Goal: Transaction & Acquisition: Purchase product/service

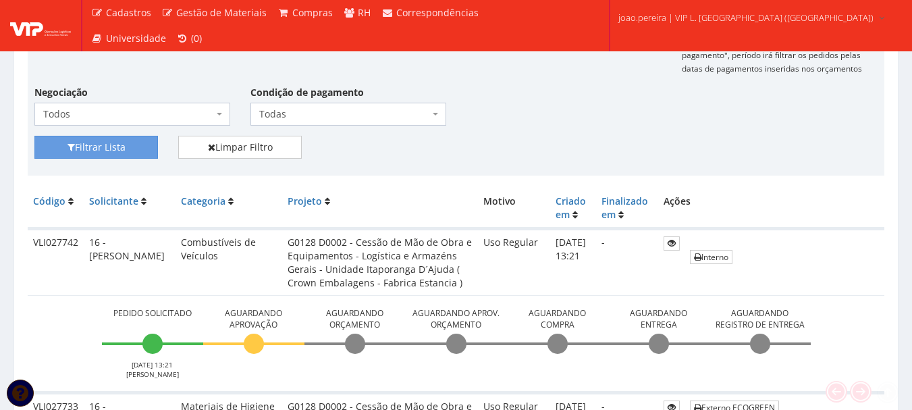
scroll to position [270, 0]
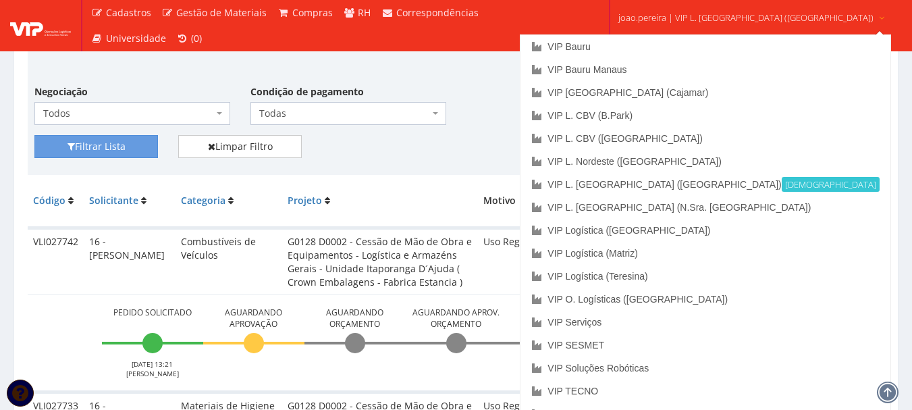
click at [733, 32] on link "joao.pereira | VIP L. Sergipe (Itaporanga)" at bounding box center [752, 16] width 278 height 33
click at [655, 45] on link "VIP Bauru" at bounding box center [704, 46] width 369 height 23
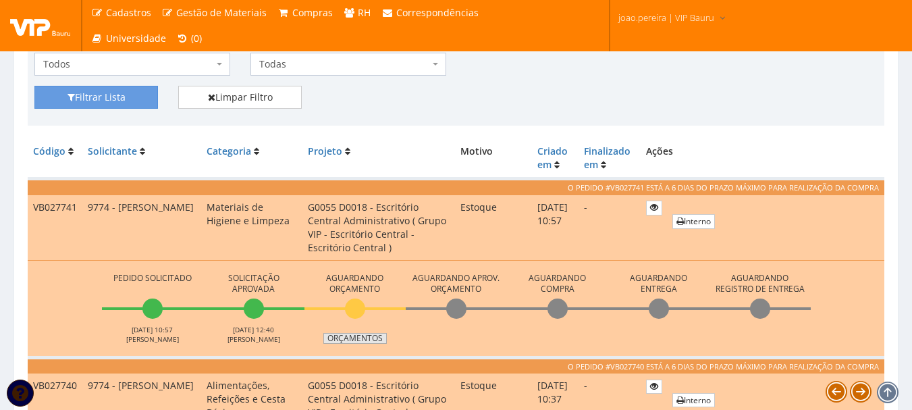
scroll to position [270, 0]
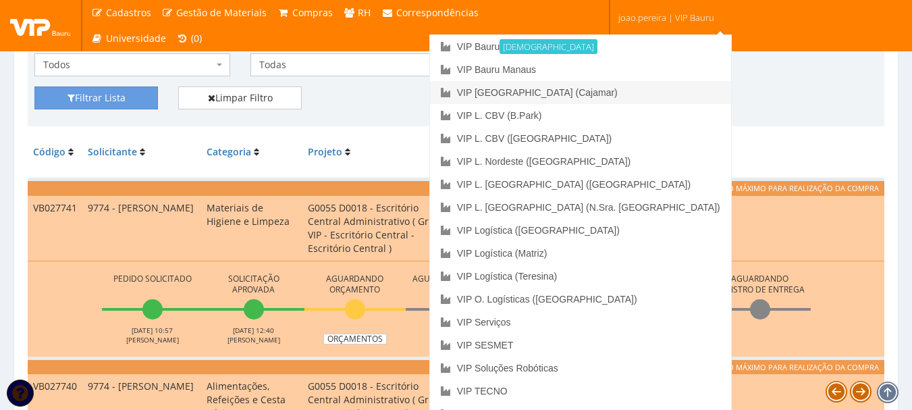
click at [639, 97] on link "VIP [GEOGRAPHIC_DATA] (Cajamar)" at bounding box center [580, 92] width 301 height 23
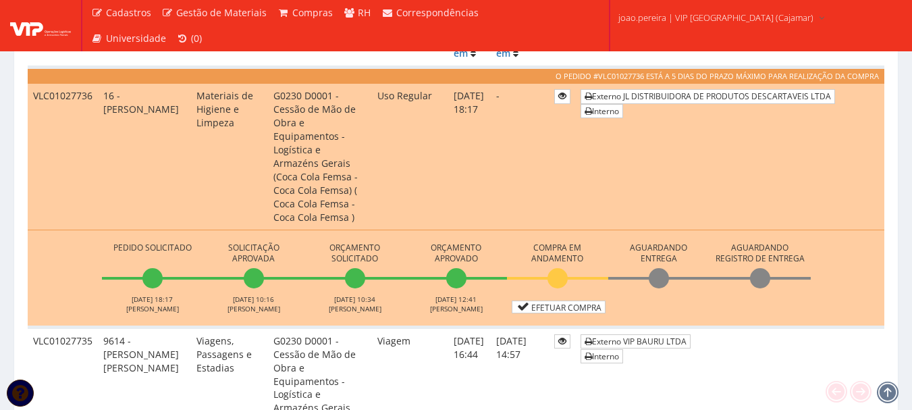
scroll to position [405, 0]
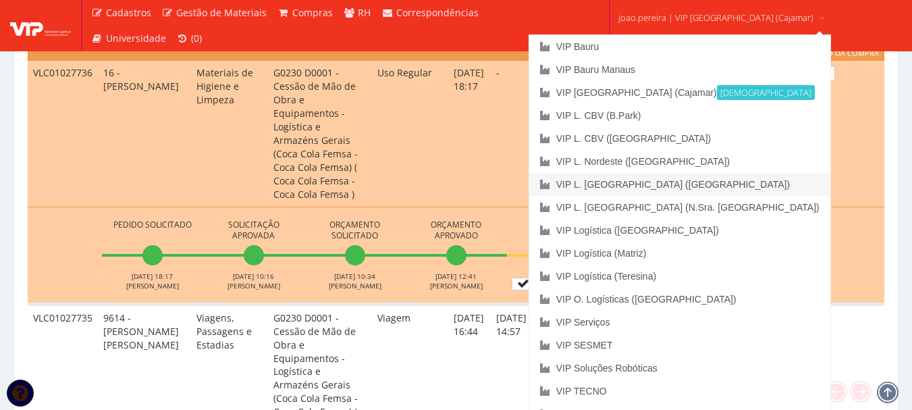
click at [680, 182] on link "VIP L. [GEOGRAPHIC_DATA] ([GEOGRAPHIC_DATA])" at bounding box center [679, 184] width 301 height 23
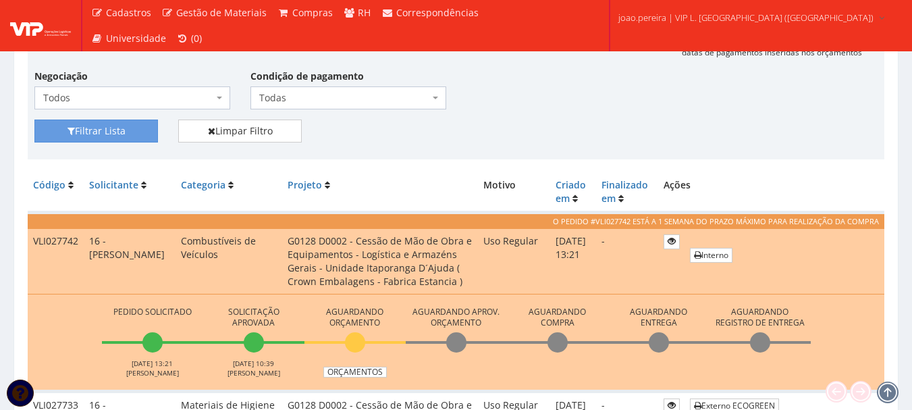
scroll to position [135, 0]
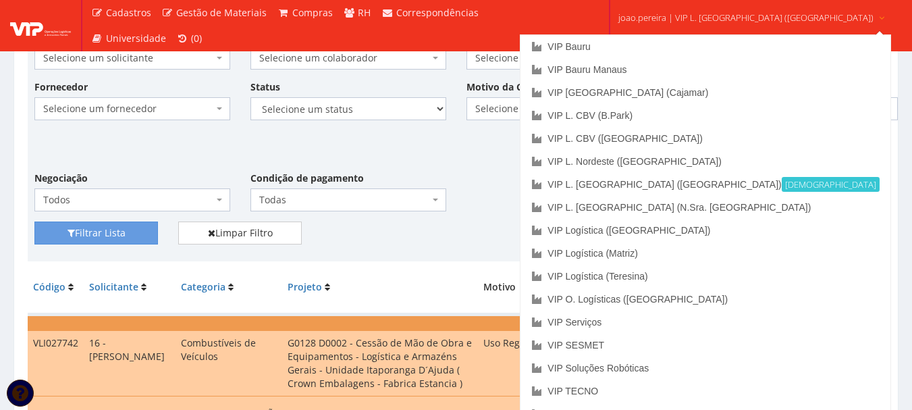
click at [720, 8] on link "joao.pereira | VIP L. Sergipe (Itaporanga)" at bounding box center [752, 16] width 278 height 33
click at [705, 116] on link "VIP L. CBV (B.Park)" at bounding box center [704, 115] width 369 height 23
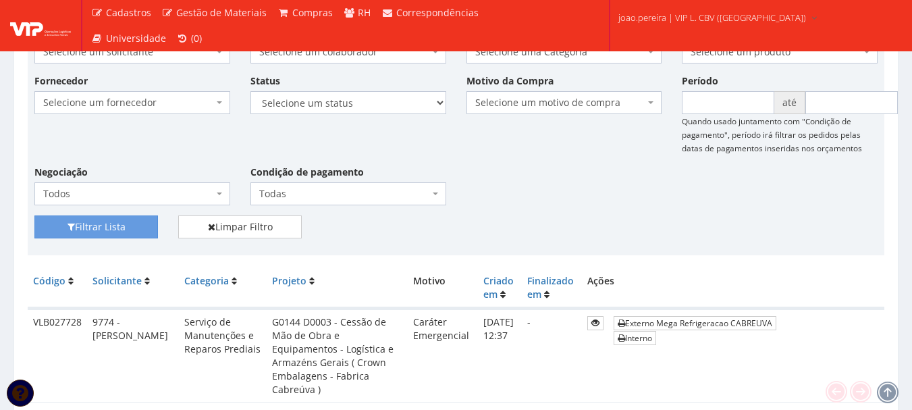
scroll to position [135, 0]
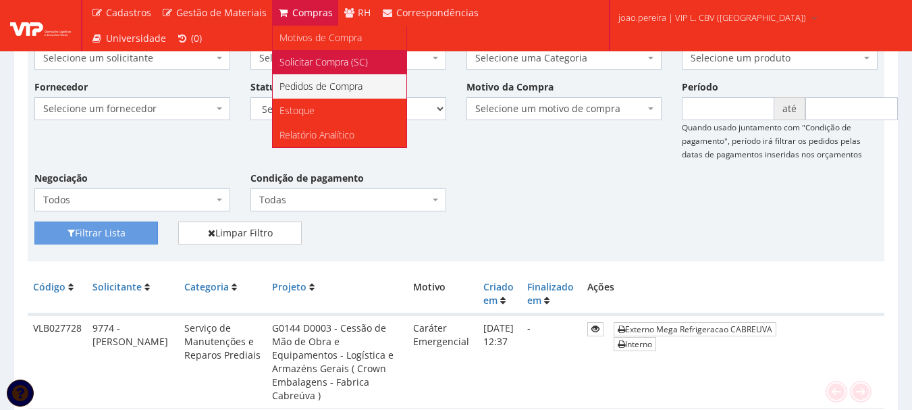
click at [302, 63] on span "Solicitar Compra (SC)" at bounding box center [323, 61] width 88 height 13
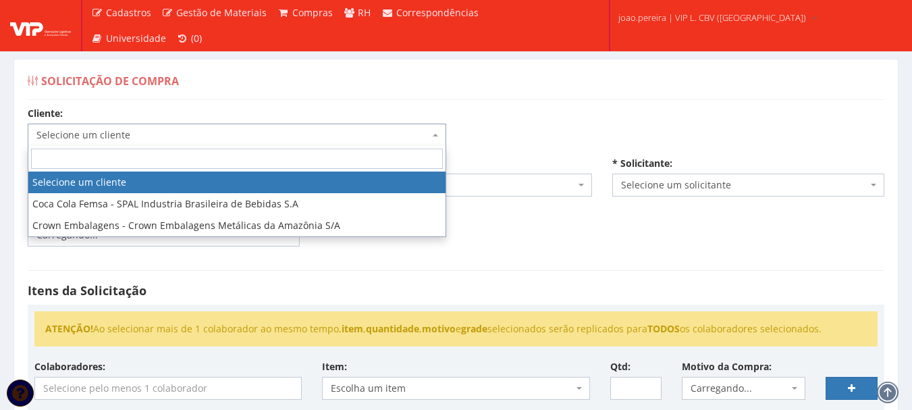
click at [238, 136] on span "Selecione um cliente" at bounding box center [232, 134] width 393 height 13
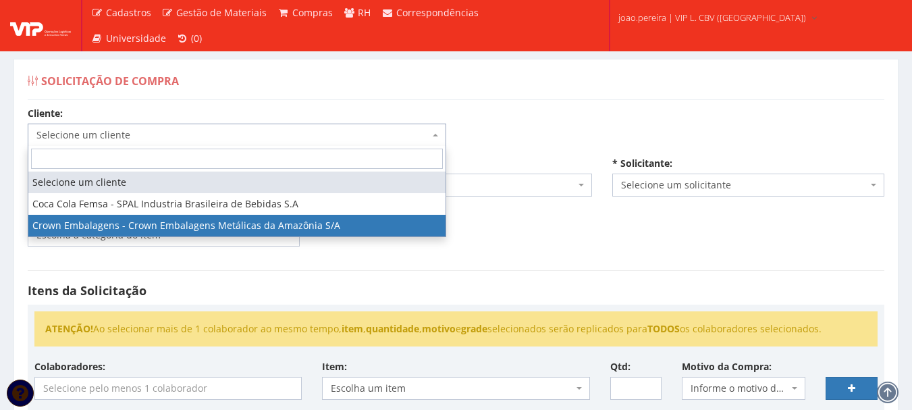
select select "29"
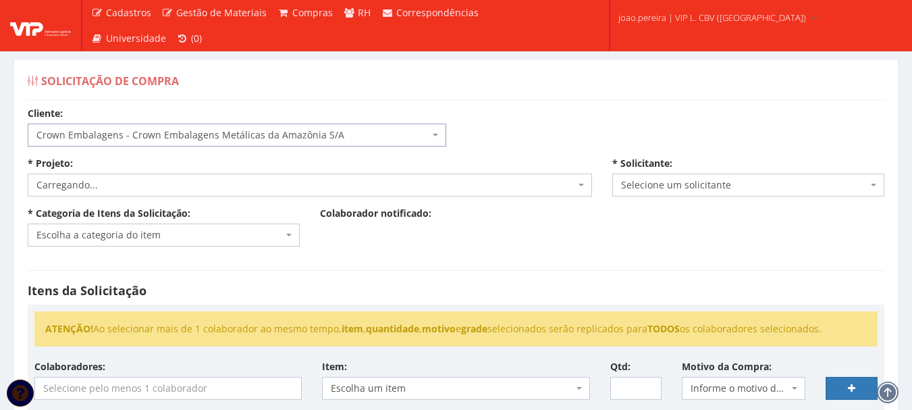
click at [190, 177] on span "Carregando..." at bounding box center [310, 184] width 564 height 23
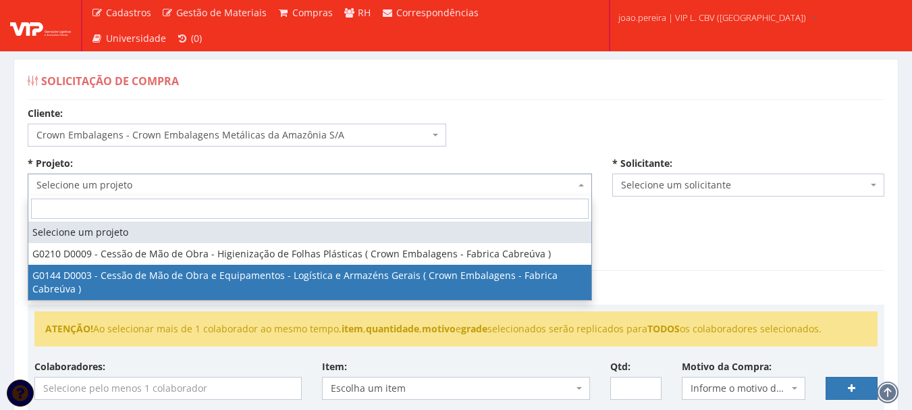
select select "144"
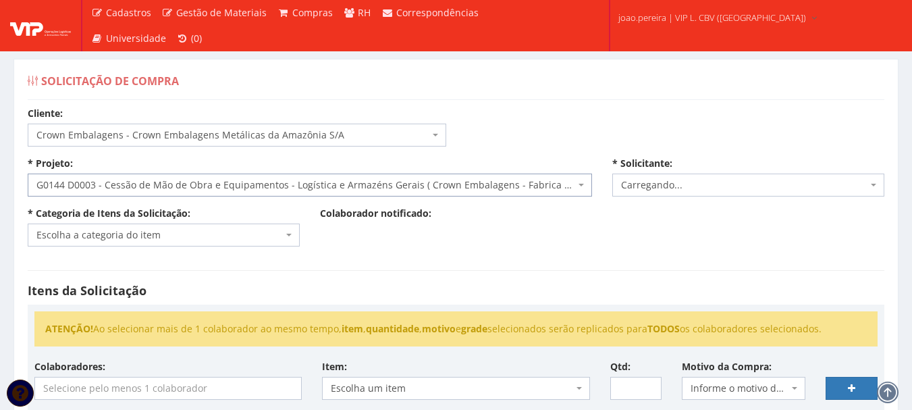
select select "4079"
click at [227, 234] on span "Escolha a categoria do item" at bounding box center [159, 234] width 246 height 13
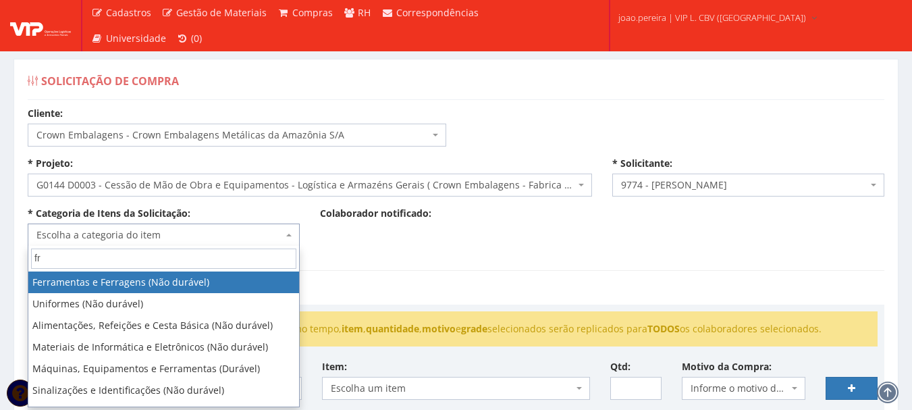
type input "fre"
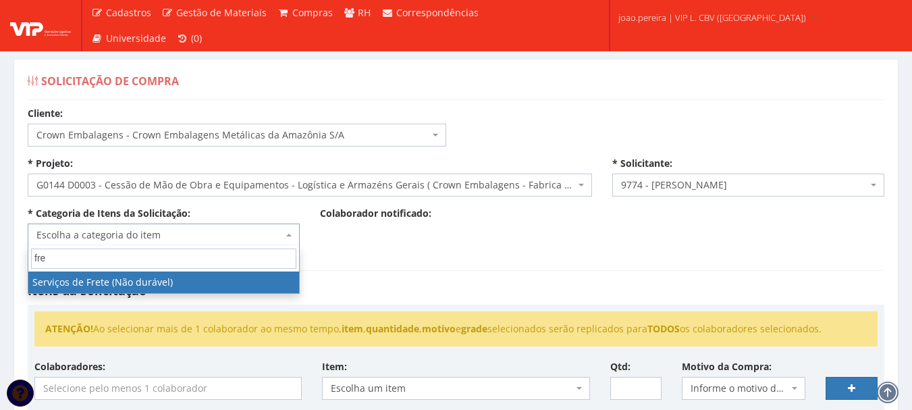
select select "50"
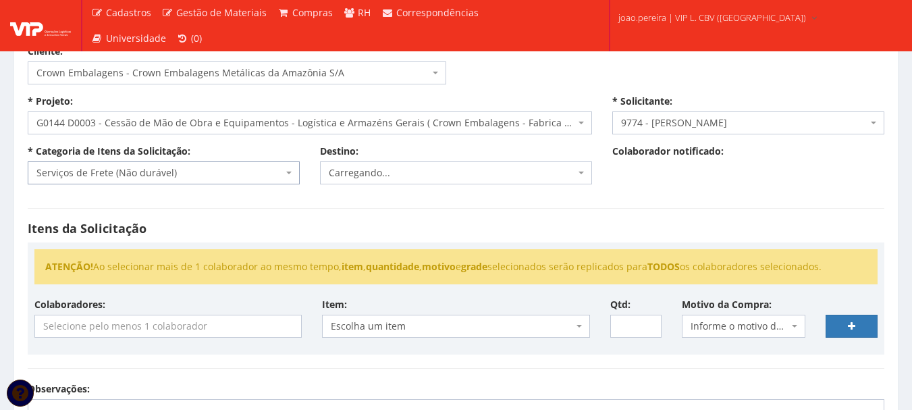
scroll to position [135, 0]
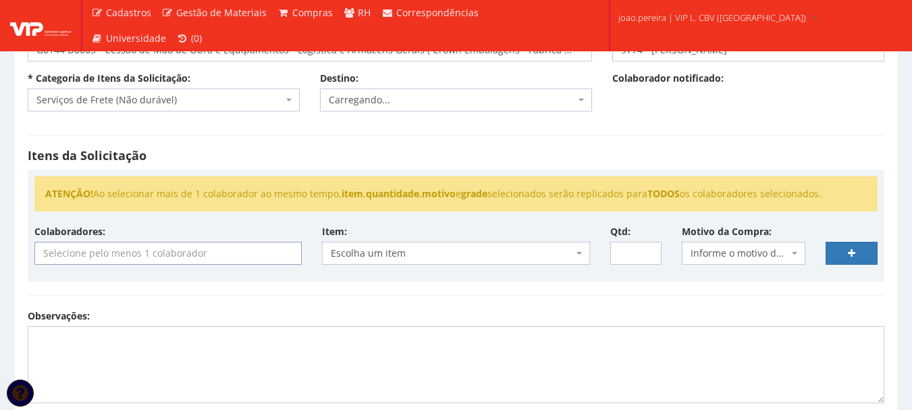
click at [237, 260] on input "search" at bounding box center [168, 253] width 266 height 22
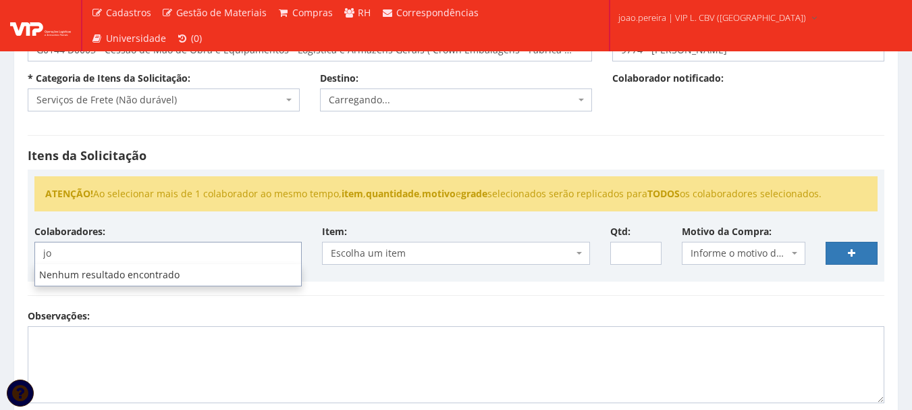
type input "j"
type input "f"
type input "b"
click at [380, 295] on hr at bounding box center [456, 295] width 856 height 1
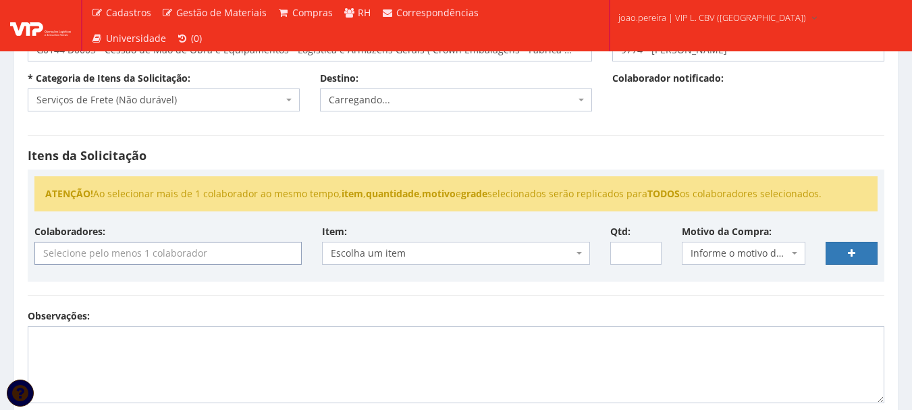
click at [168, 247] on input "search" at bounding box center [168, 253] width 266 height 22
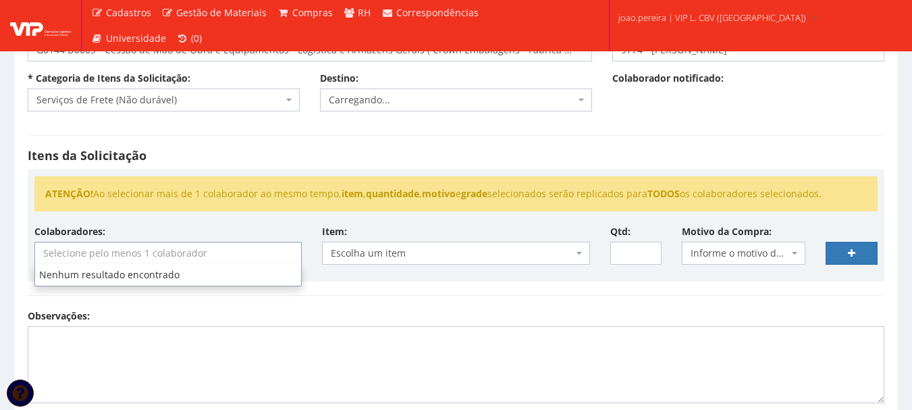
click at [170, 245] on input "search" at bounding box center [168, 253] width 266 height 22
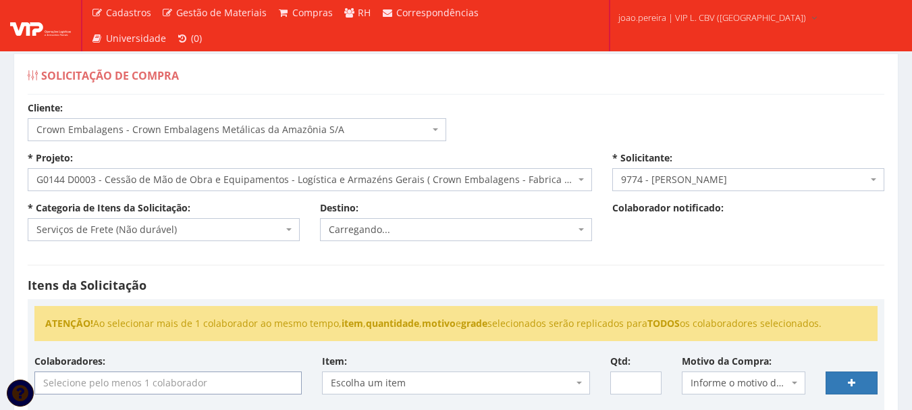
scroll to position [0, 0]
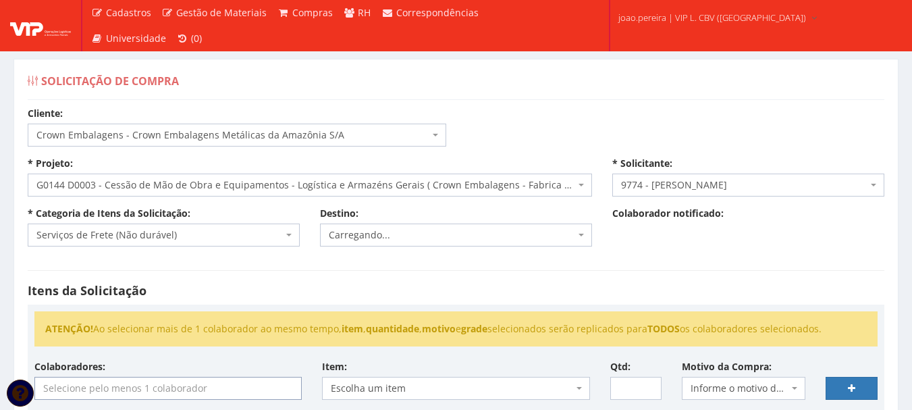
click at [426, 127] on span "Crown Embalagens - Crown Embalagens Metálicas da Amazônia S/A" at bounding box center [237, 134] width 418 height 23
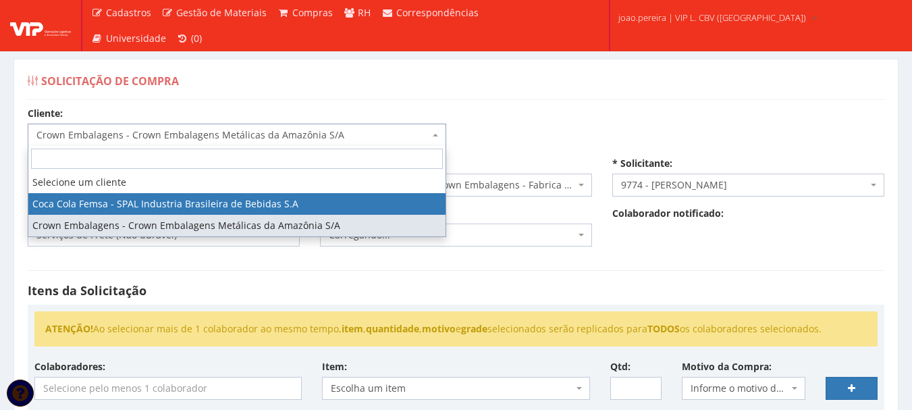
select select "36"
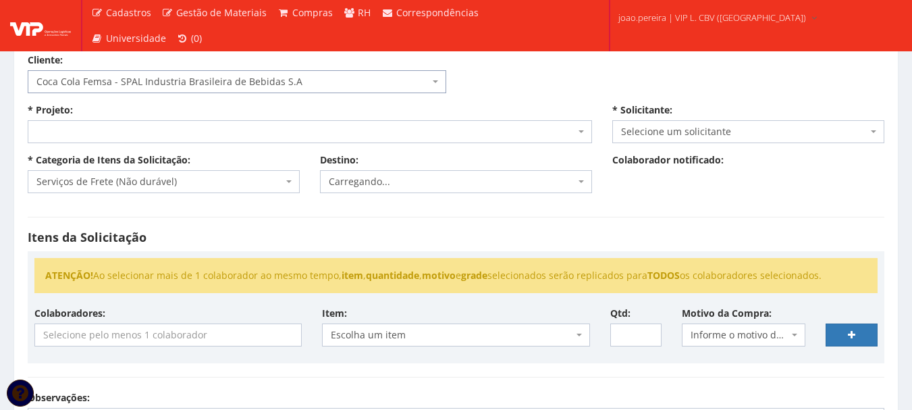
scroll to position [202, 0]
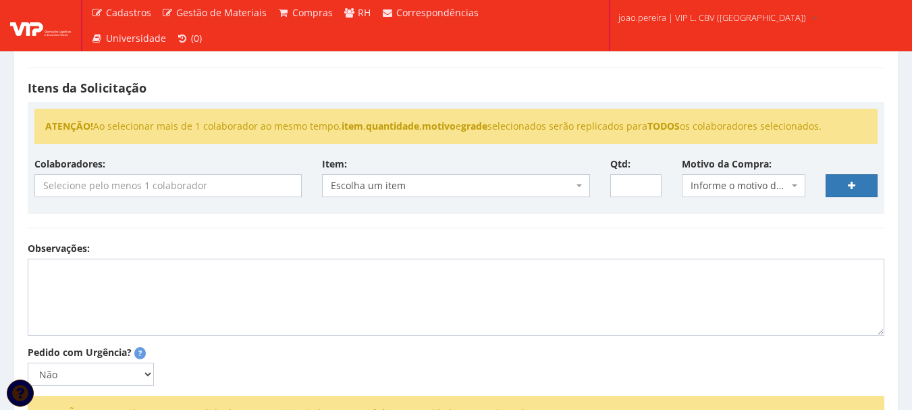
click at [151, 188] on input "search" at bounding box center [168, 186] width 266 height 22
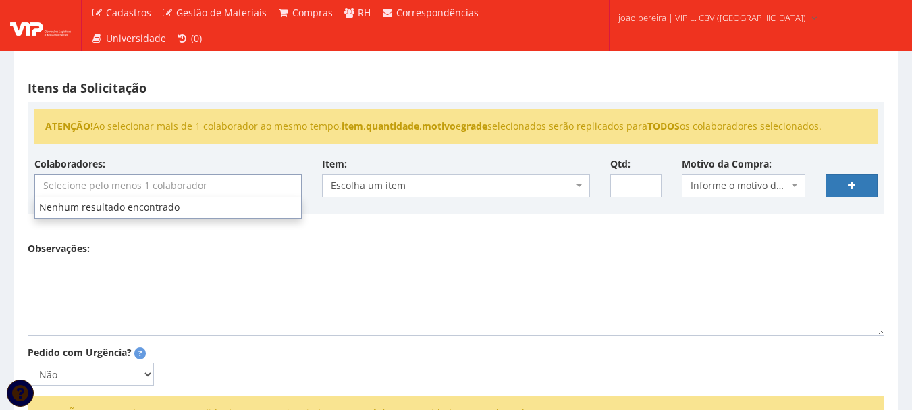
click at [159, 252] on div "Observações:" at bounding box center [456, 289] width 877 height 94
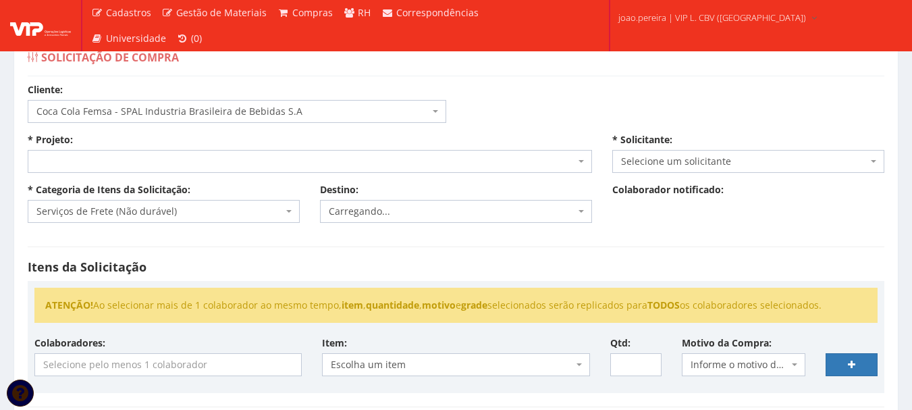
scroll to position [0, 0]
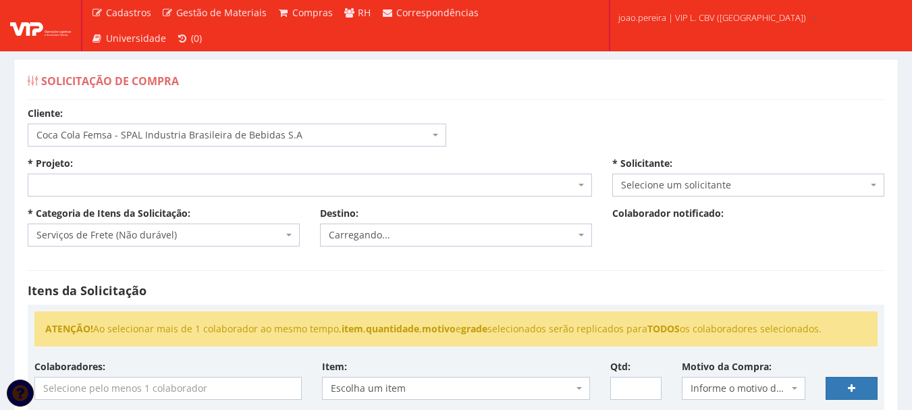
click at [167, 173] on div "* Projeto: Selecione um projeto G0181 D0004 - Cessão de Mão de Obra e Equipamen…" at bounding box center [310, 177] width 584 height 40
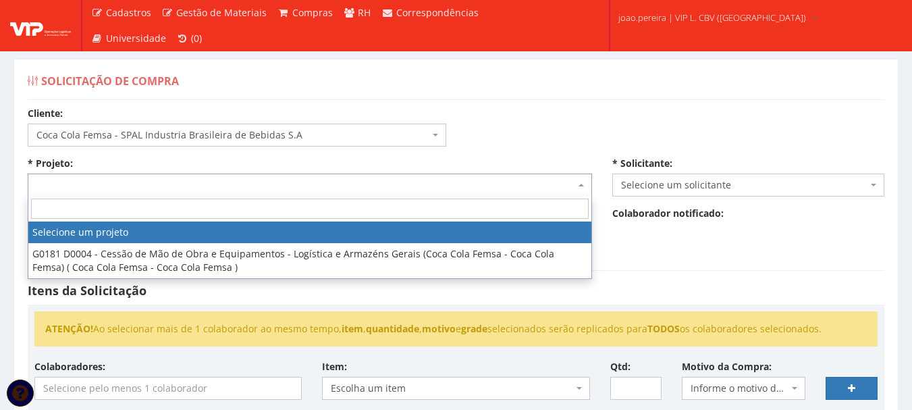
click at [165, 184] on span at bounding box center [310, 184] width 564 height 23
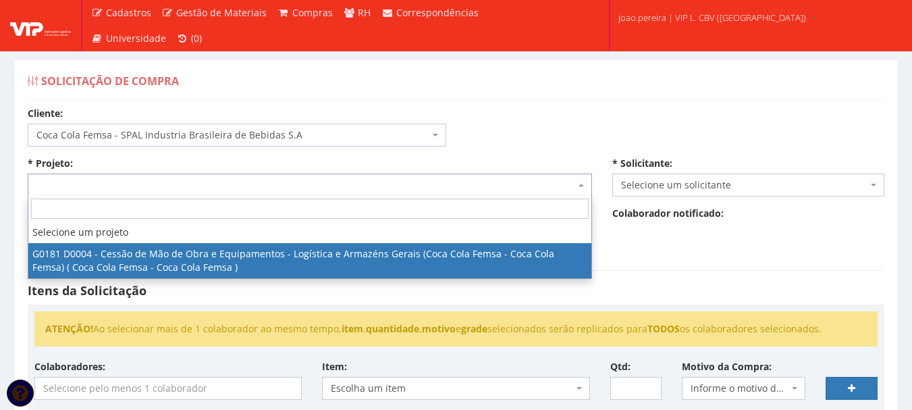
select select "181"
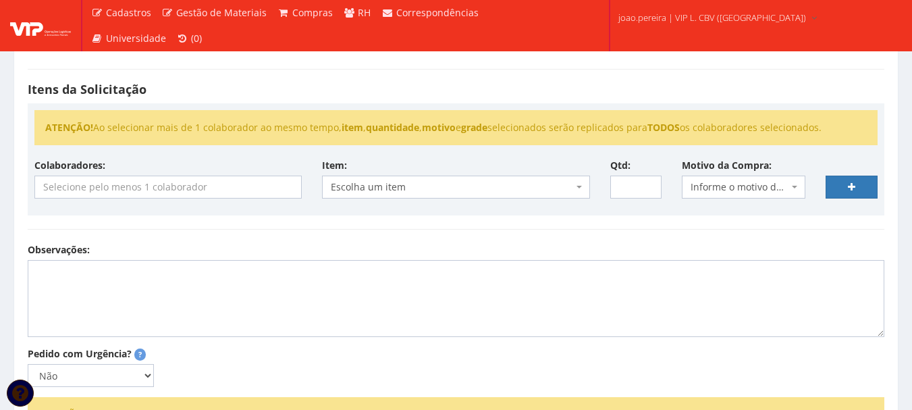
scroll to position [202, 0]
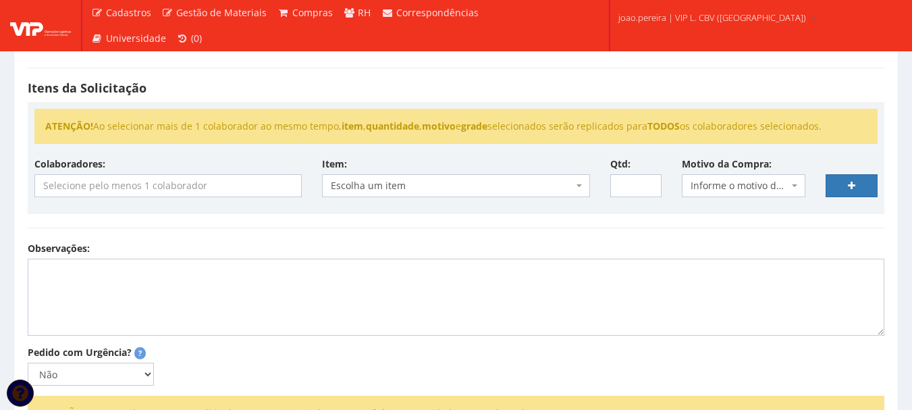
select select "4079"
click at [119, 183] on input "search" at bounding box center [168, 186] width 266 height 22
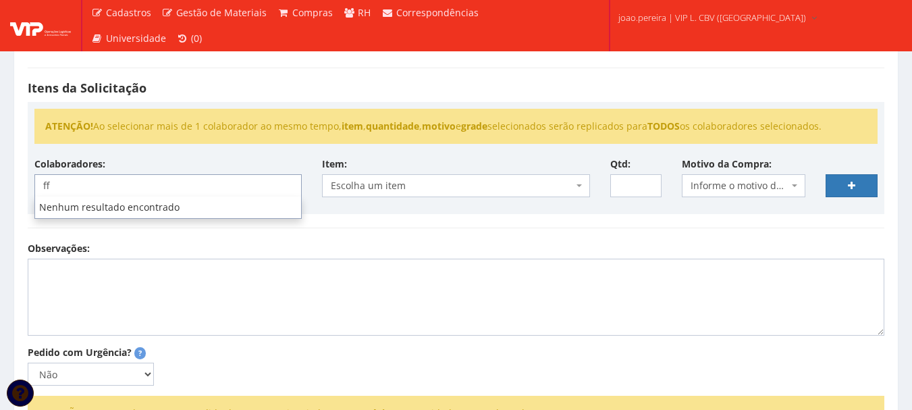
type input "f"
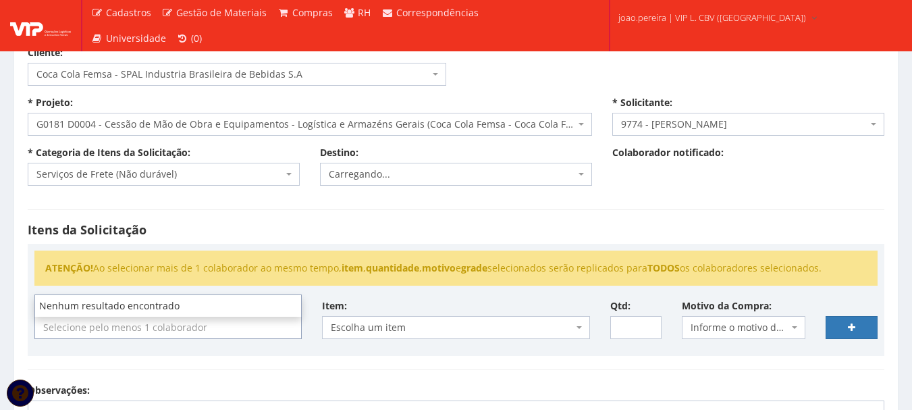
scroll to position [0, 0]
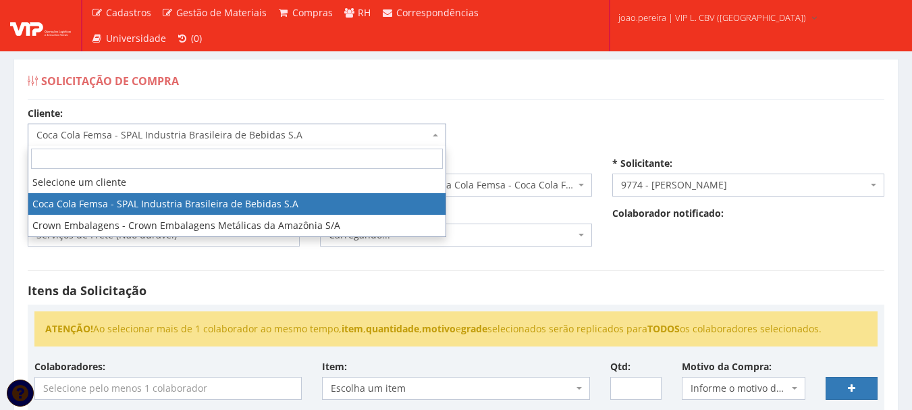
click at [431, 132] on span "Coca Cola Femsa - SPAL Industria Brasileira de Bebidas S.A" at bounding box center [237, 134] width 418 height 23
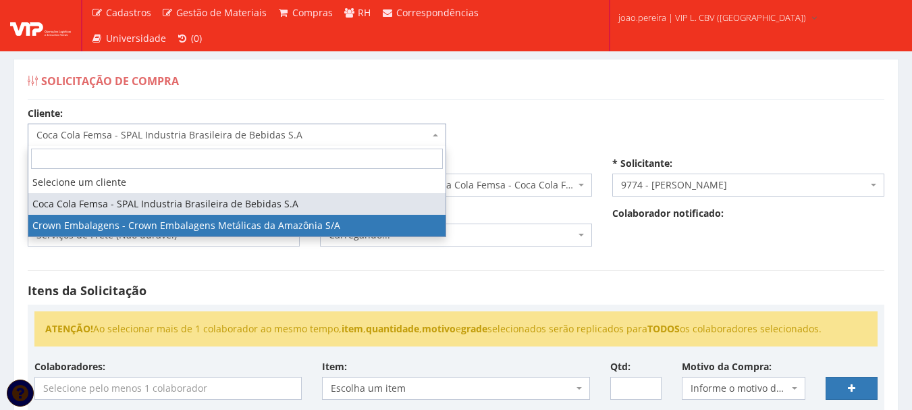
select select "29"
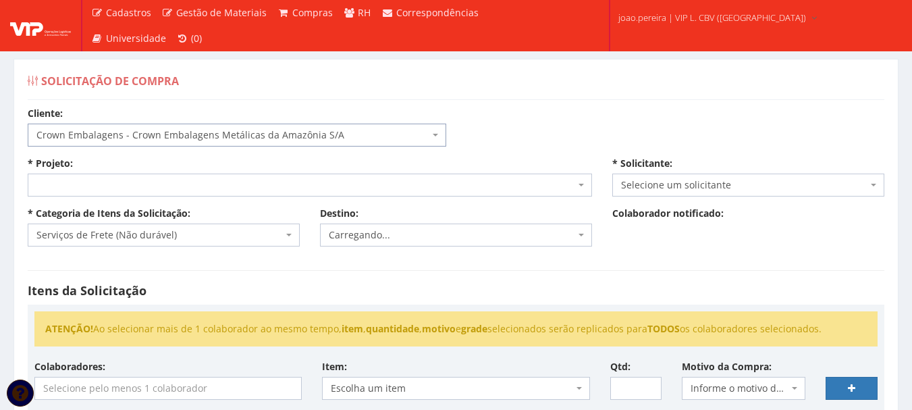
click at [422, 188] on span at bounding box center [310, 184] width 564 height 23
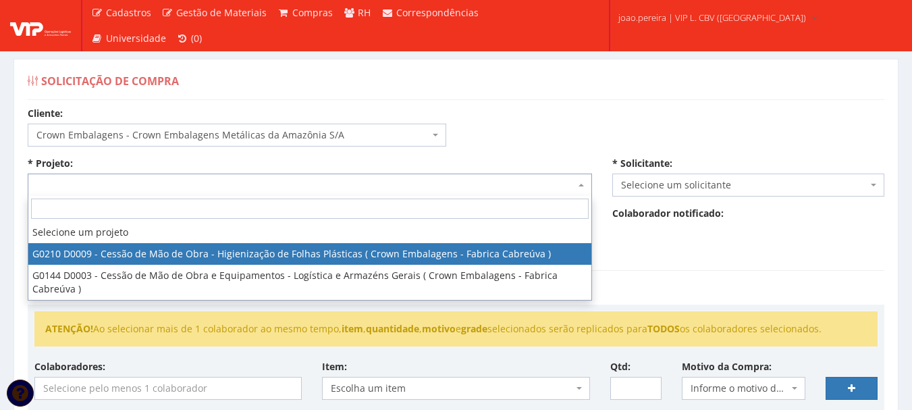
select select "210"
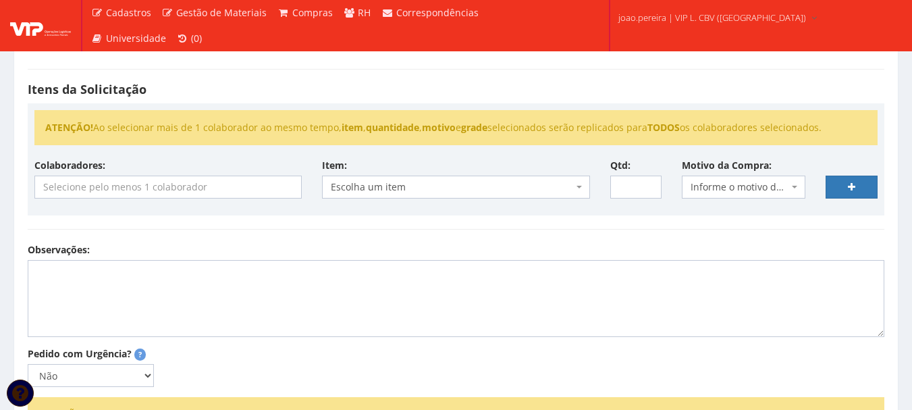
scroll to position [202, 0]
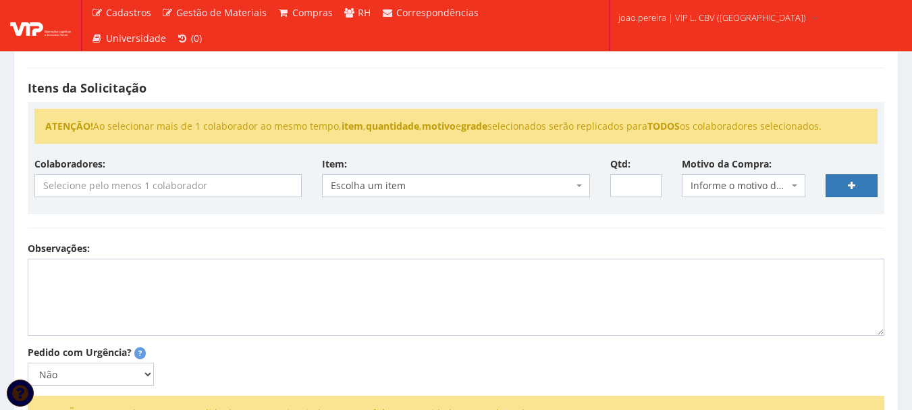
click at [198, 200] on div "Colaboradores: Carregando... Item: Escolha um item Escolha um item Qtd: Motivo …" at bounding box center [455, 182] width 863 height 50
select select "4079"
click at [196, 189] on input "search" at bounding box center [168, 186] width 266 height 22
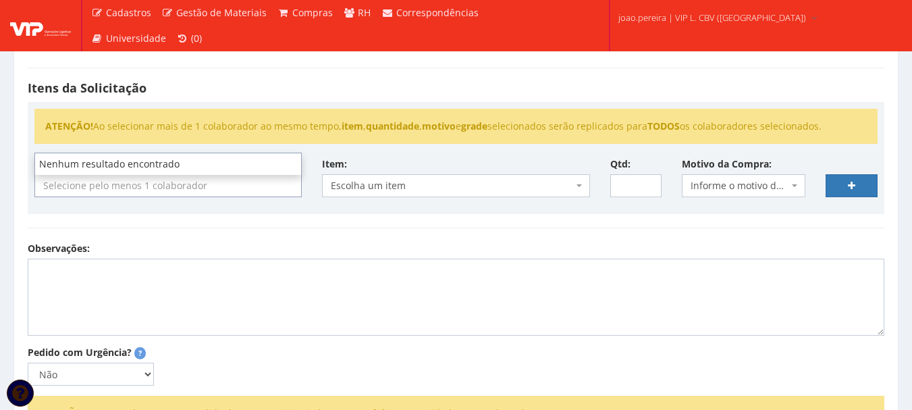
type input "a"
type input "b"
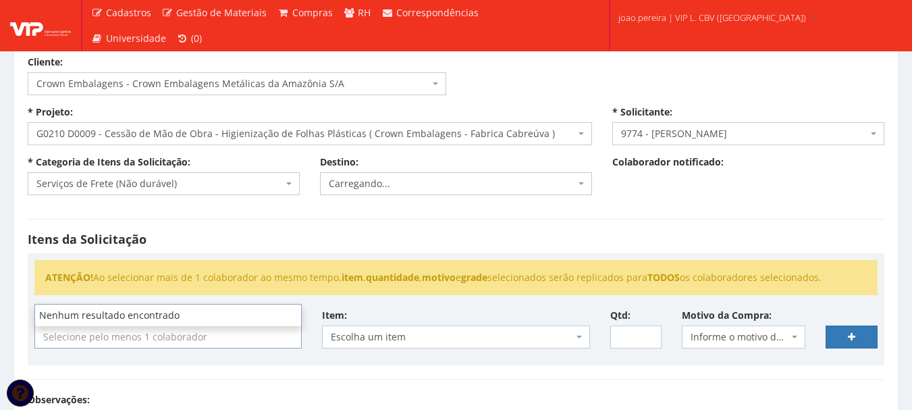
scroll to position [0, 0]
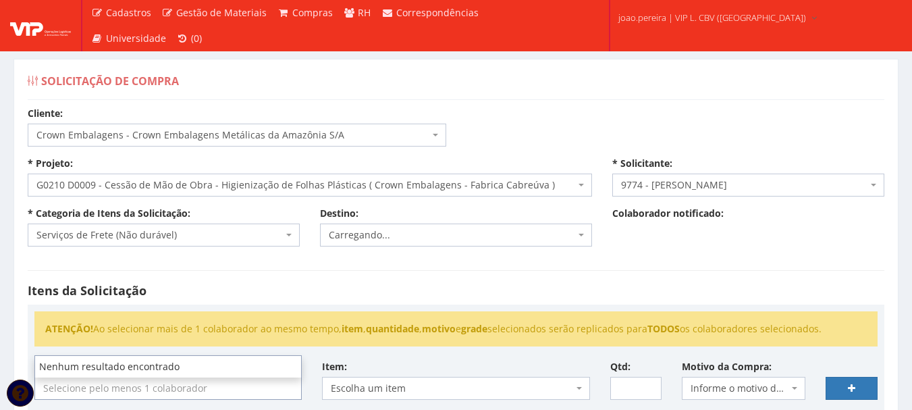
click at [283, 236] on span "Serviços de Frete (Não durável)" at bounding box center [164, 234] width 272 height 23
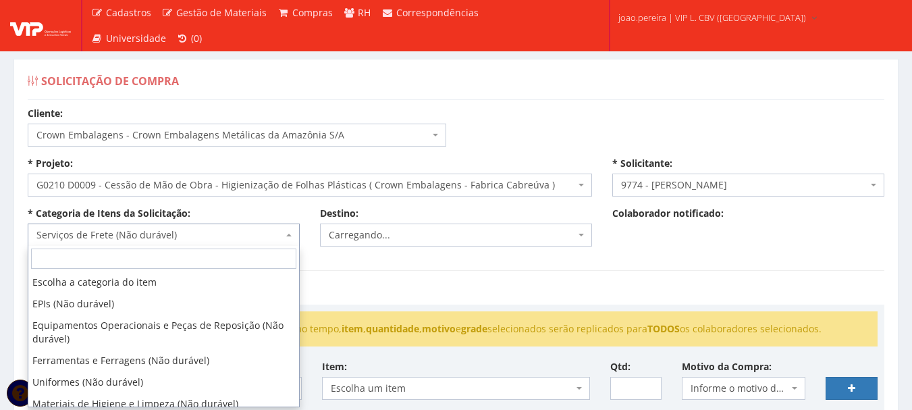
scroll to position [723, 0]
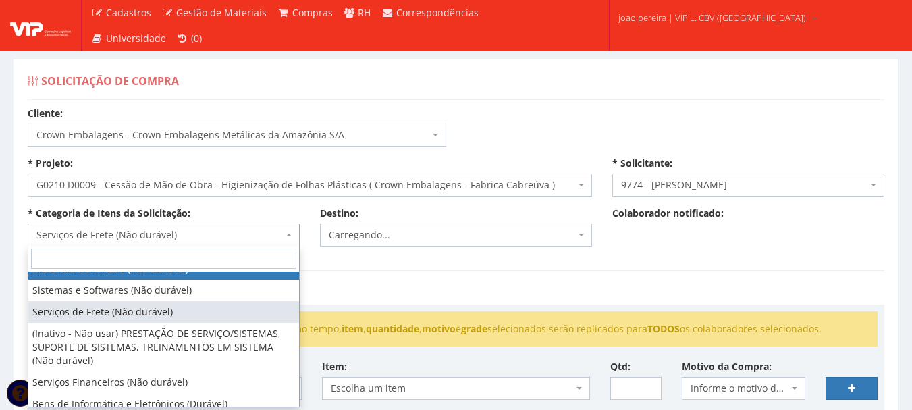
click at [163, 233] on span "Serviços de Frete (Não durável)" at bounding box center [159, 234] width 246 height 13
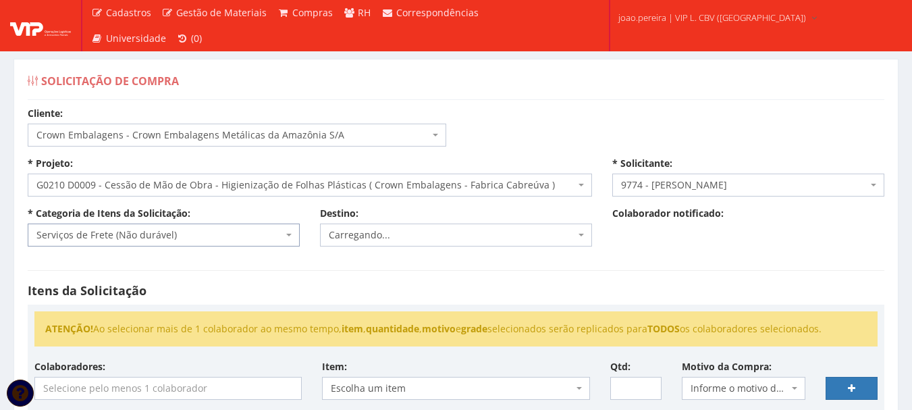
click at [516, 238] on span "Carregando..." at bounding box center [452, 234] width 246 height 13
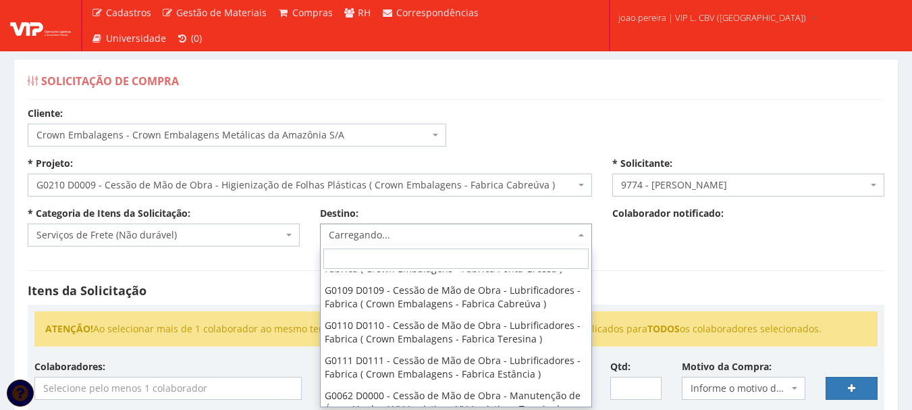
scroll to position [1620, 0]
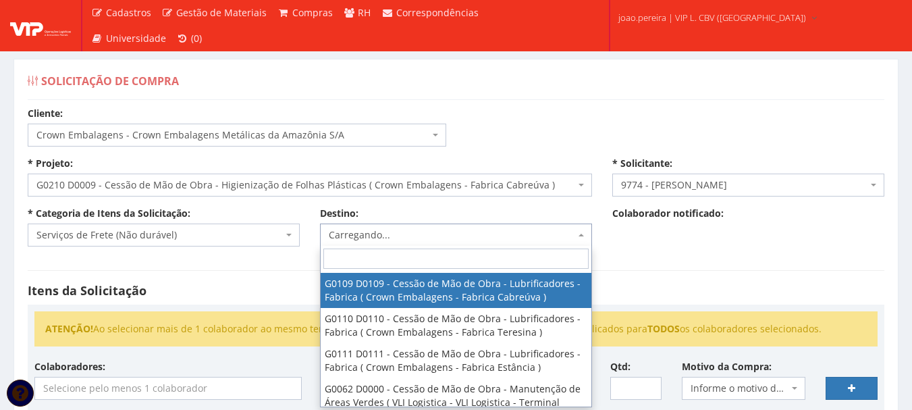
click at [438, 253] on input "search" at bounding box center [455, 258] width 265 height 20
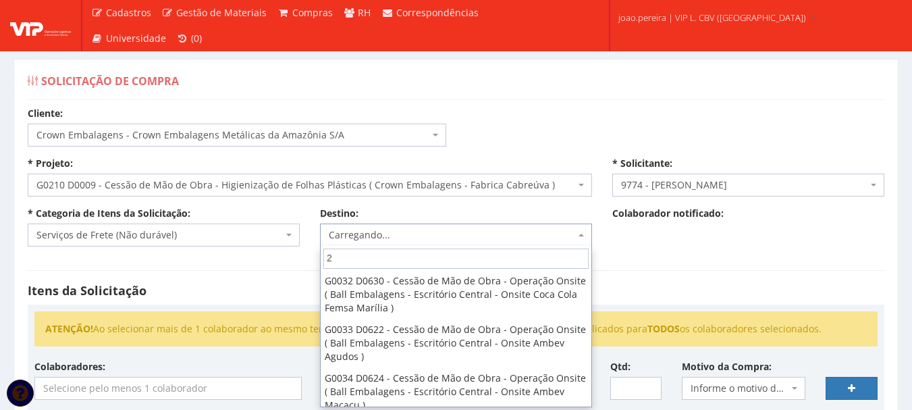
scroll to position [0, 0]
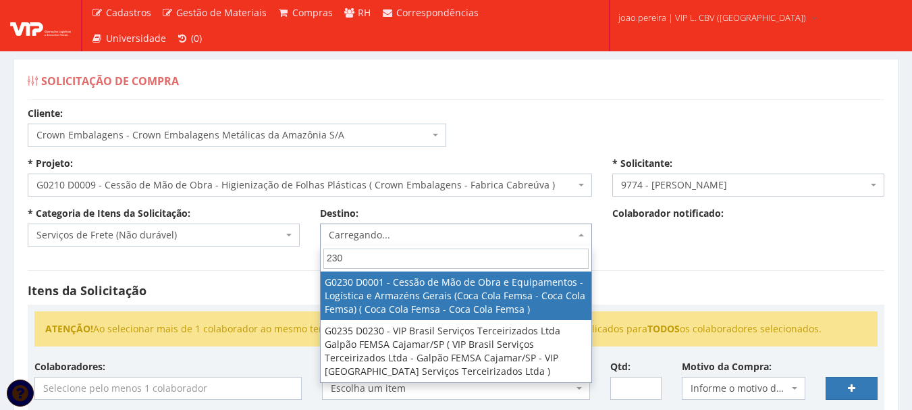
type input "230"
select select "230"
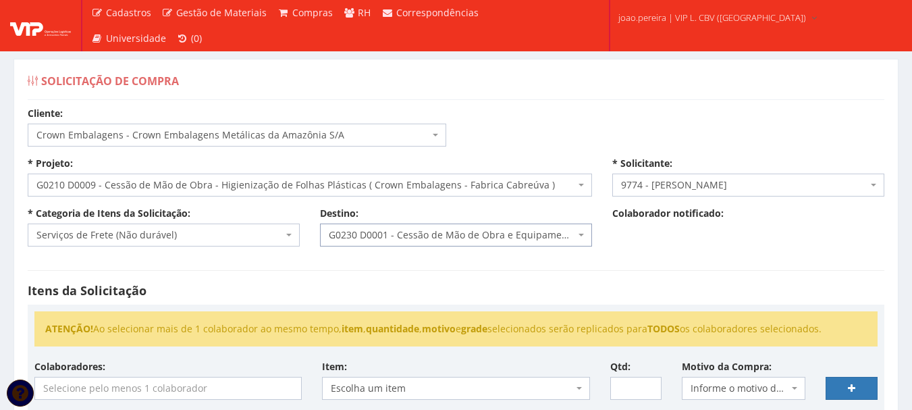
click at [508, 236] on span "G0230 D0001 - Cessão de Mão de Obra e Equipamentos - Logística e Armazéns Gerai…" at bounding box center [452, 234] width 246 height 13
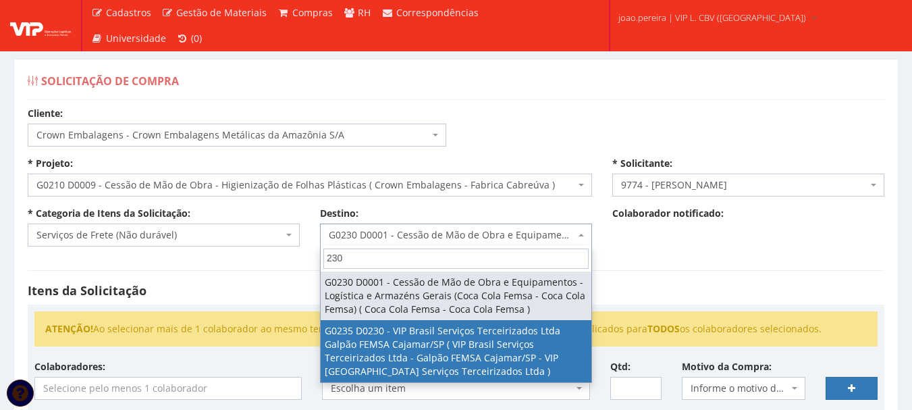
type input "230"
select select "235"
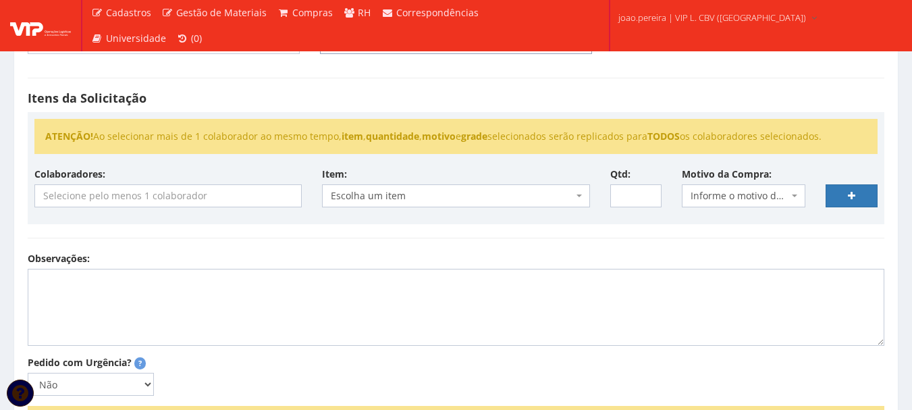
scroll to position [202, 0]
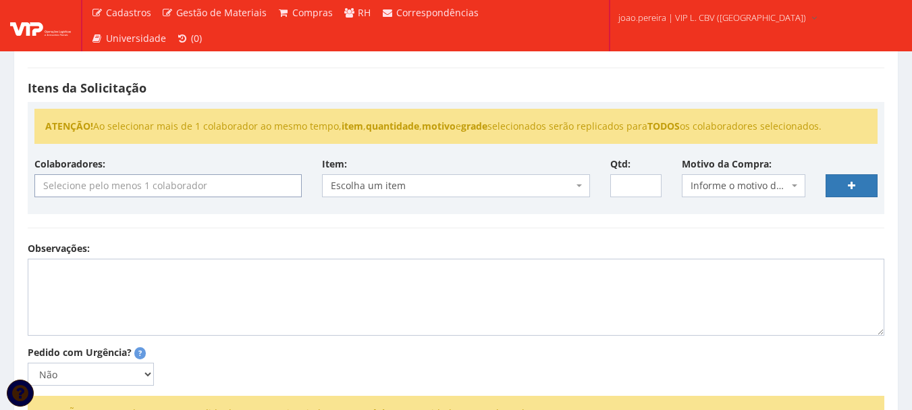
click at [218, 188] on input "search" at bounding box center [168, 186] width 266 height 22
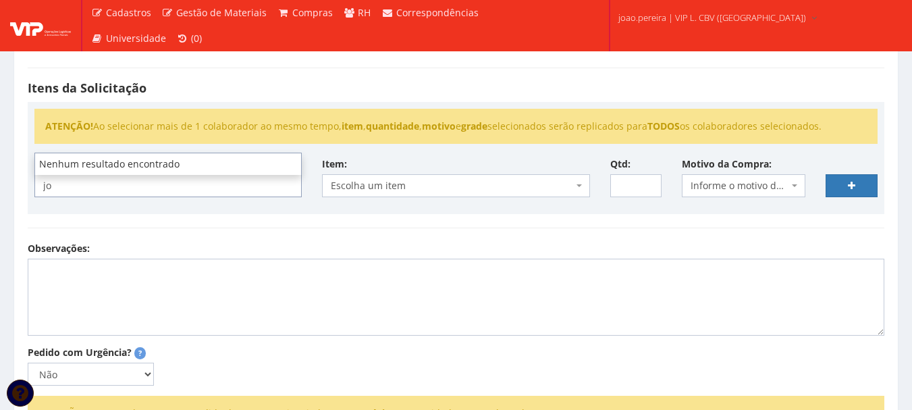
type input "j"
type input "João Paulo"
click at [435, 186] on span "Escolha um item" at bounding box center [452, 185] width 242 height 13
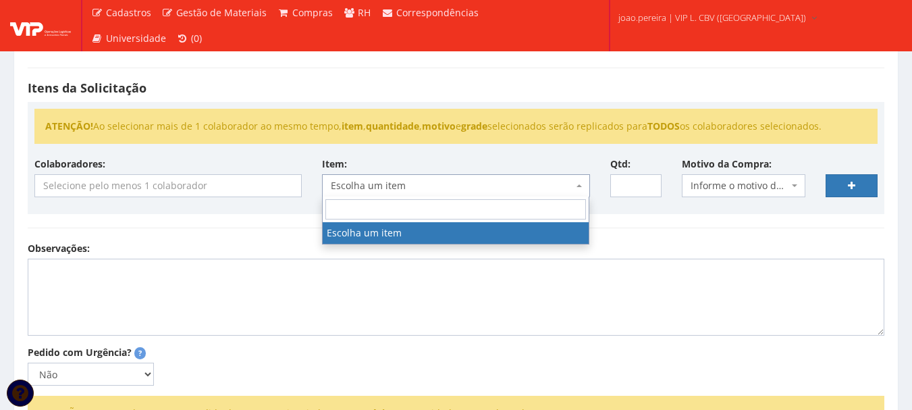
click at [432, 209] on input "search" at bounding box center [455, 209] width 260 height 20
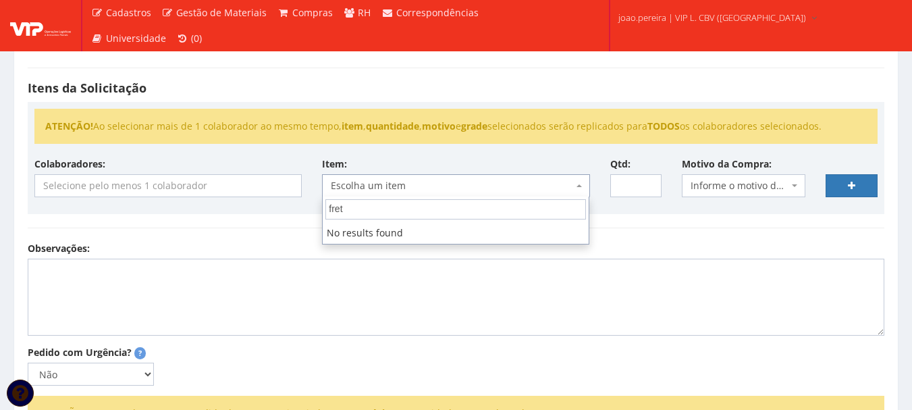
type input "frete"
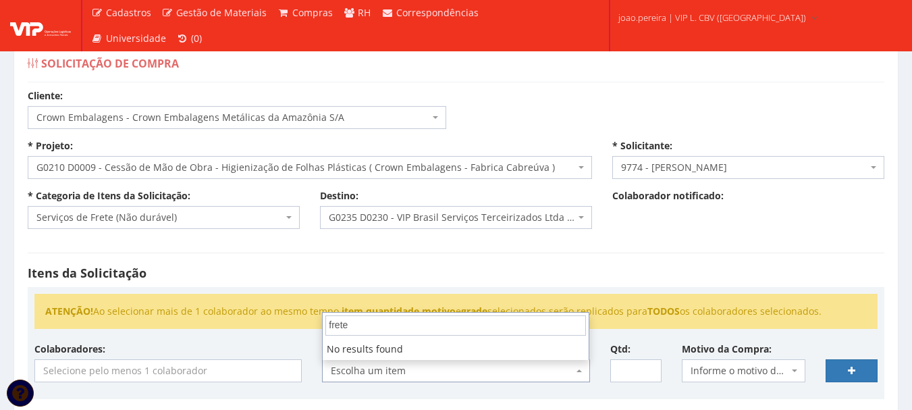
scroll to position [0, 0]
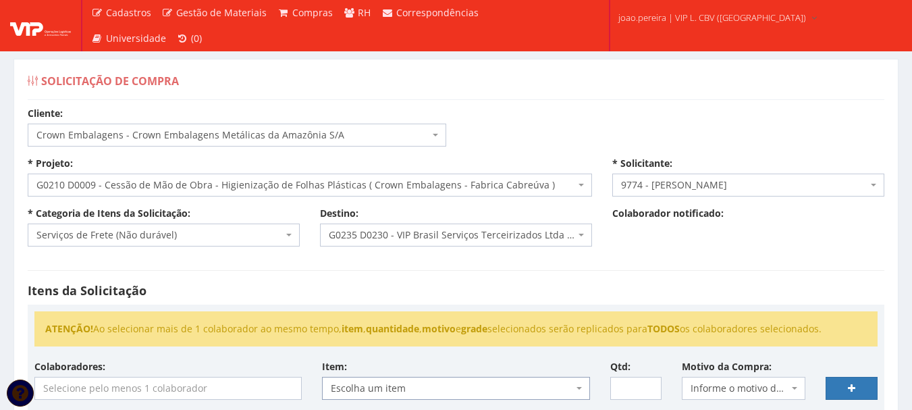
click at [323, 64] on div "Solicitação de Compra Cliente: Selecione um cliente Coca Cola Femsa - SPAL Indu…" at bounding box center [455, 388] width 885 height 659
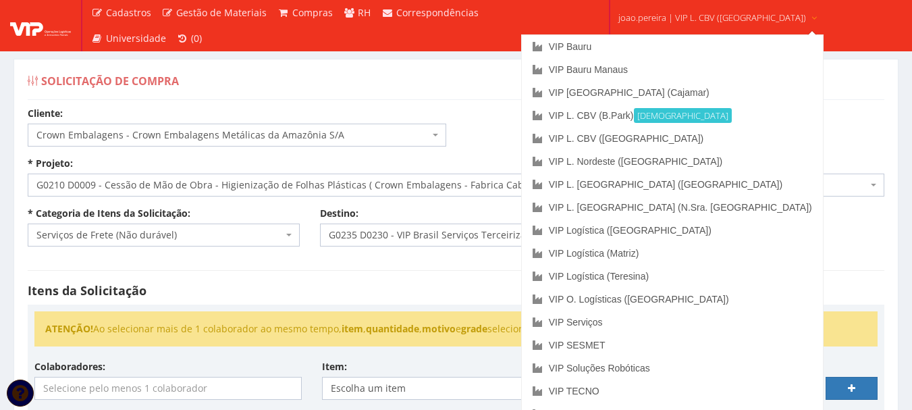
click at [710, 18] on span "joao.pereira | VIP L. CBV (B.Park)" at bounding box center [712, 17] width 188 height 13
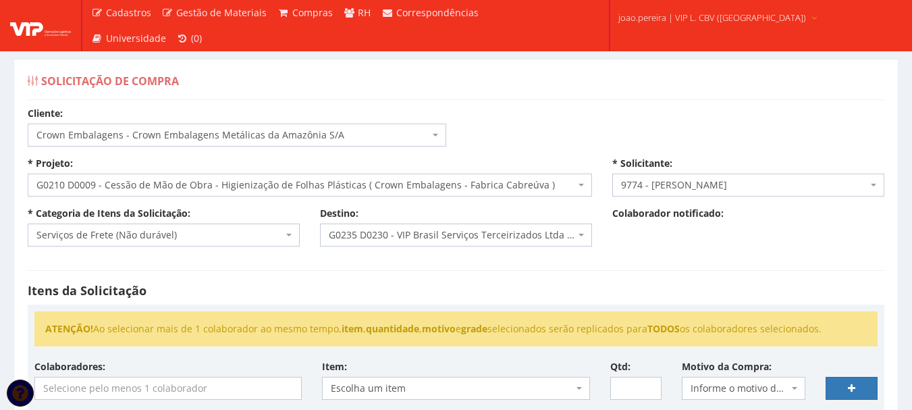
click at [679, 16] on span "joao.pereira | VIP L. CBV (B.Park)" at bounding box center [712, 17] width 188 height 13
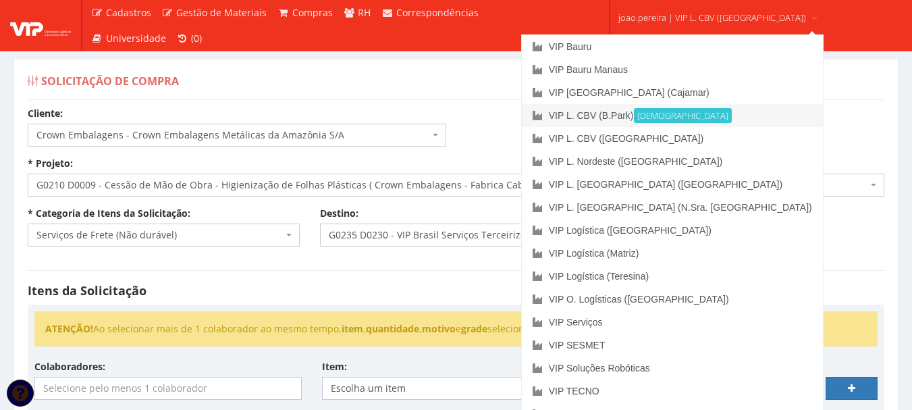
click at [657, 113] on link "VIP L. CBV (B.Park) Ativa" at bounding box center [672, 115] width 301 height 23
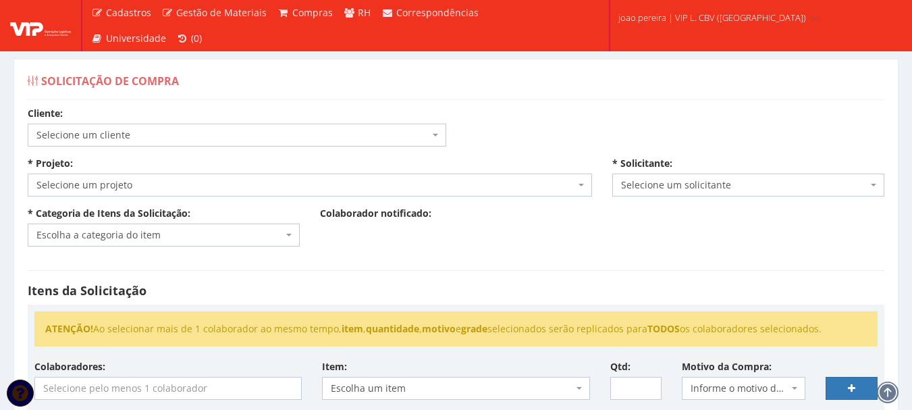
click at [233, 134] on span "Selecione um cliente" at bounding box center [232, 134] width 393 height 13
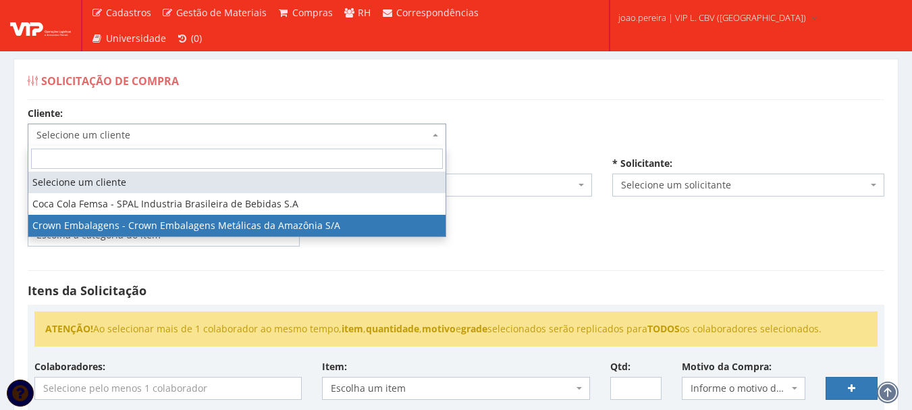
select select "29"
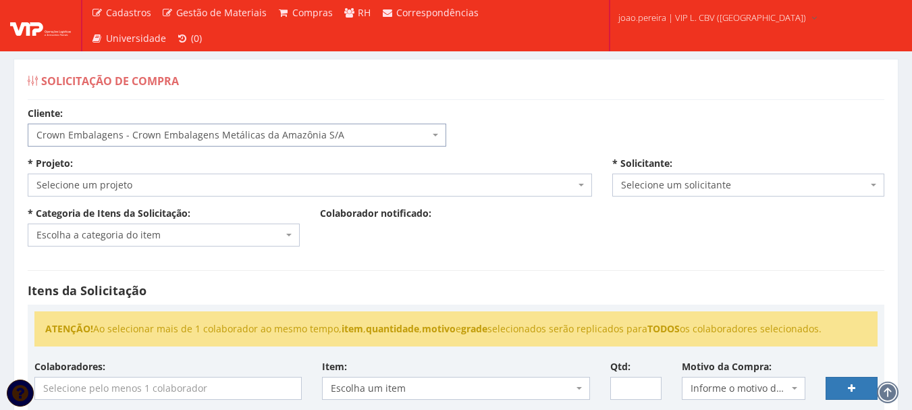
click at [177, 184] on span "Selecione um projeto" at bounding box center [305, 184] width 538 height 13
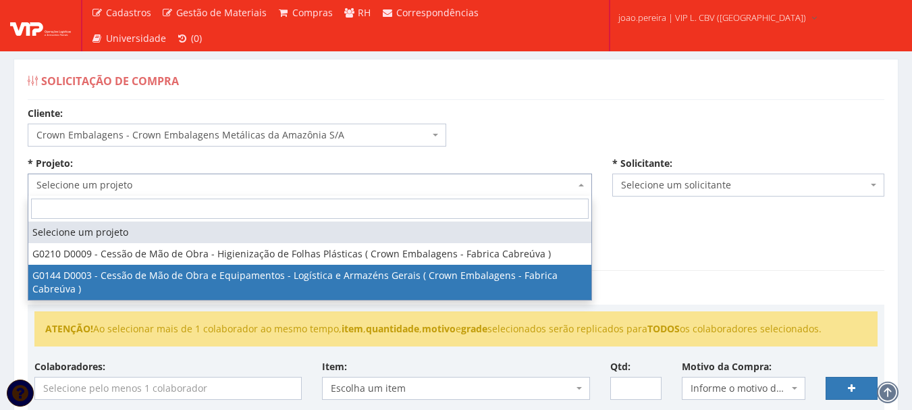
select select "144"
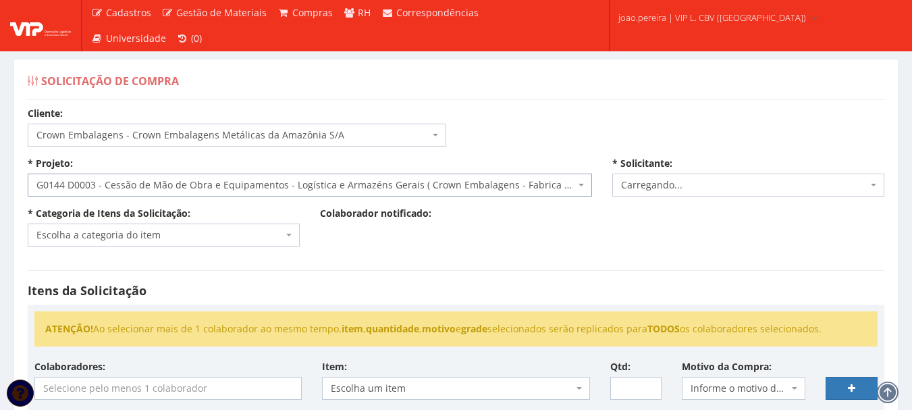
select select "4079"
click at [199, 234] on span "Escolha a categoria do item" at bounding box center [159, 234] width 246 height 13
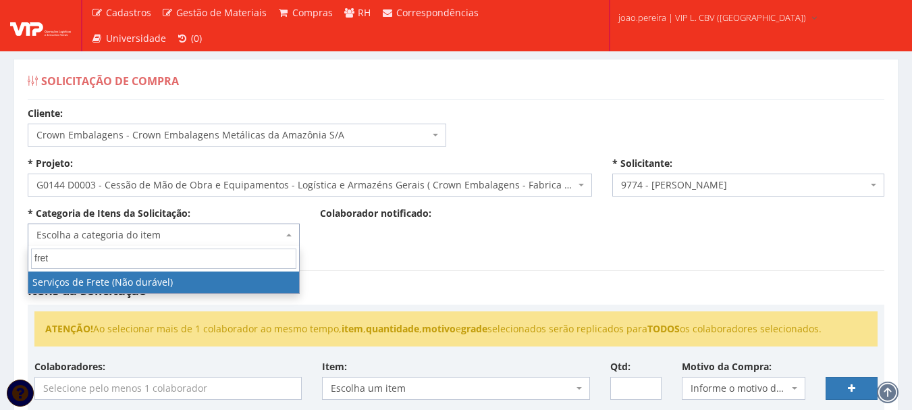
type input "frete"
select select "50"
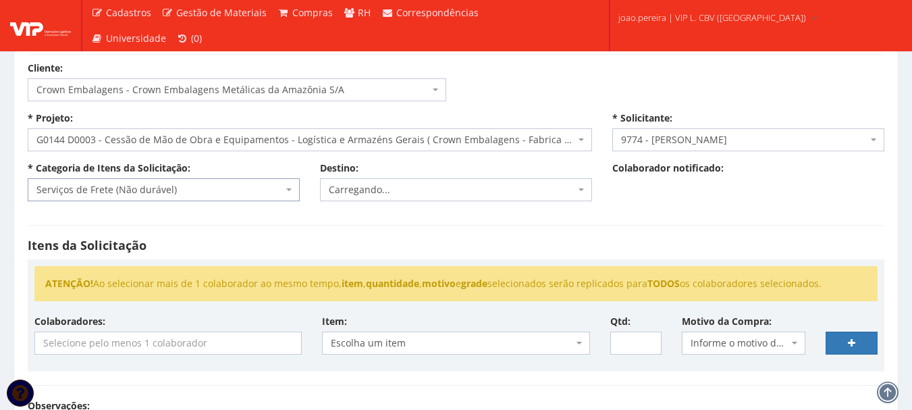
scroll to position [67, 0]
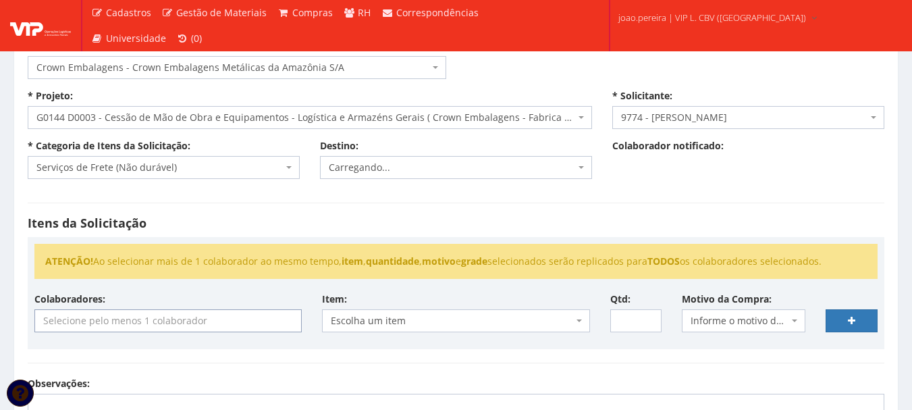
click at [177, 324] on input "search" at bounding box center [168, 321] width 266 height 22
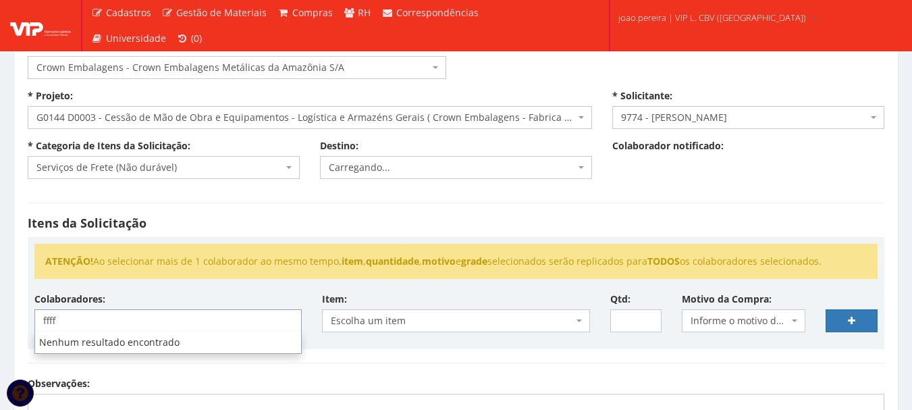
click at [151, 343] on li "Nenhum resultado encontrado" at bounding box center [168, 342] width 266 height 22
click at [128, 323] on input "fff" at bounding box center [168, 321] width 266 height 22
type input "fff"
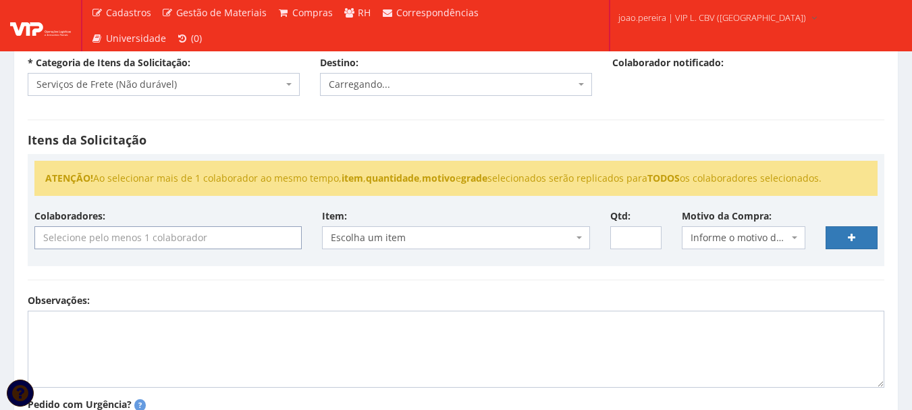
scroll to position [0, 0]
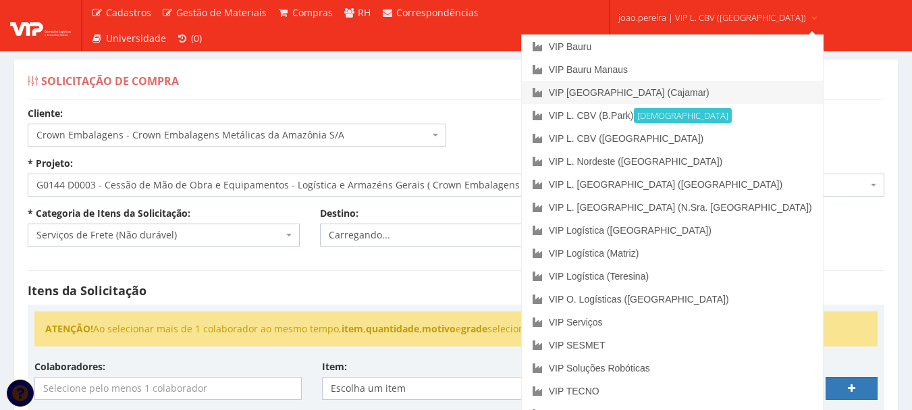
click at [660, 88] on link "VIP [GEOGRAPHIC_DATA] (Cajamar)" at bounding box center [672, 92] width 301 height 23
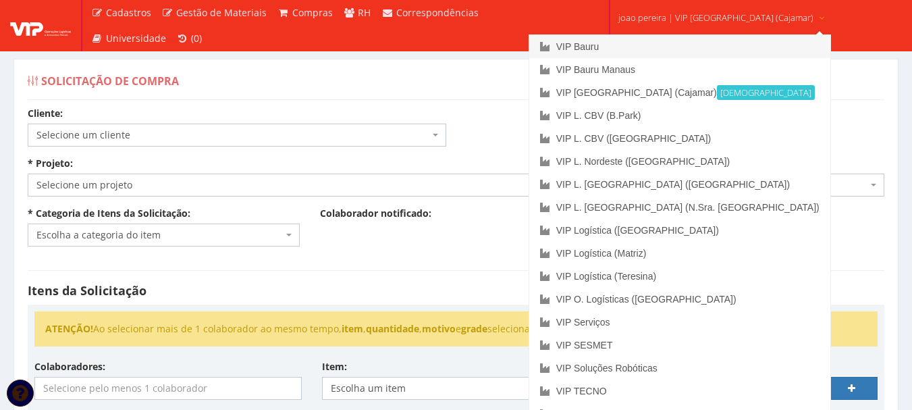
click at [630, 48] on link "VIP Bauru" at bounding box center [679, 46] width 301 height 23
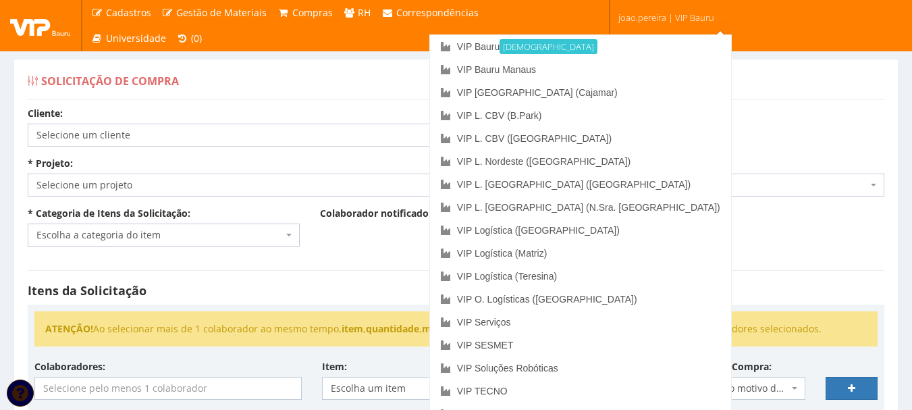
click at [669, 12] on span "joao.pereira | VIP Bauru" at bounding box center [666, 17] width 96 height 13
click at [641, 119] on link "VIP L. CBV (B.Park)" at bounding box center [580, 115] width 301 height 23
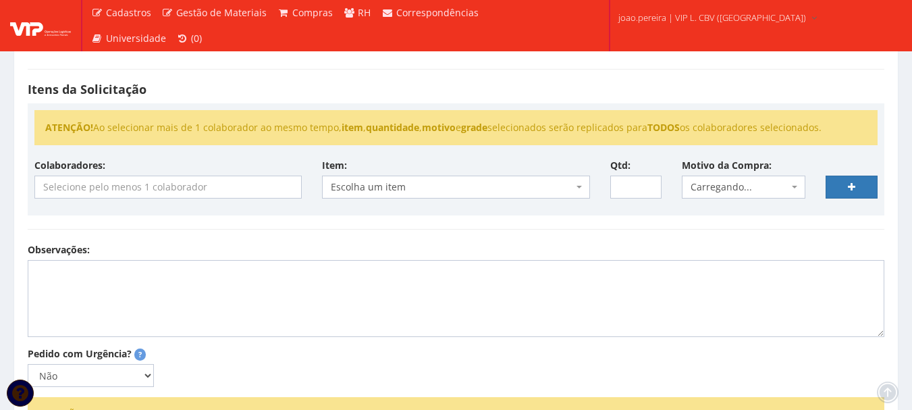
scroll to position [202, 0]
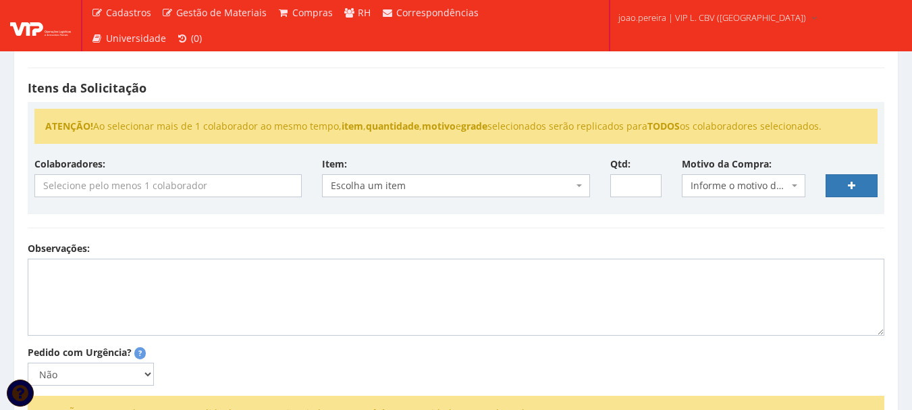
click at [196, 188] on input "search" at bounding box center [168, 186] width 266 height 22
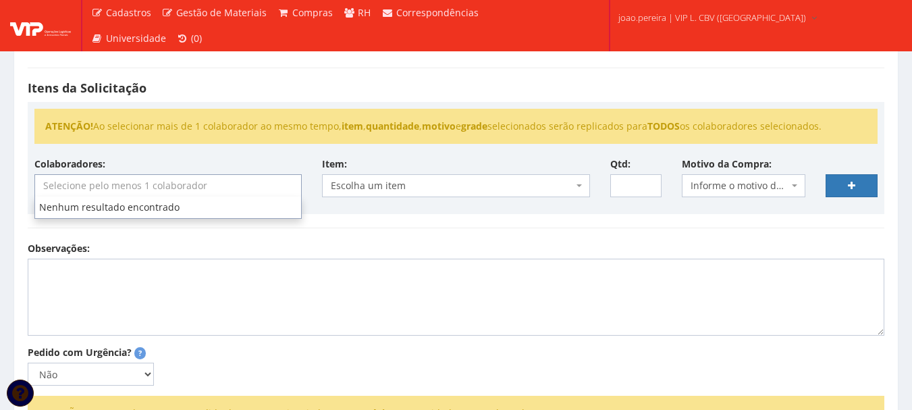
click at [170, 217] on li "Nenhum resultado encontrado" at bounding box center [168, 207] width 266 height 22
click at [170, 210] on li "Nenhum resultado encontrado" at bounding box center [168, 207] width 266 height 22
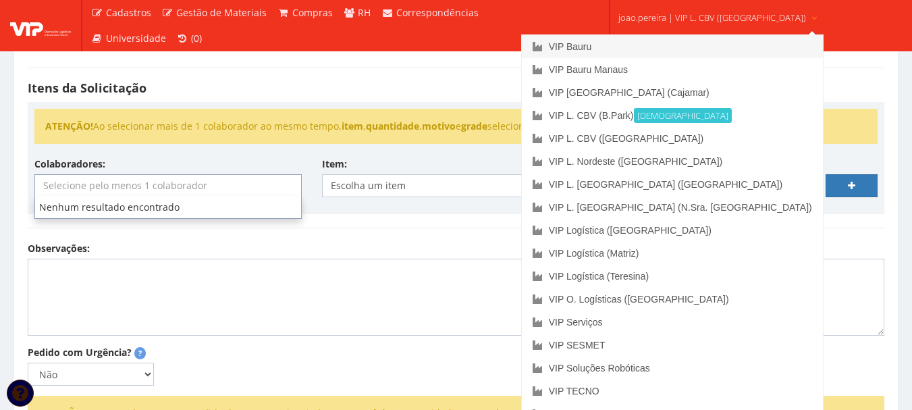
click at [633, 45] on link "VIP Bauru" at bounding box center [672, 46] width 301 height 23
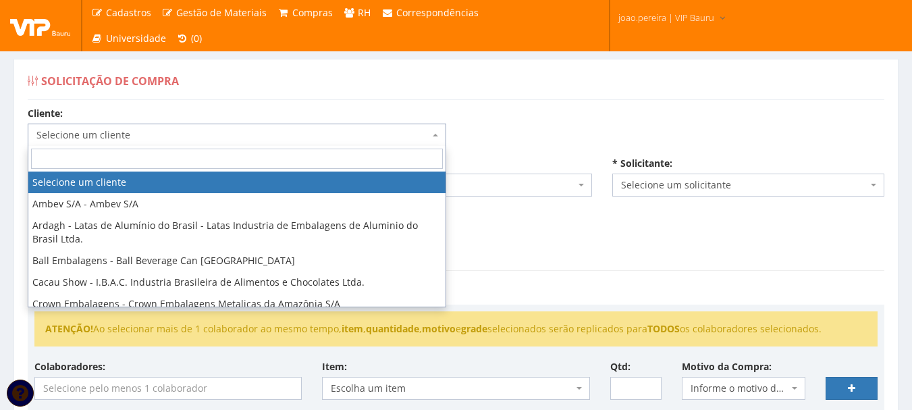
click at [187, 128] on span "Selecione um cliente" at bounding box center [232, 134] width 393 height 13
click at [184, 160] on input "search" at bounding box center [237, 158] width 412 height 20
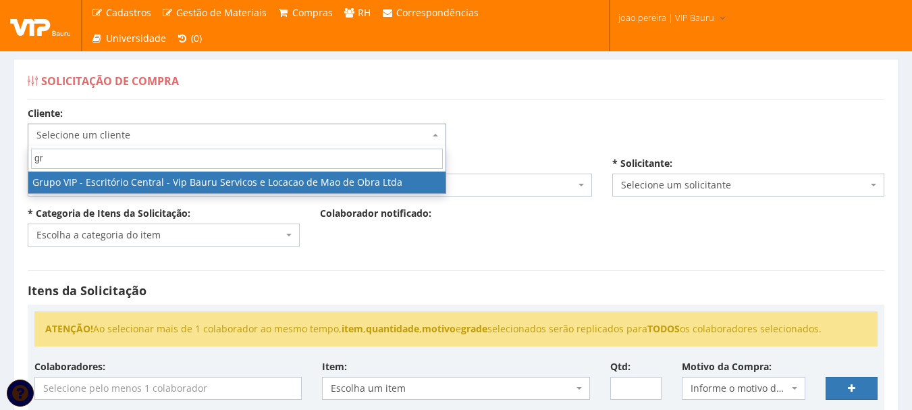
type input "gru"
select select "16"
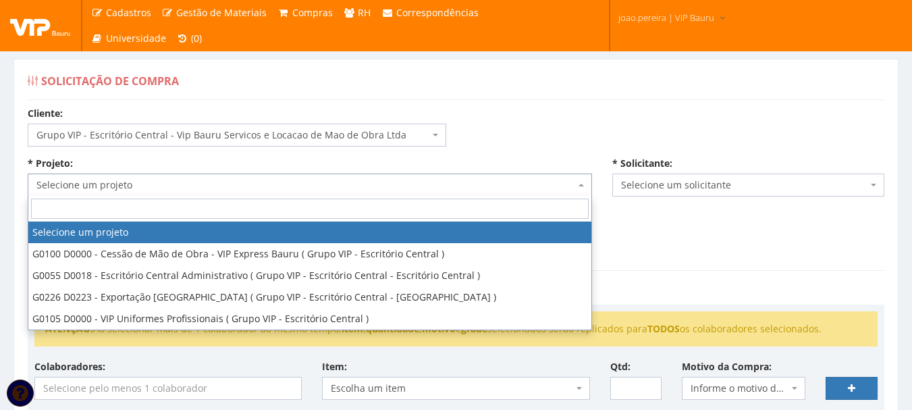
click at [174, 188] on span "Selecione um projeto" at bounding box center [305, 184] width 538 height 13
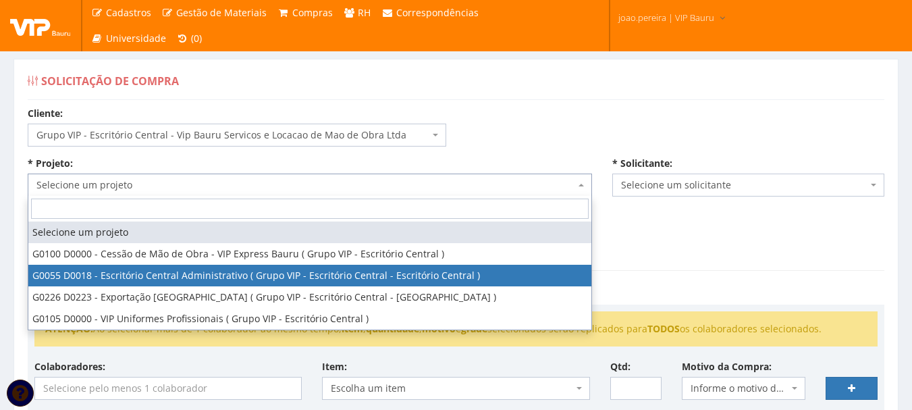
select select "55"
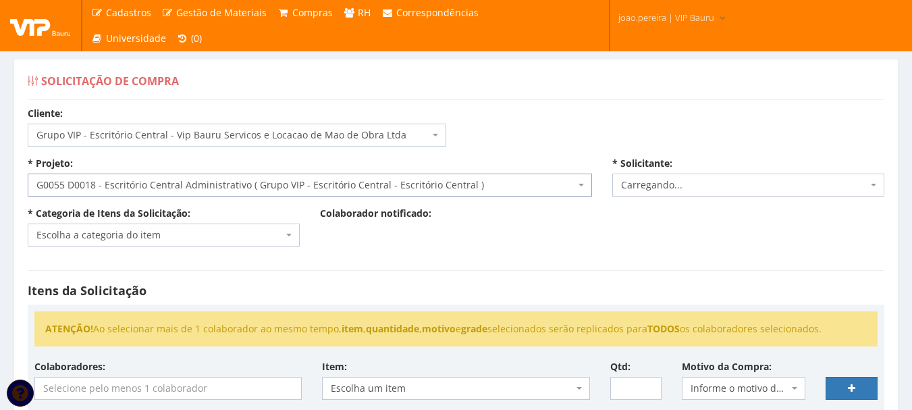
select select "4079"
click at [159, 231] on span "Escolha a categoria do item" at bounding box center [159, 234] width 246 height 13
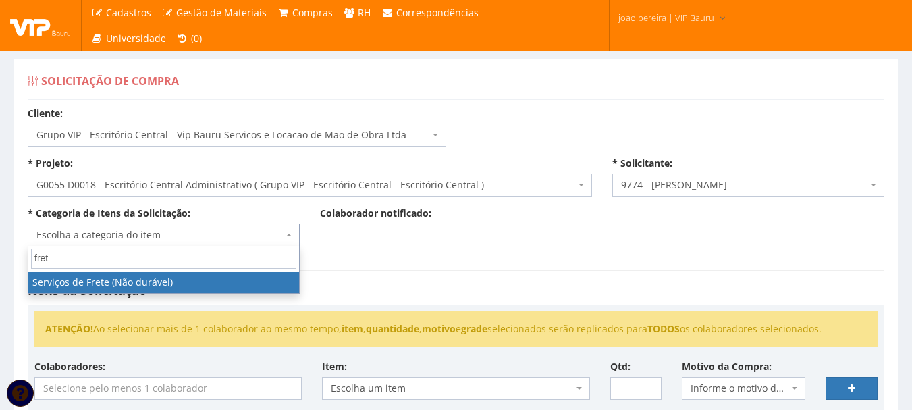
type input "frete"
select select "50"
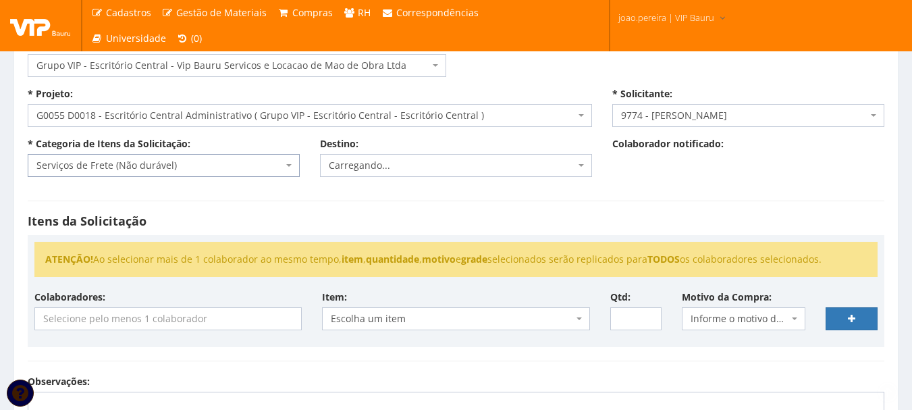
scroll to position [67, 0]
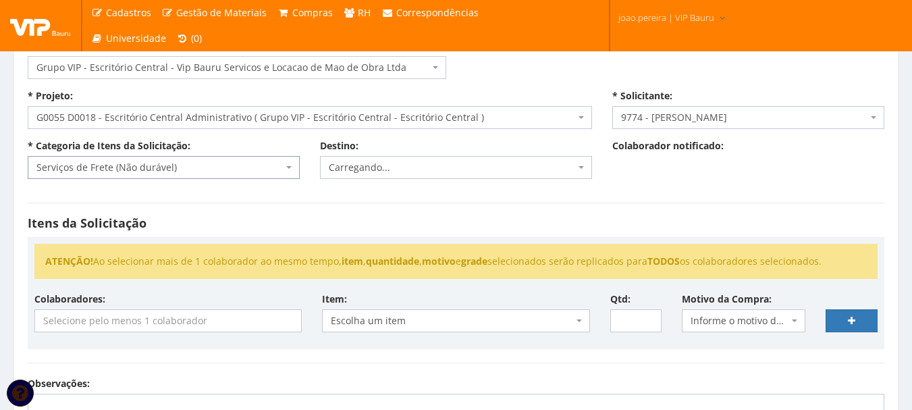
click at [420, 169] on span "Carregando..." at bounding box center [452, 167] width 246 height 13
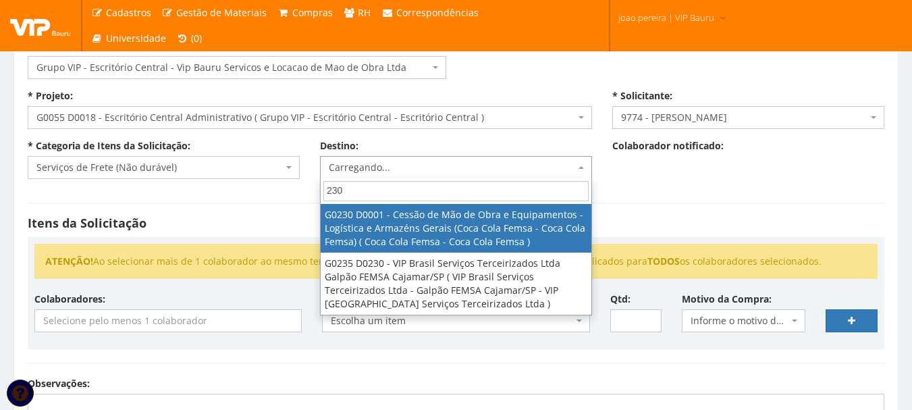
type input "230"
select select "230"
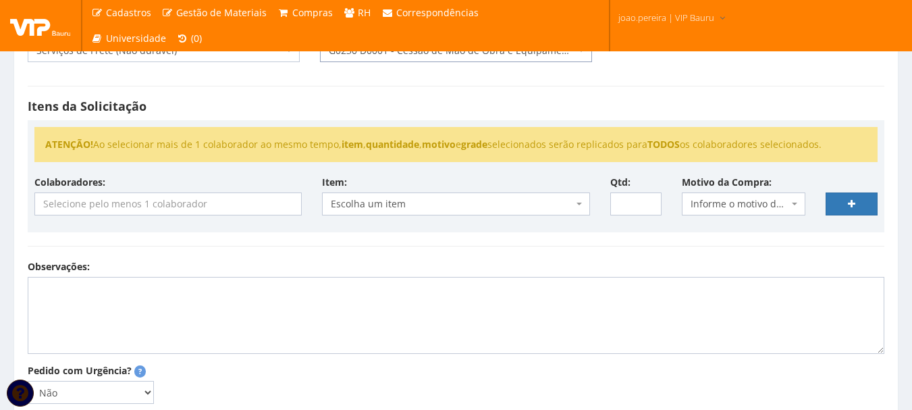
scroll to position [202, 0]
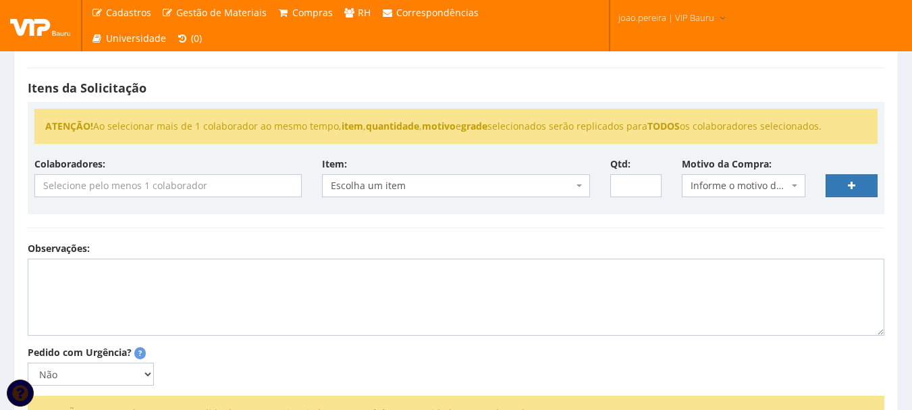
click at [105, 186] on input "search" at bounding box center [168, 186] width 266 height 22
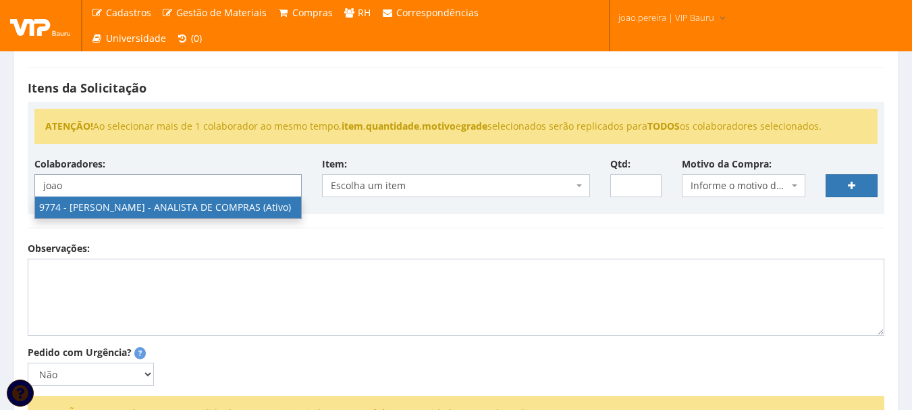
type input "joao"
select select "4079"
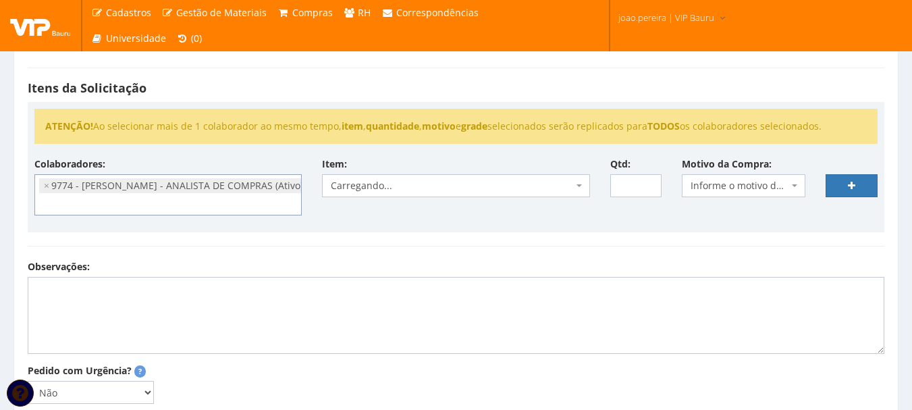
scroll to position [108, 0]
click at [386, 186] on span "Escolha um item" at bounding box center [452, 185] width 242 height 13
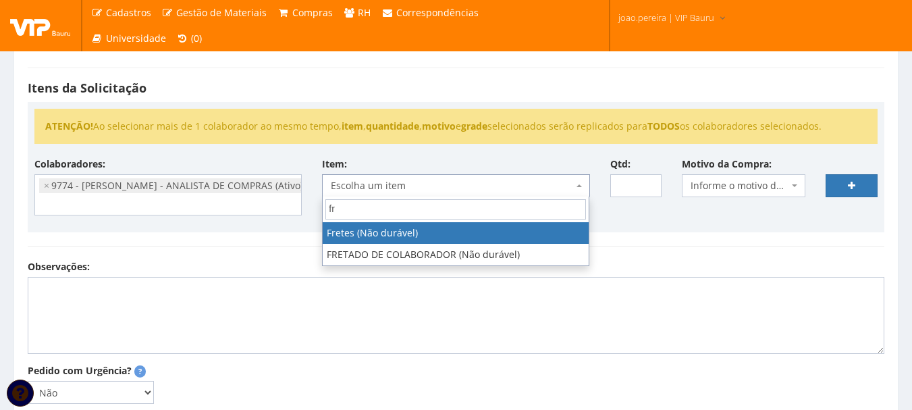
type input "f"
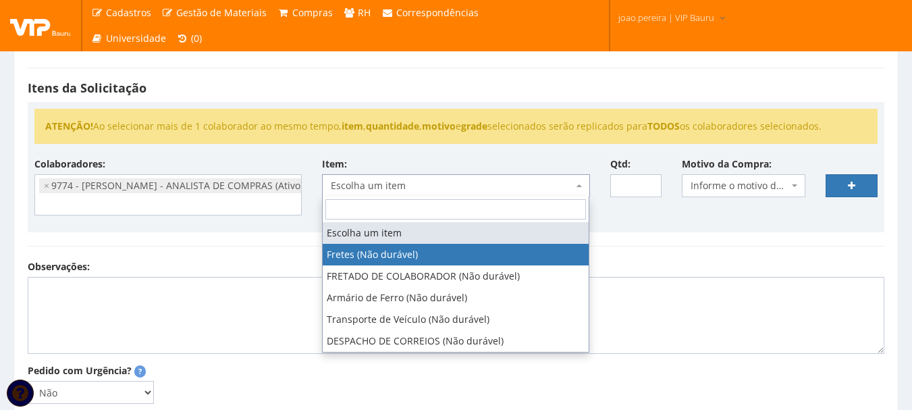
select select "586"
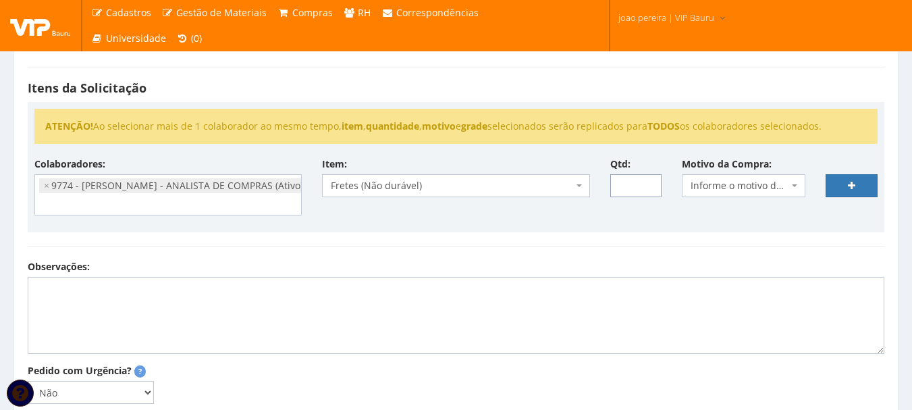
click at [629, 182] on input "Qtd:" at bounding box center [636, 185] width 52 height 23
type input "1"
click at [767, 185] on span "Informe o motivo da compra" at bounding box center [739, 185] width 98 height 13
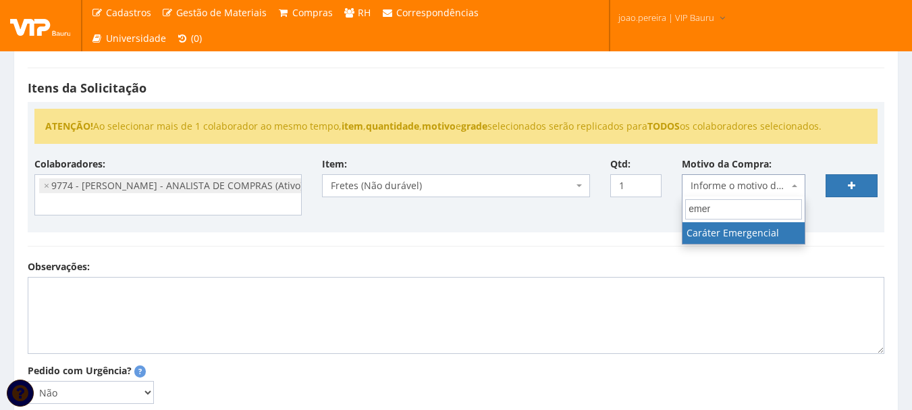
type input "emer"
select select "35"
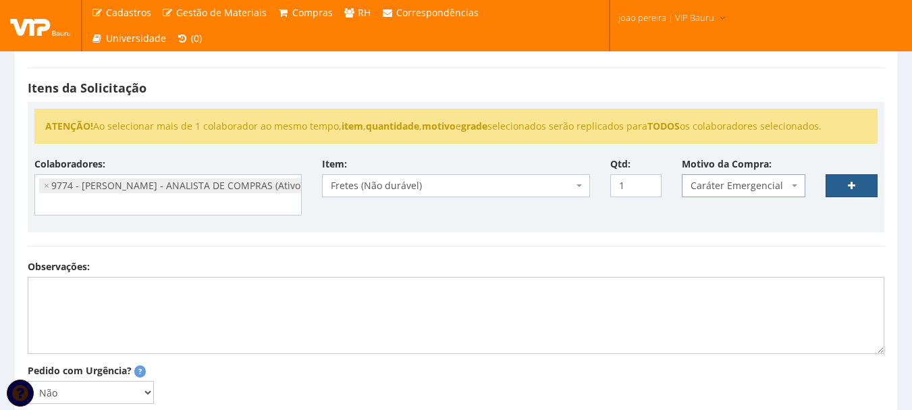
click at [851, 187] on icon at bounding box center [851, 185] width 7 height 9
select select
type input "0"
select select
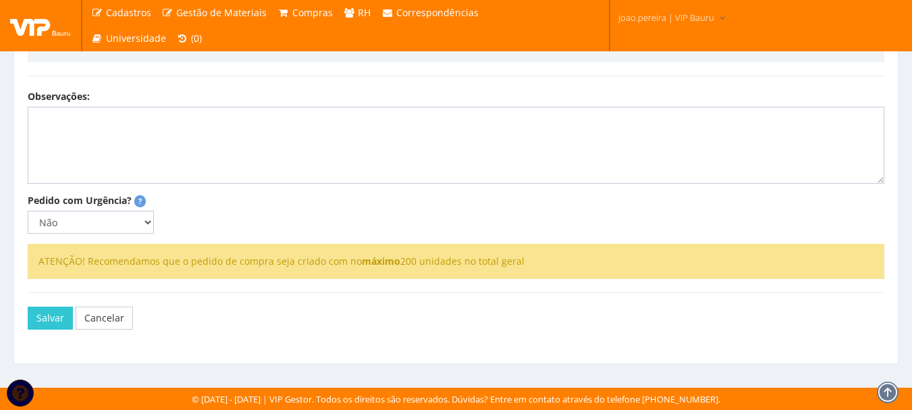
scroll to position [418, 0]
click at [132, 128] on textarea "Observações:" at bounding box center [456, 145] width 856 height 77
click at [258, 117] on textarea "Frete para transportar os ultimos itens de CABREDUVA" at bounding box center [456, 145] width 856 height 77
click at [287, 123] on textarea "Frete para transportar os ultimos itens de CABREUVA" at bounding box center [456, 145] width 856 height 77
click at [318, 131] on textarea "Frete para transportar os últimos itens de CABREUVA para CAJAMAR," at bounding box center [456, 145] width 856 height 77
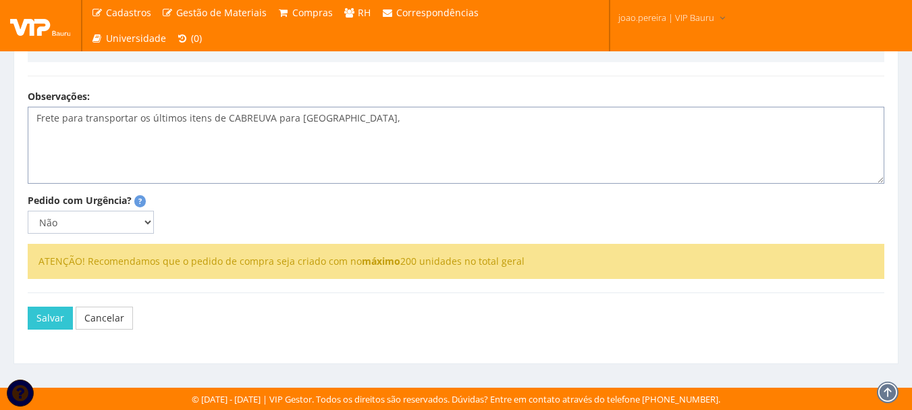
click at [368, 113] on textarea "Frete para transportar os últimos itens de CABREUVA para CAJAMAR," at bounding box center [456, 145] width 856 height 77
click at [210, 118] on textarea "Frete para transportar os últimos itens de CABREUVA para CAJAMAR e fazermos a e…" at bounding box center [456, 145] width 856 height 77
type textarea "Frete para transportar os últimos itens de patrimônio de CABREUVA para CAJAMAR …"
click at [43, 325] on button "Salvar" at bounding box center [50, 317] width 45 height 23
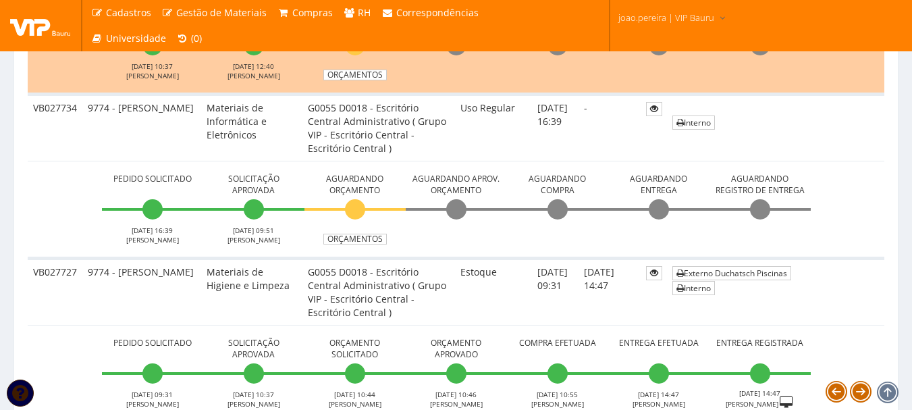
scroll to position [945, 0]
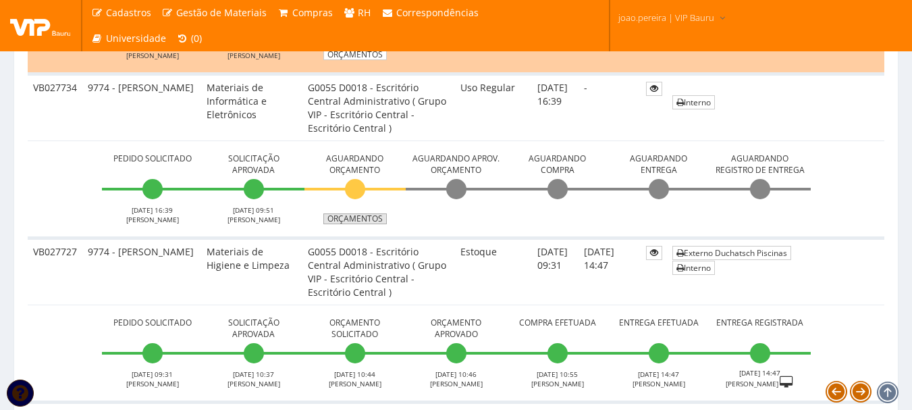
click at [354, 223] on link "Orçamentos" at bounding box center [354, 218] width 63 height 11
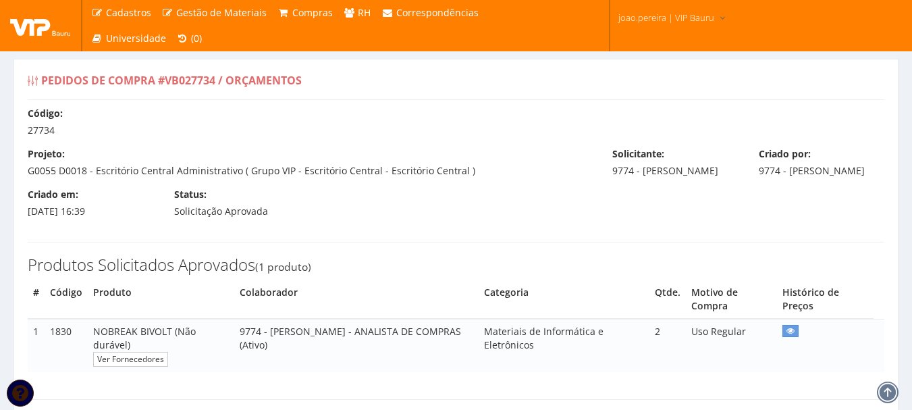
select select "0"
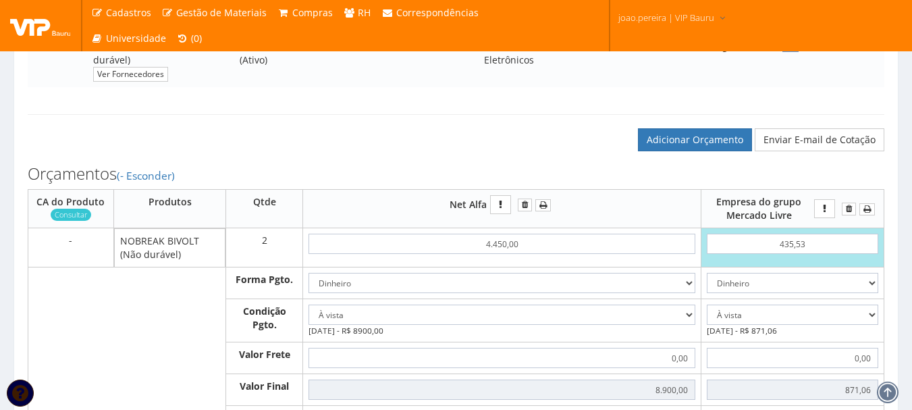
scroll to position [270, 0]
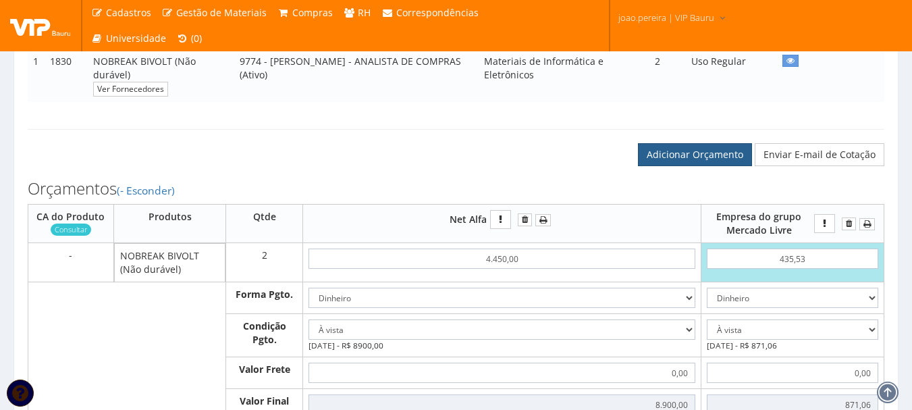
click at [710, 164] on link "Adicionar Orçamento" at bounding box center [695, 154] width 114 height 23
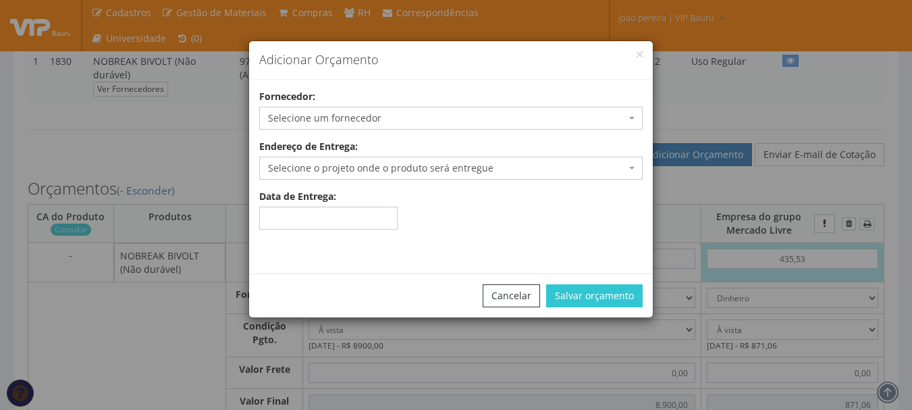
click at [375, 117] on span "Selecione um fornecedor" at bounding box center [447, 117] width 358 height 13
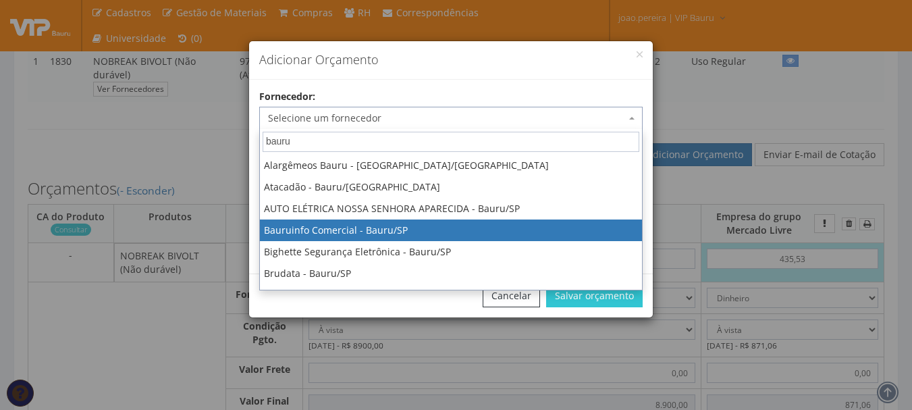
type input "bauru"
select select "53"
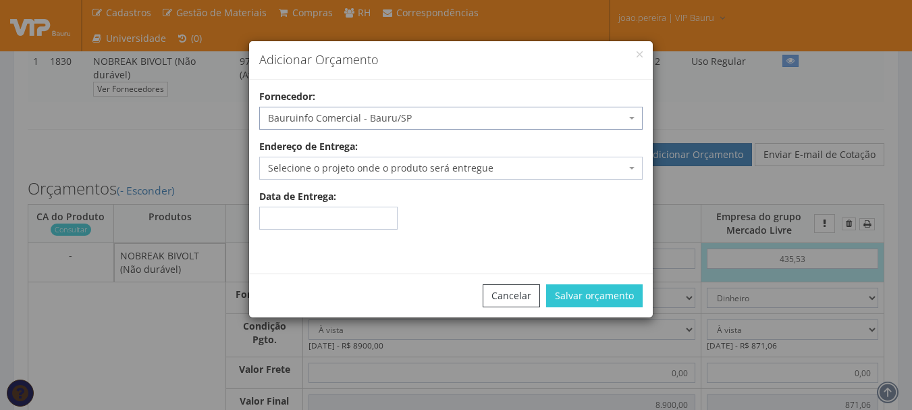
click at [343, 167] on span "Selecione o projeto onde o produto será entregue" at bounding box center [447, 167] width 358 height 13
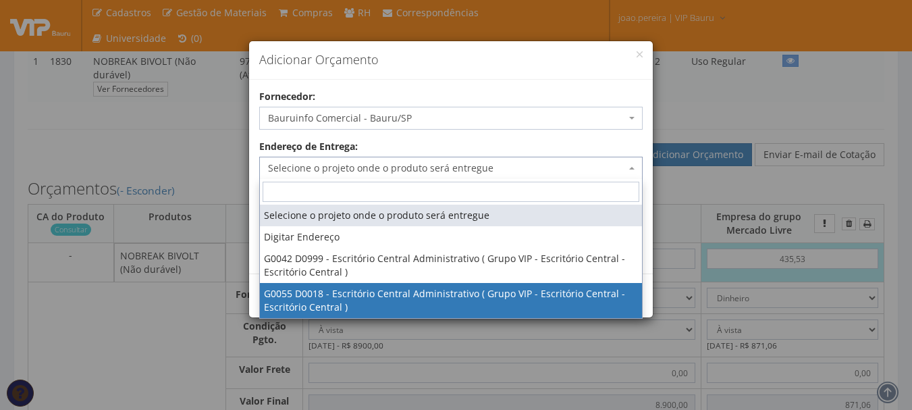
select select "55"
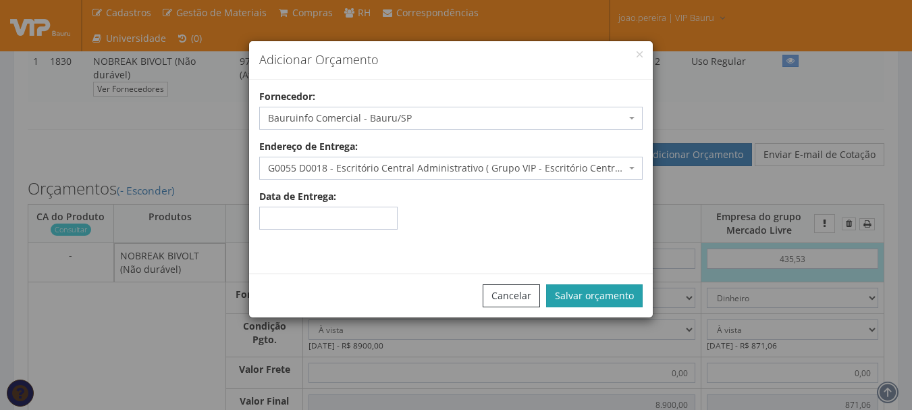
click at [602, 294] on button "Salvar orçamento" at bounding box center [594, 295] width 96 height 23
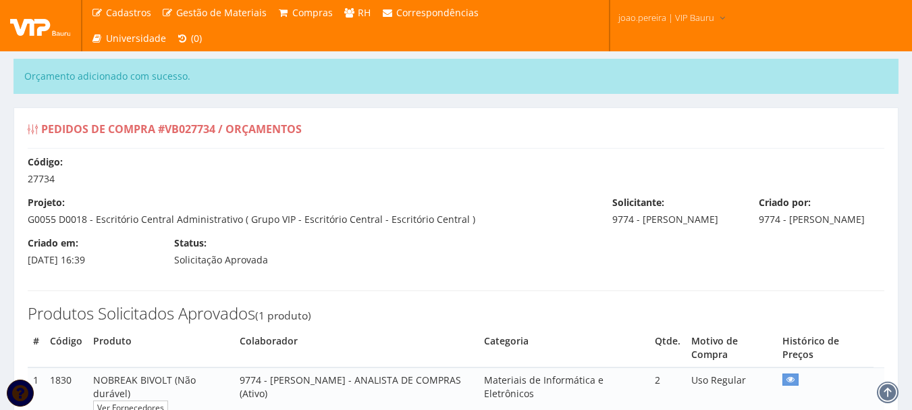
select select "0"
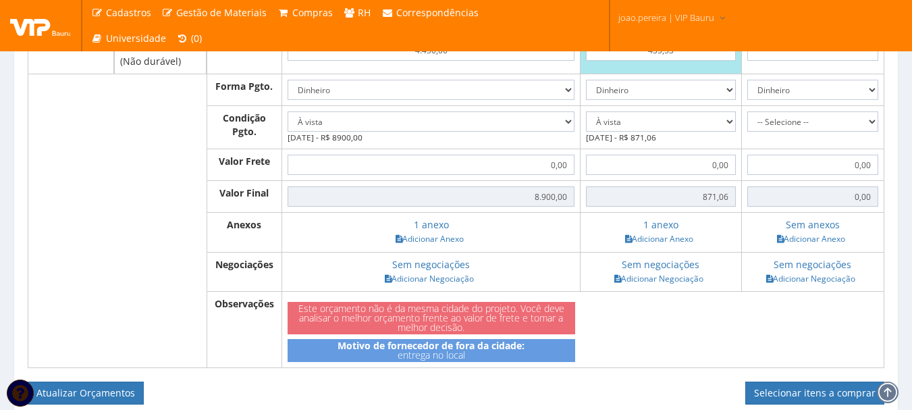
scroll to position [405, 0]
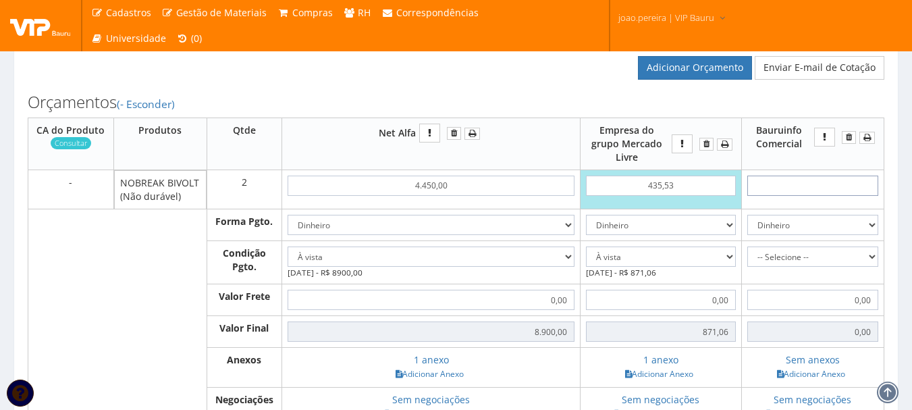
click at [819, 196] on input "text" at bounding box center [812, 185] width 131 height 20
type input "6"
type input "12,00"
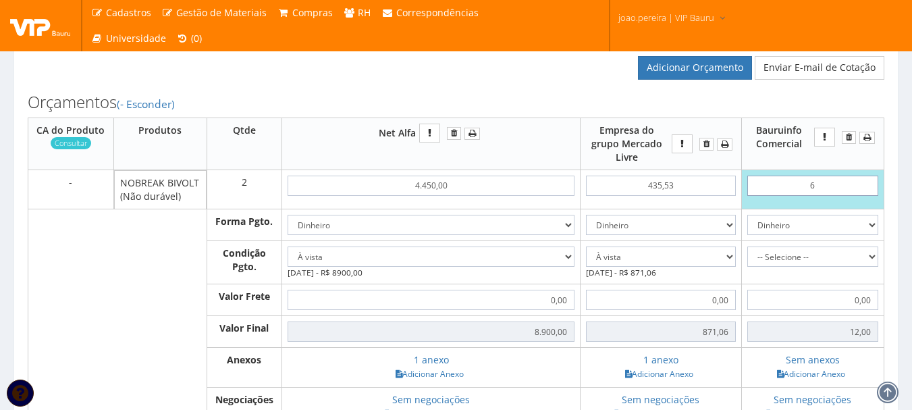
type input "68"
type input "136,00"
type input "6,83"
type input "13,66"
type input "68,30"
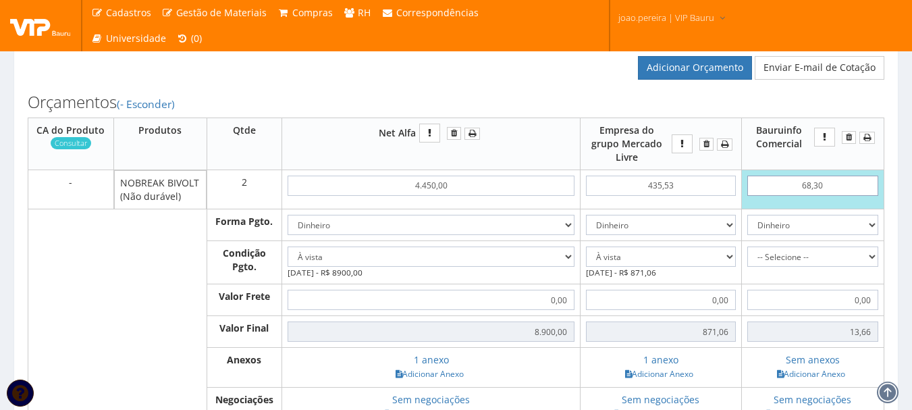
type input "136,60"
type input "683,00"
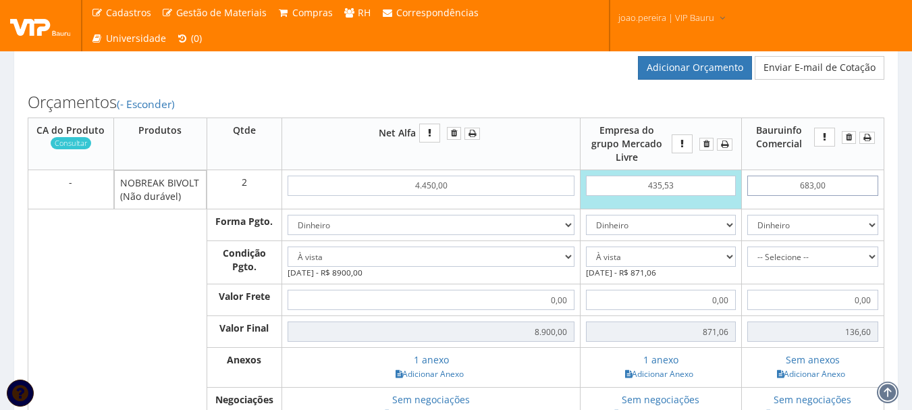
type input "1366,00"
type input "683,00"
click at [873, 267] on select "-- Selecione -- À vista 7 dias 10 dias" at bounding box center [812, 256] width 131 height 20
select select "0"
click at [747, 260] on select "-- Selecione -- À vista 7 dias 10 dias" at bounding box center [812, 256] width 131 height 20
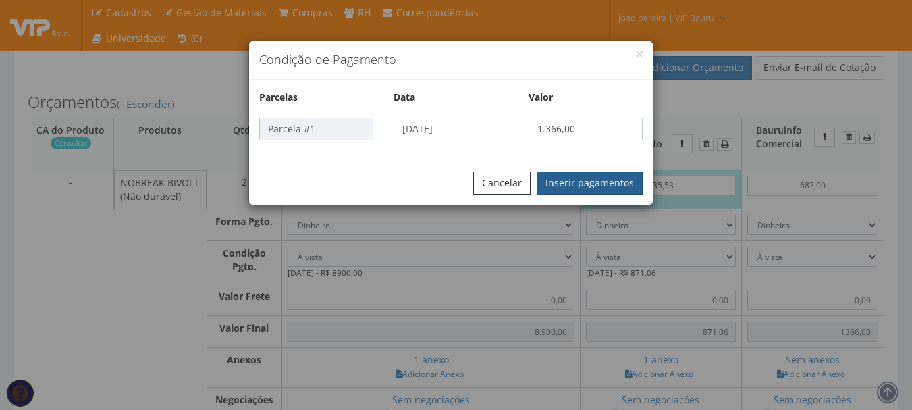
click at [597, 171] on button "Inserir pagamentos" at bounding box center [589, 182] width 106 height 23
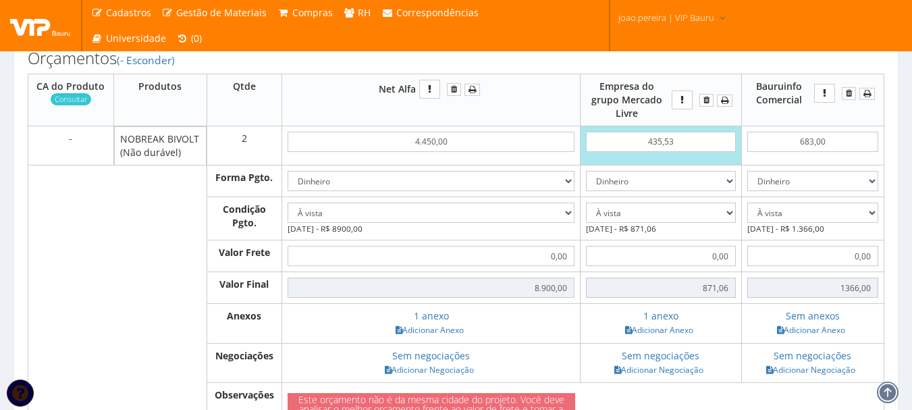
scroll to position [472, 0]
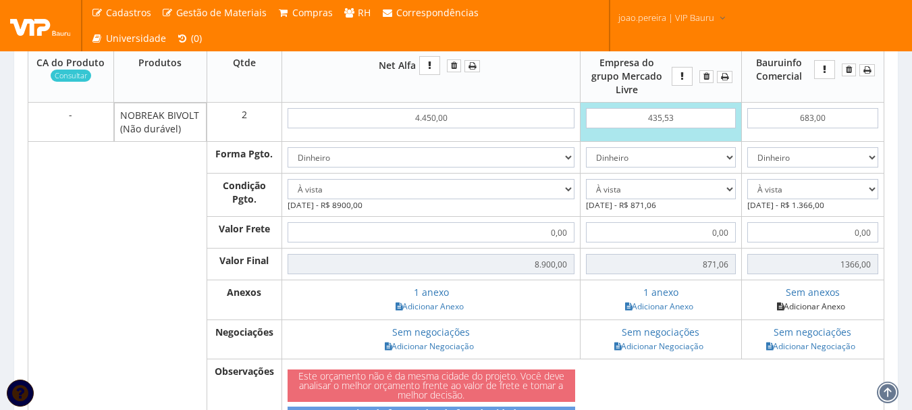
click at [805, 313] on link "Adicionar Anexo" at bounding box center [811, 306] width 76 height 14
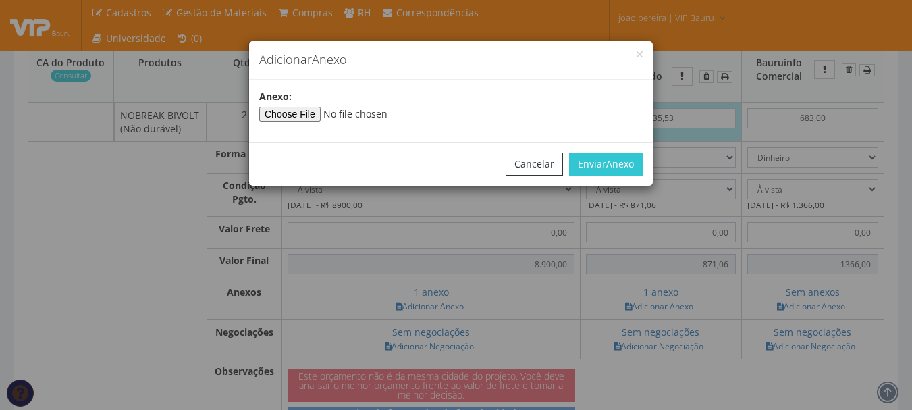
click at [303, 105] on div "Anexo :" at bounding box center [451, 106] width 404 height 32
click at [326, 118] on input"] "file" at bounding box center [351, 114] width 184 height 15
type input"] "C:\fakepath\BAURU INFO.jpg"
click at [620, 165] on span "Anexo" at bounding box center [620, 163] width 28 height 13
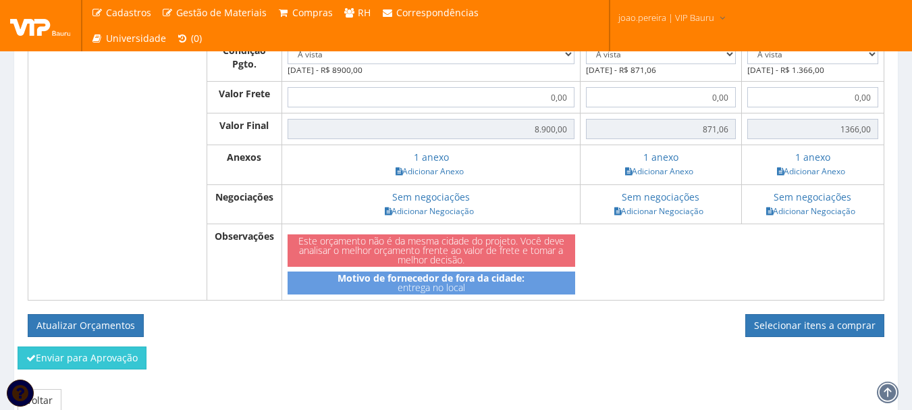
scroll to position [680, 0]
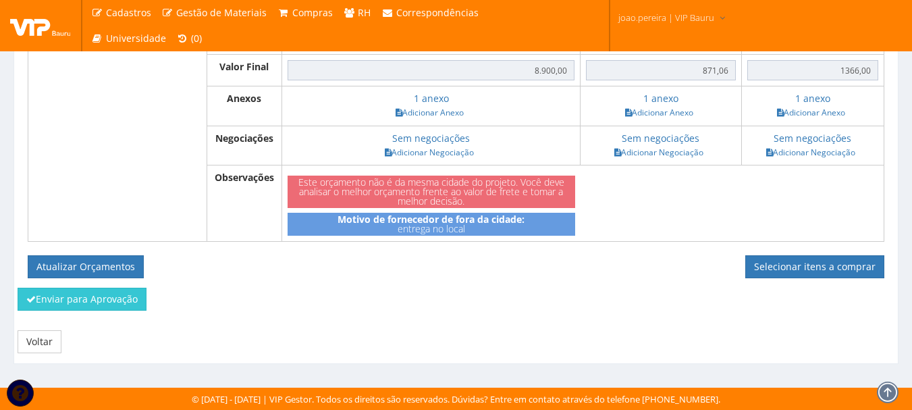
click at [427, 286] on div "Orçamentos (- Esconder) CA do Produto Consultar Produtos Qtde Net Alfa 4.450,00…" at bounding box center [456, 52] width 877 height 469
click at [106, 267] on button "Atualizar Orçamentos" at bounding box center [86, 266] width 116 height 23
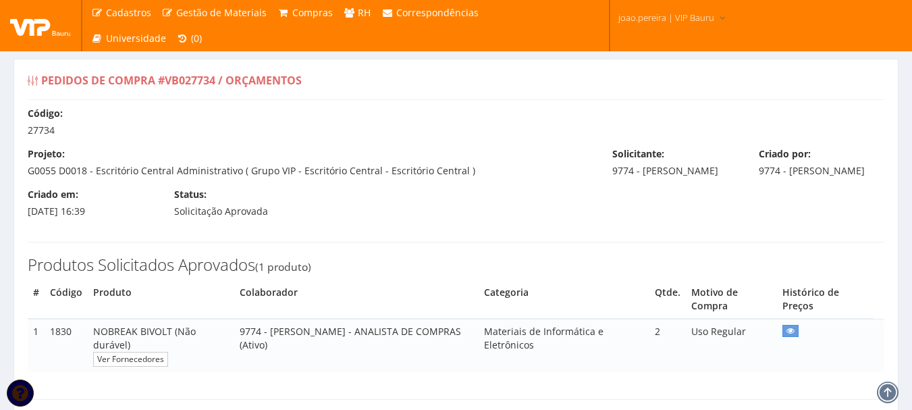
select select "0"
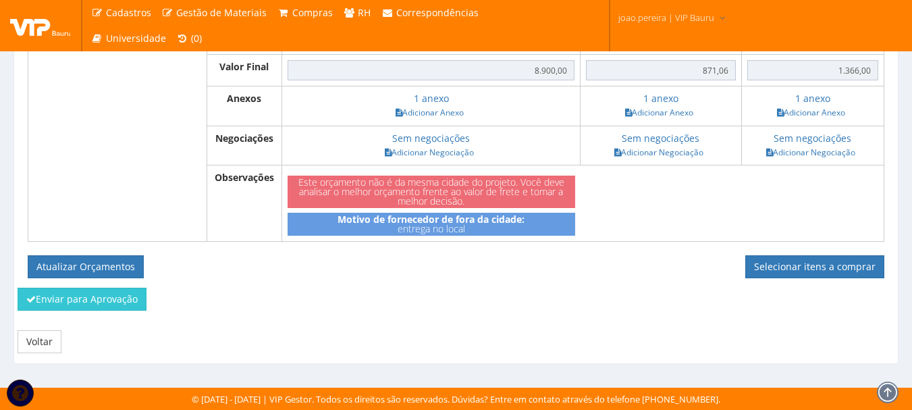
scroll to position [631, 0]
click at [804, 265] on link "Selecionar itens a comprar" at bounding box center [814, 266] width 139 height 23
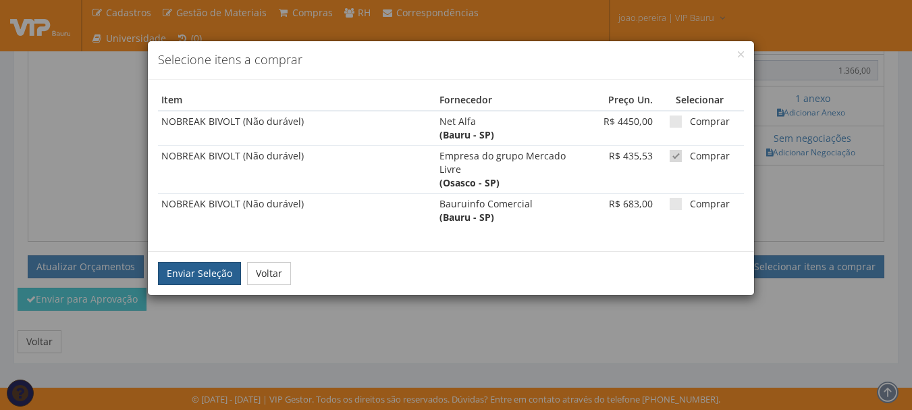
click at [200, 281] on button "Enviar Seleção" at bounding box center [199, 273] width 83 height 23
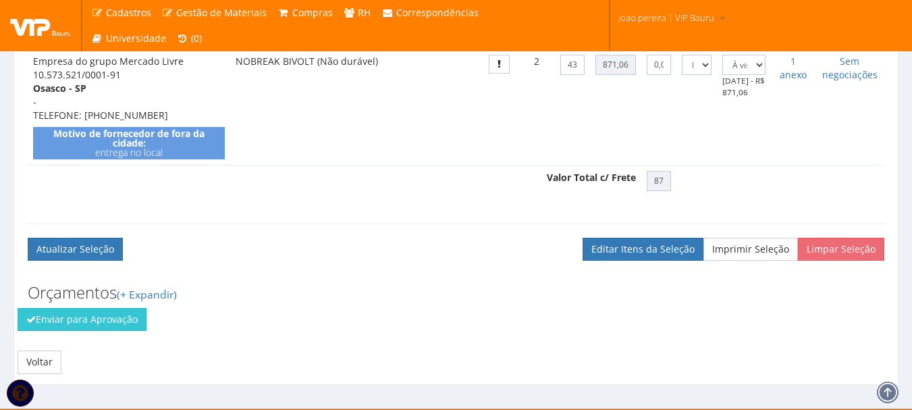
scroll to position [496, 0]
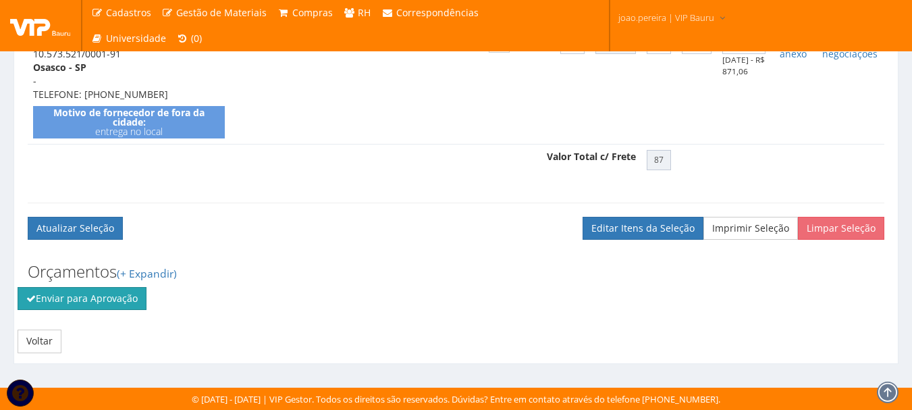
click at [55, 305] on button "Enviar para Aprovação" at bounding box center [82, 298] width 129 height 23
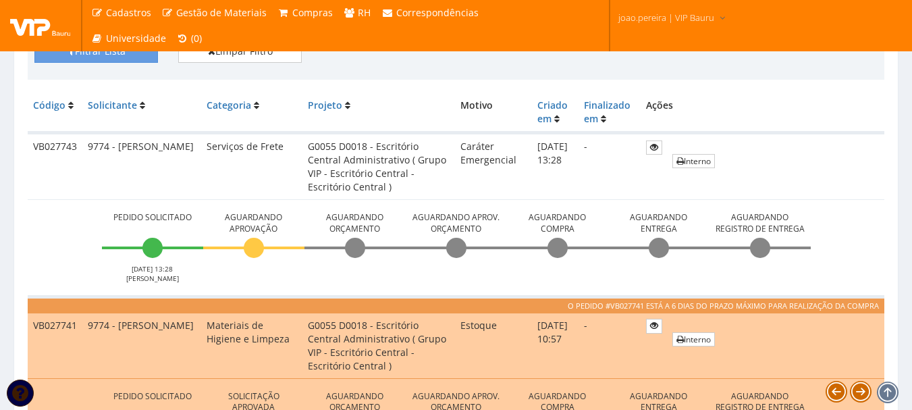
scroll to position [337, 0]
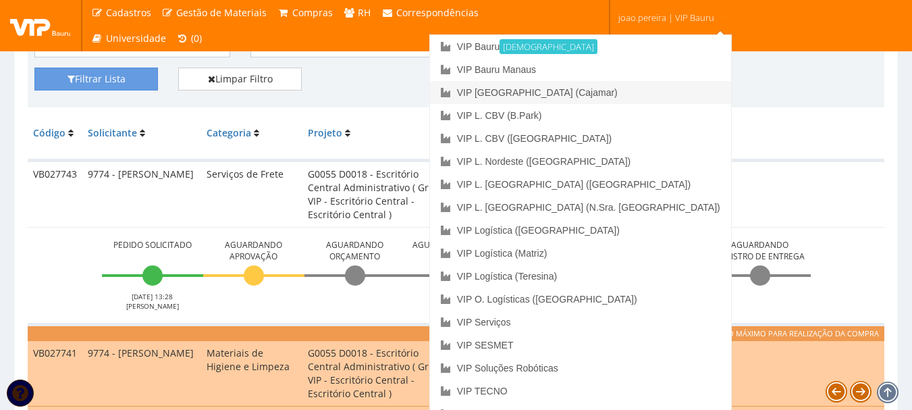
click at [646, 94] on link "VIP [GEOGRAPHIC_DATA] (Cajamar)" at bounding box center [580, 92] width 301 height 23
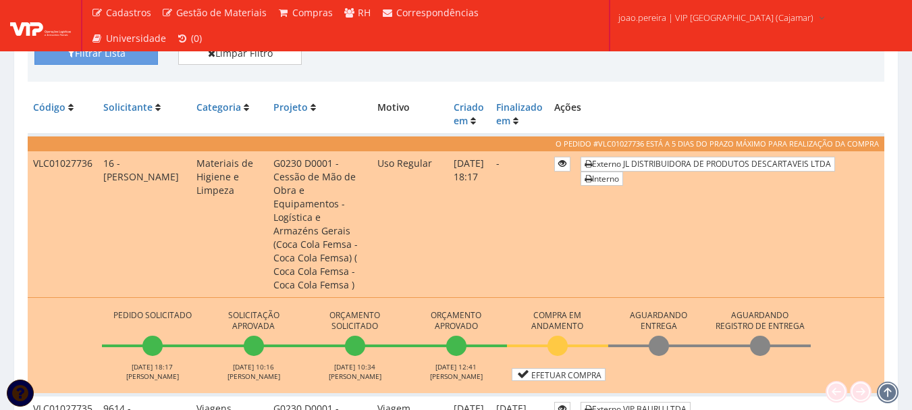
scroll to position [405, 0]
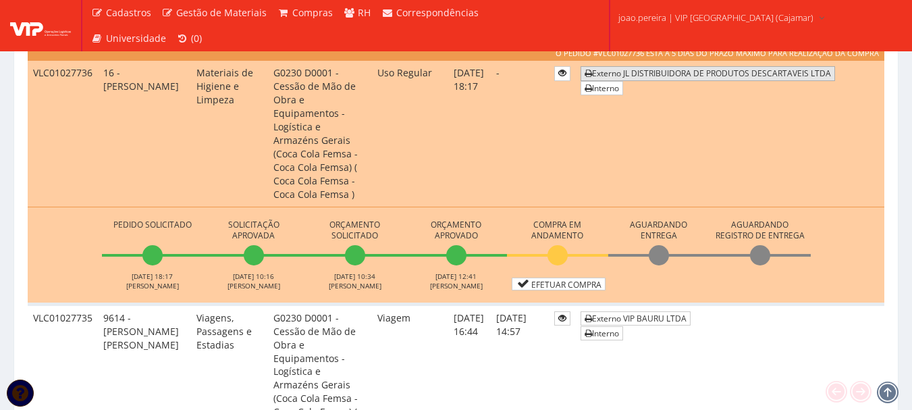
click at [730, 73] on link "Externo JL DISTRIBUIDORA DE PRODUTOS DESCARTAVEIS LTDA" at bounding box center [707, 73] width 254 height 14
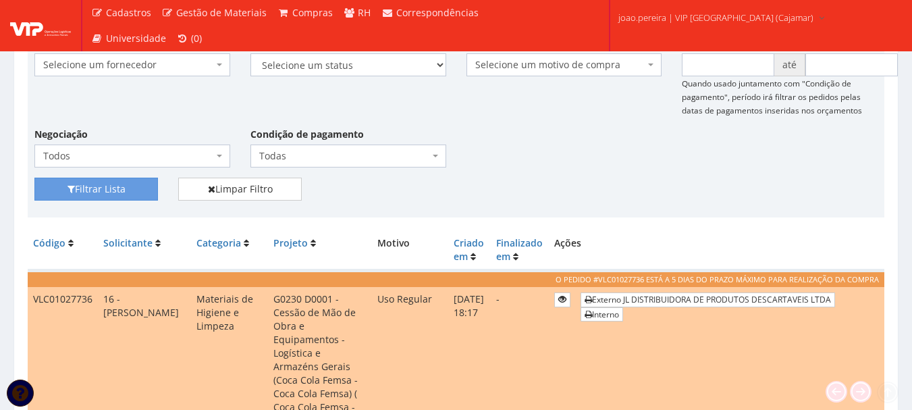
scroll to position [202, 0]
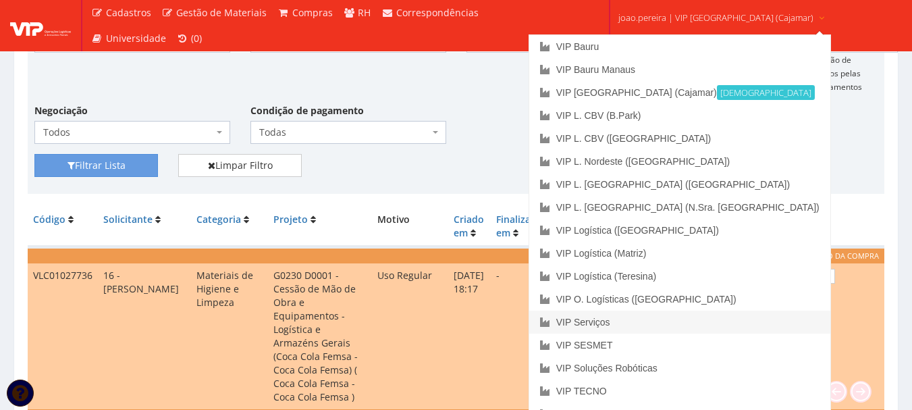
click at [653, 324] on link "VIP Serviços" at bounding box center [679, 321] width 301 height 23
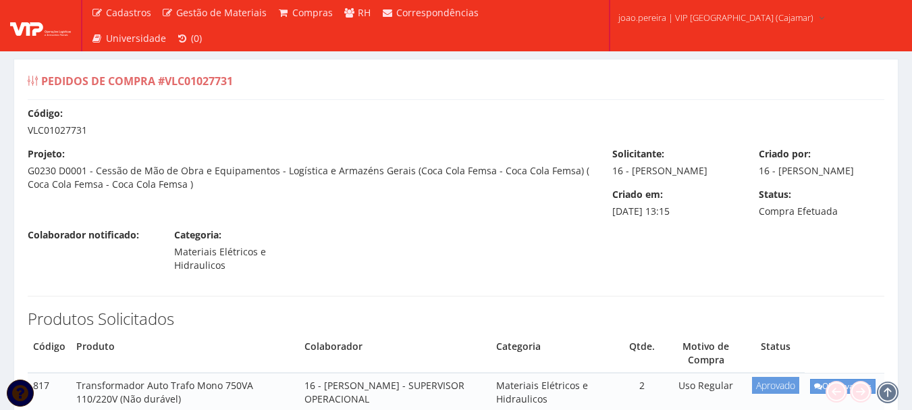
drag, startPoint x: 30, startPoint y: 128, endPoint x: 91, endPoint y: 125, distance: 61.5
click at [91, 125] on div "Código: VLC01027731" at bounding box center [456, 122] width 877 height 30
copy div "VLC01027731"
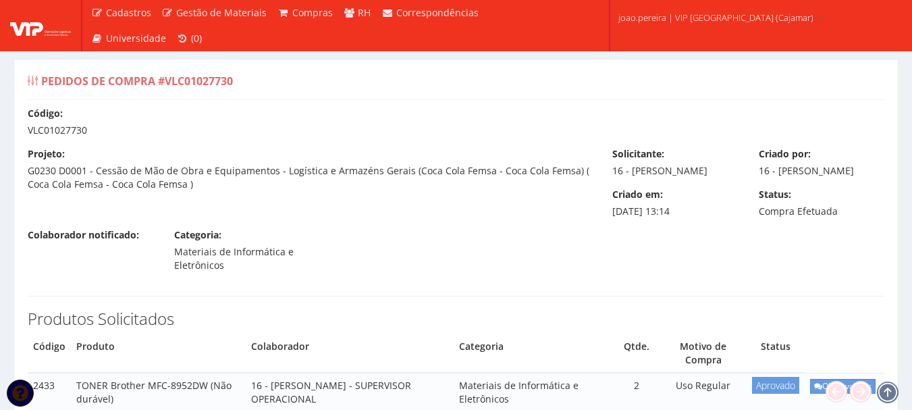
drag, startPoint x: 28, startPoint y: 129, endPoint x: 105, endPoint y: 128, distance: 76.9
click at [103, 128] on div "Código: VLC01027730" at bounding box center [456, 122] width 877 height 30
copy div "VLC01027730"
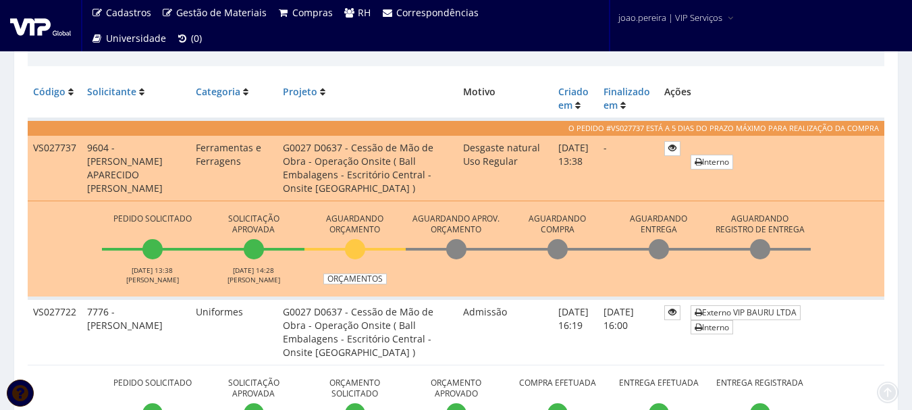
scroll to position [337, 0]
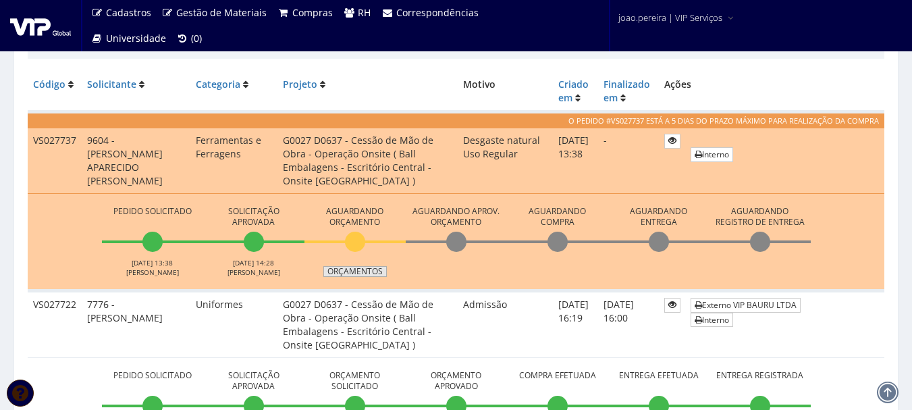
click at [355, 269] on link "Orçamentos" at bounding box center [354, 271] width 63 height 11
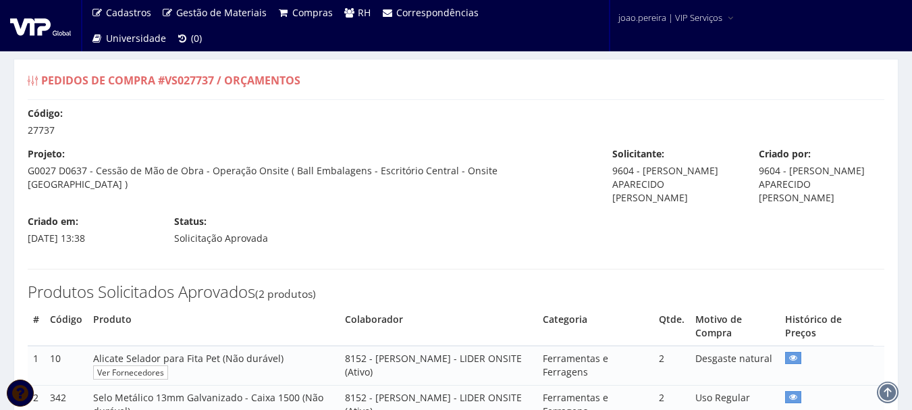
select select "0"
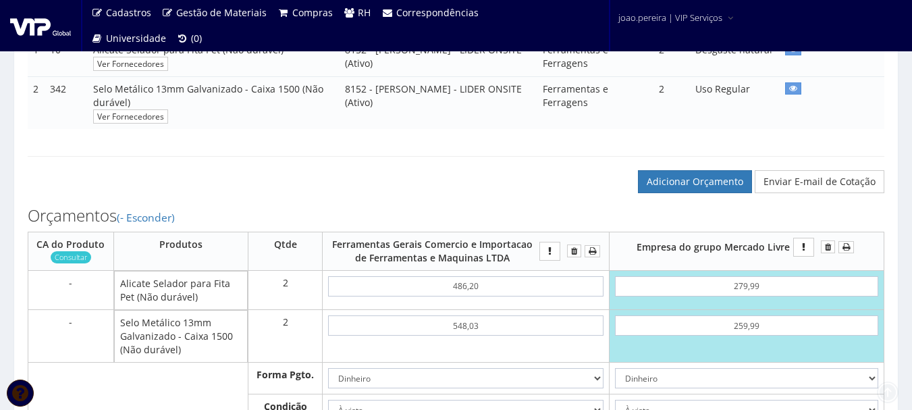
scroll to position [405, 0]
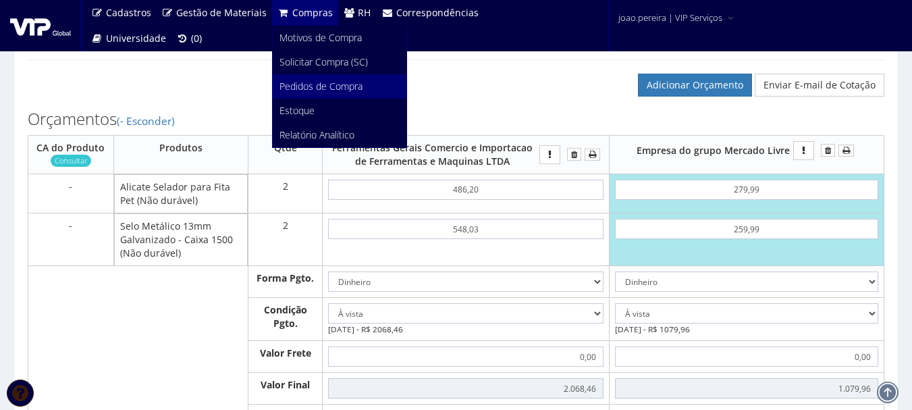
click at [327, 81] on span "Pedidos de Compra" at bounding box center [320, 86] width 83 height 13
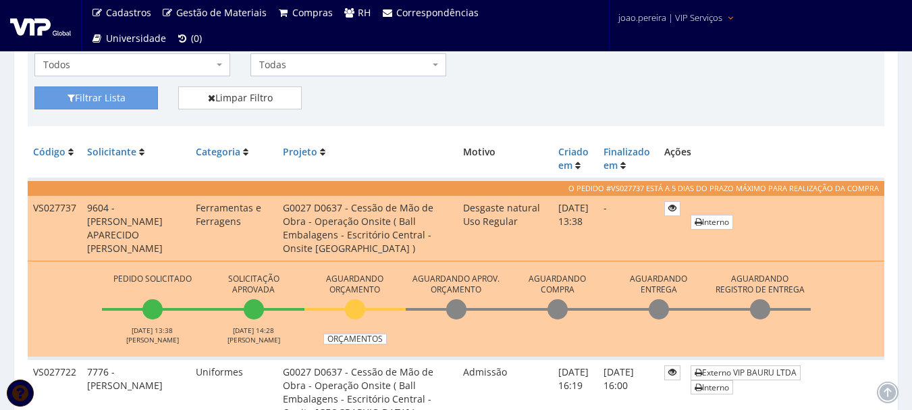
scroll to position [270, 0]
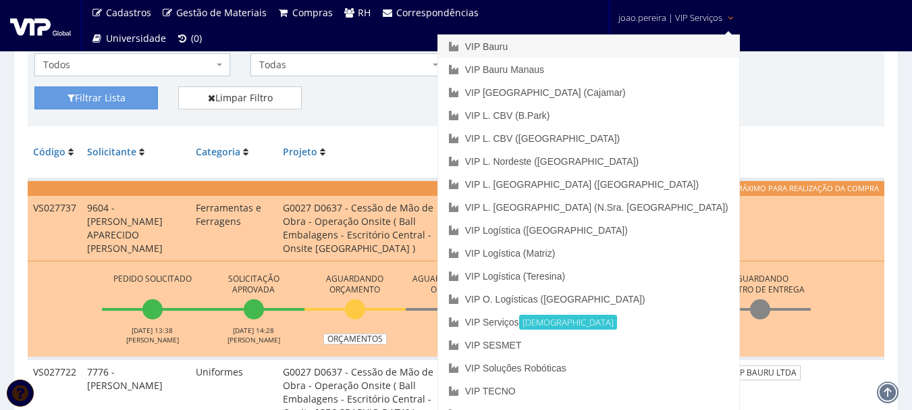
click at [607, 49] on link "VIP Bauru" at bounding box center [588, 46] width 301 height 23
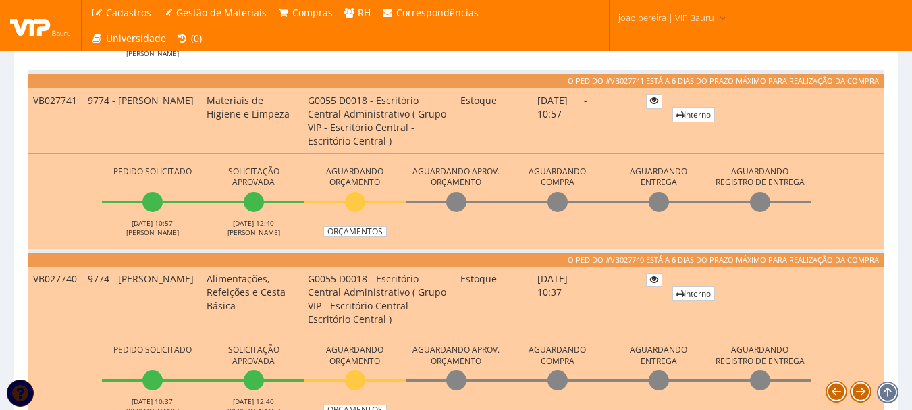
scroll to position [540, 0]
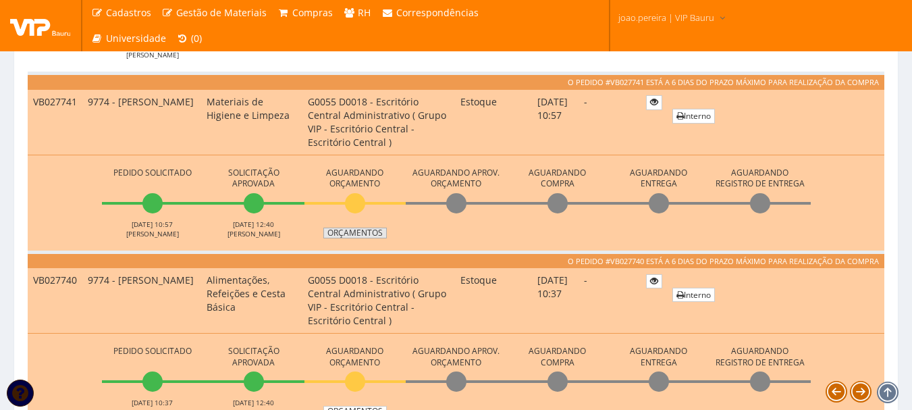
click at [355, 232] on link "Orçamentos" at bounding box center [354, 232] width 63 height 11
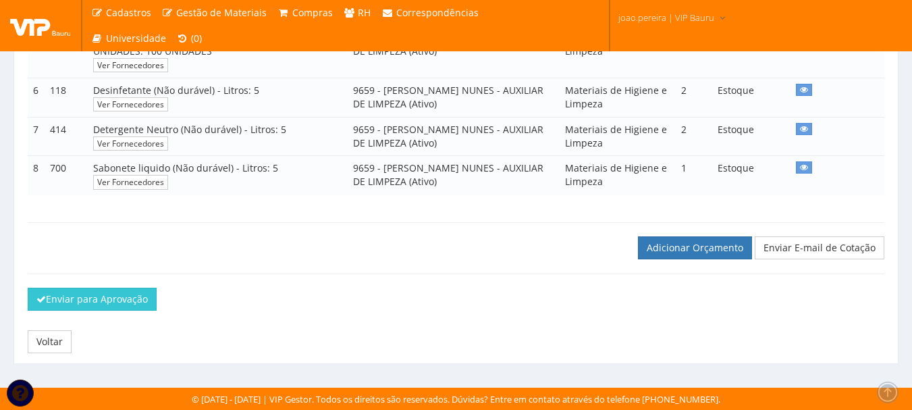
scroll to position [476, 0]
click at [715, 249] on link "Adicionar Orçamento" at bounding box center [695, 247] width 114 height 23
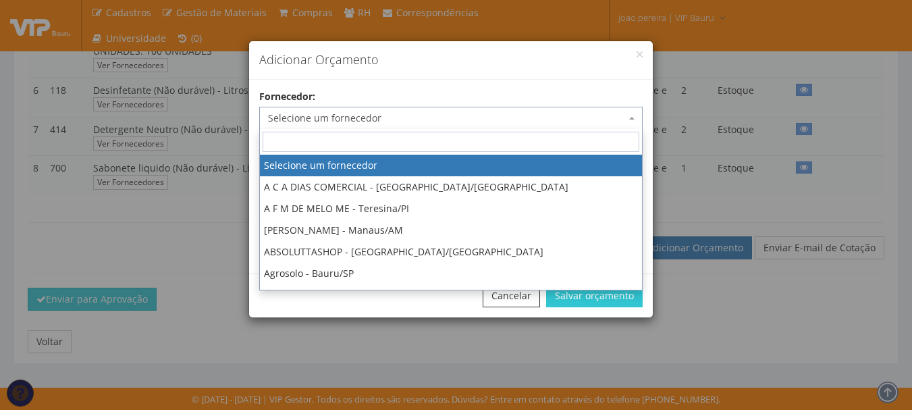
click at [404, 114] on span "Selecione um fornecedor" at bounding box center [447, 117] width 358 height 13
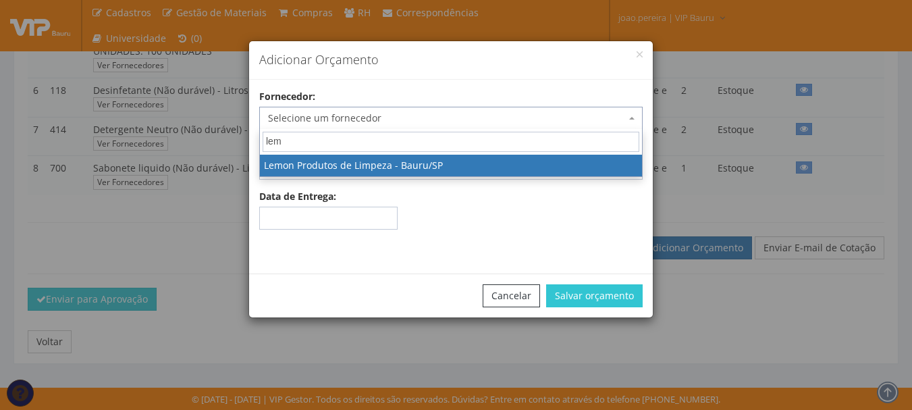
type input "lemo"
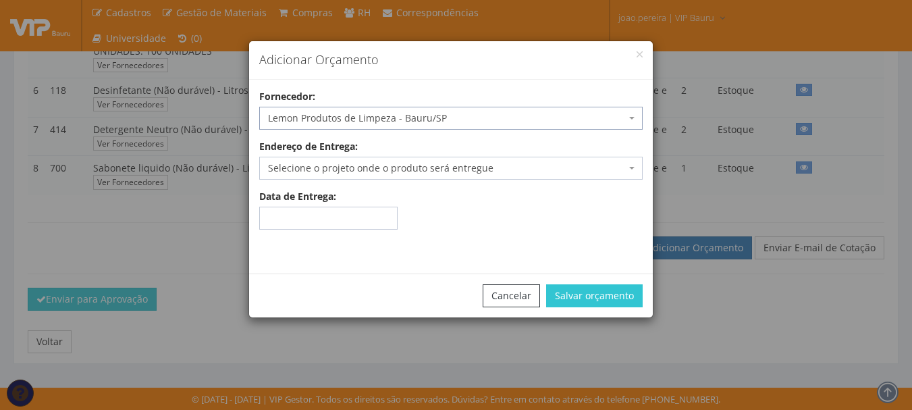
select select "589"
click at [402, 165] on span "Selecione o projeto onde o produto será entregue" at bounding box center [447, 167] width 358 height 13
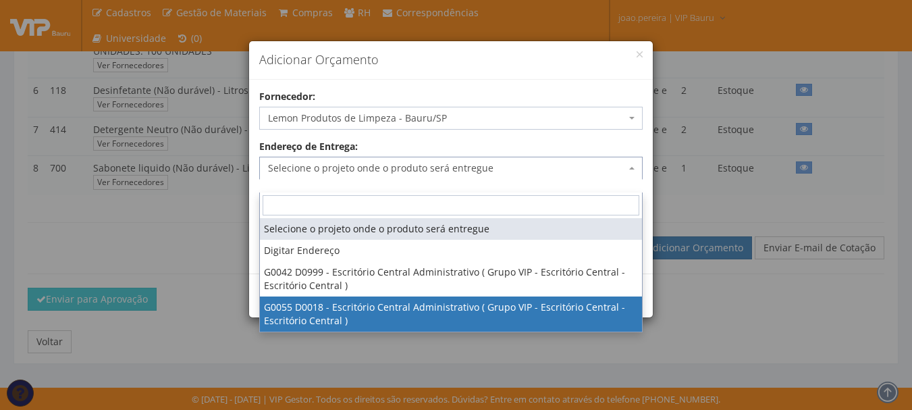
select select "55"
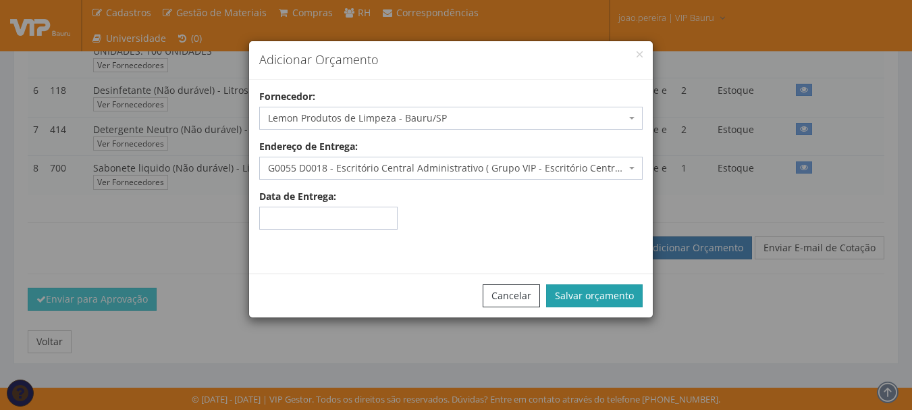
click at [608, 298] on button "Salvar orçamento" at bounding box center [594, 295] width 96 height 23
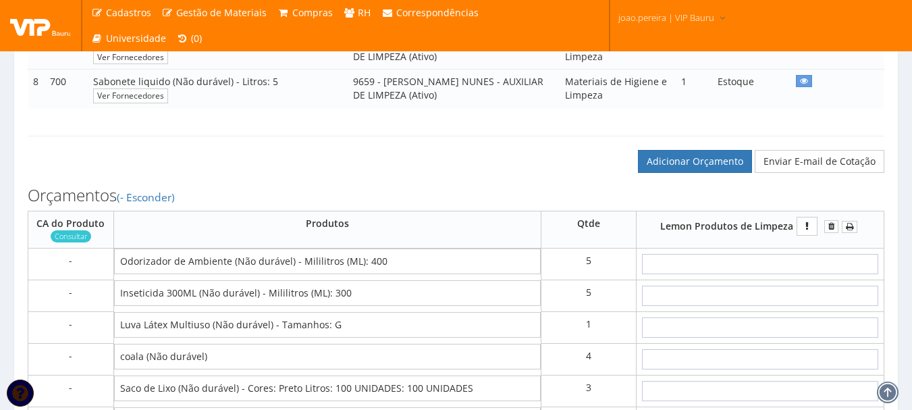
scroll to position [675, 0]
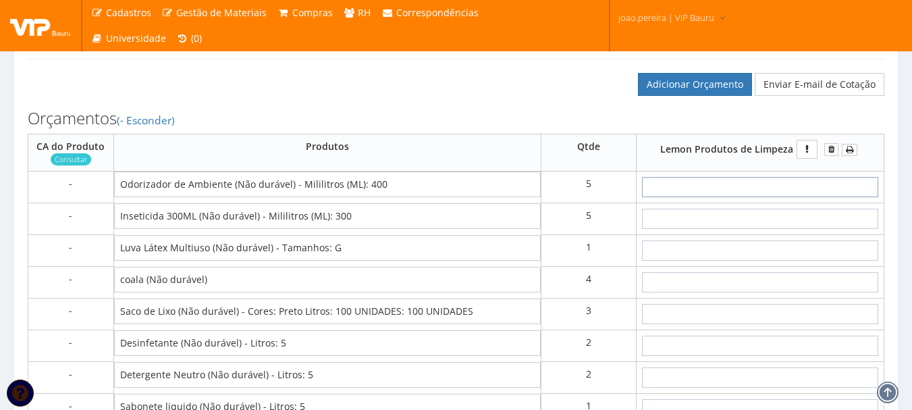
click at [769, 197] on input "text" at bounding box center [760, 187] width 236 height 20
type input "1"
type input "5,00"
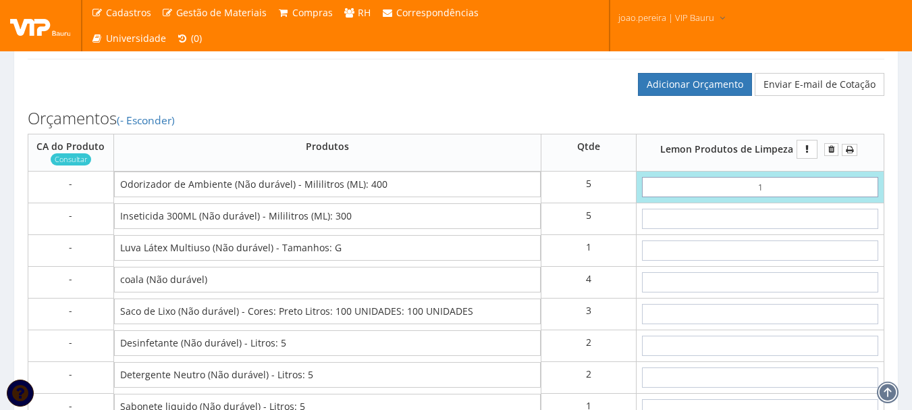
type input "12"
type input "60,00"
type input "1,28"
type input "6,40"
type input "12,80"
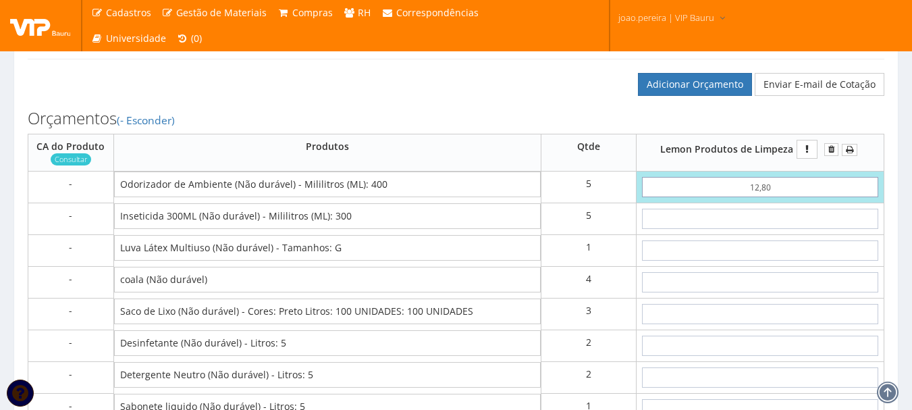
type input "64,00"
type input "12,80"
type input "2"
type input "74,00"
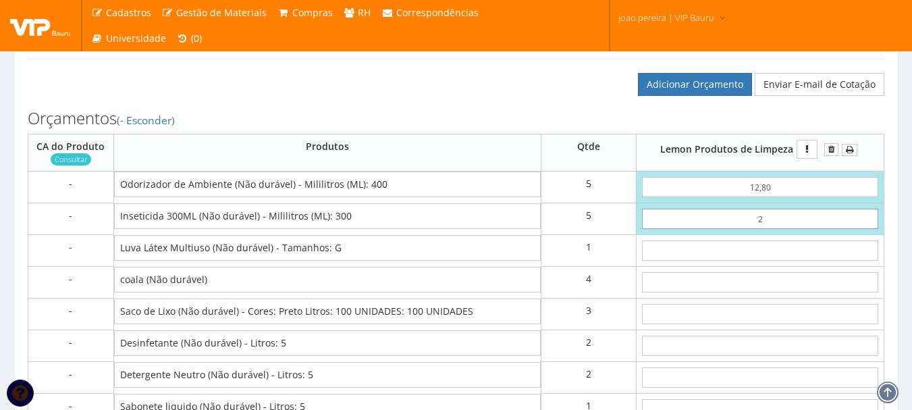
type input "28"
type input "204,00"
click at [799, 229] on input "28" at bounding box center [760, 219] width 236 height 20
type input "2,80"
type input "78,00"
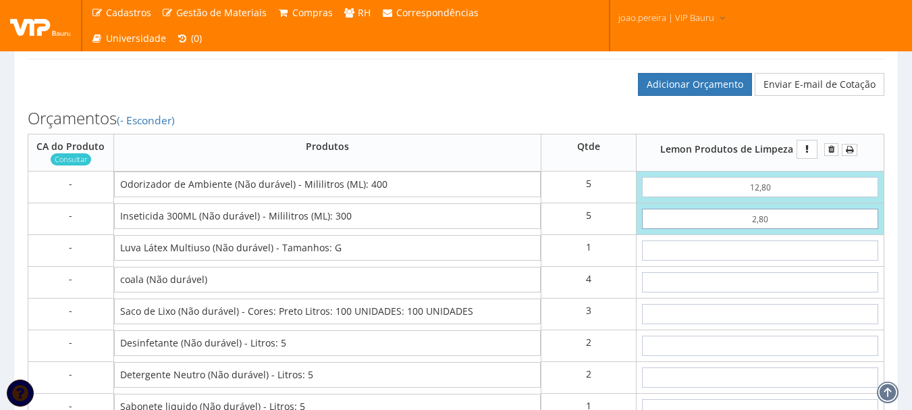
type input "28,00"
type input "204,00"
type input "28,00"
type input "3"
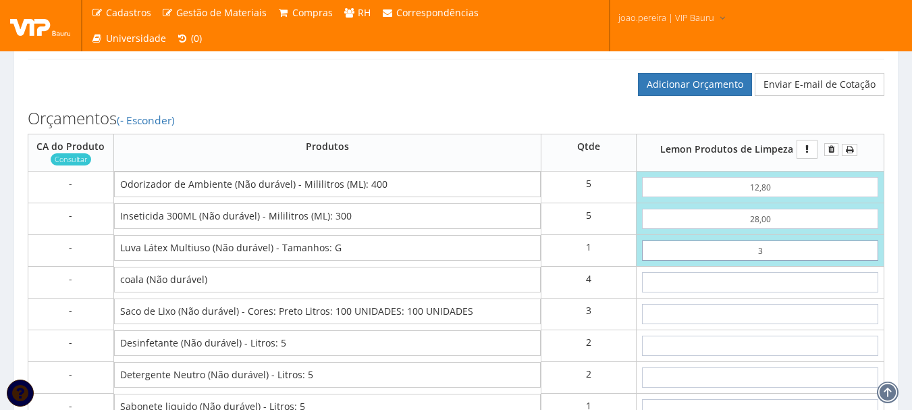
type input "207,00"
type input "38"
type input "242,00"
type input "3,80"
type input "207,80"
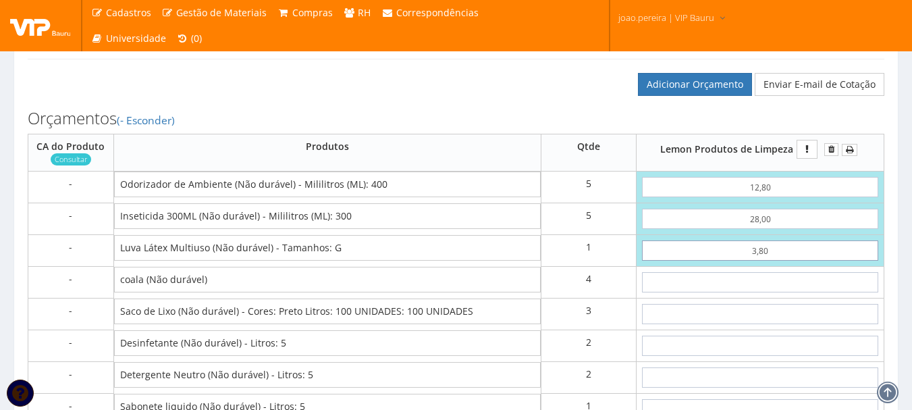
type input "38,00"
type input "242,00"
type input "38,00"
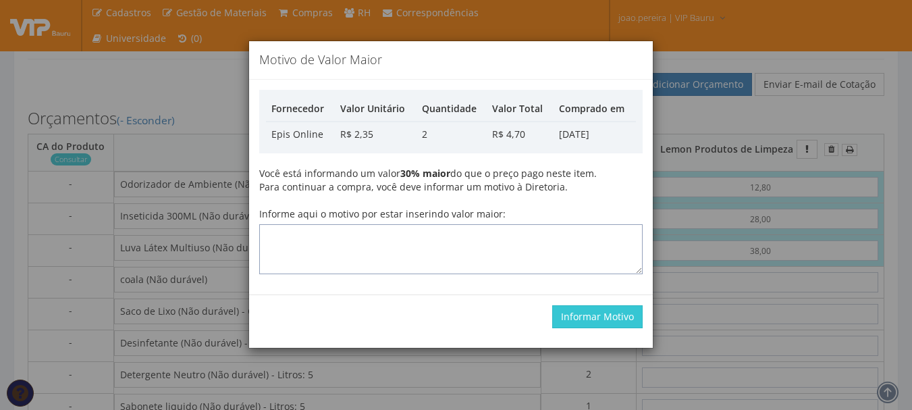
click at [385, 225] on textarea "Informe aqui o motivo por estar inserindo valor maior:" at bounding box center [450, 249] width 383 height 50
type textarea "Atualização"
click at [592, 315] on button "Informar Motivo" at bounding box center [597, 316] width 90 height 23
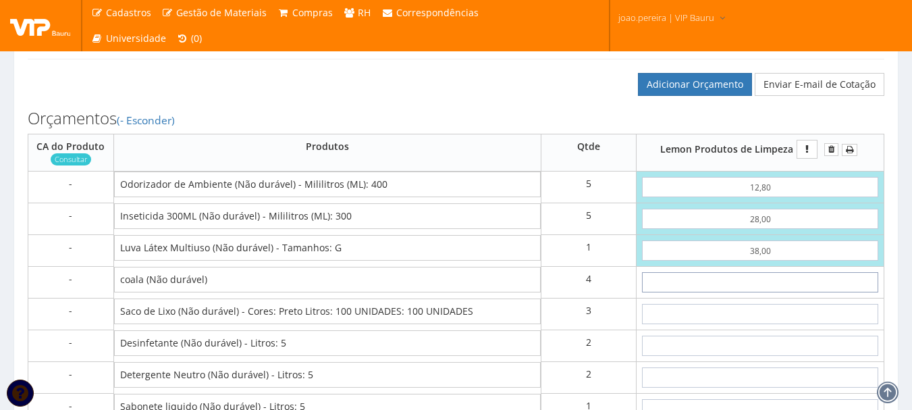
click at [810, 292] on input "text" at bounding box center [760, 282] width 236 height 20
type input "1"
type input "246,00"
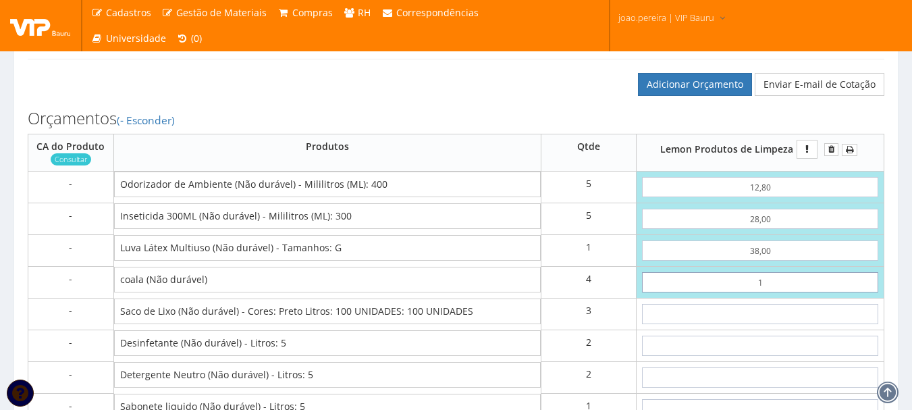
type input "13"
type input "294,00"
type input "1,38"
type input "247,52"
type input "13,80"
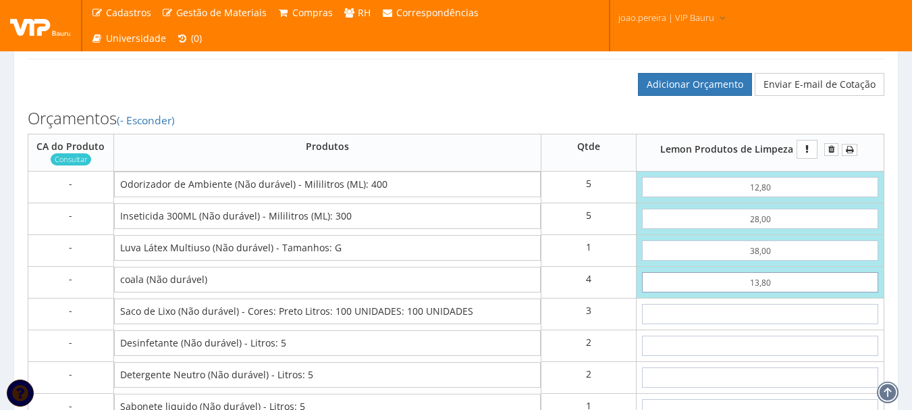
type input "297,20"
type input "13,80"
type input "4"
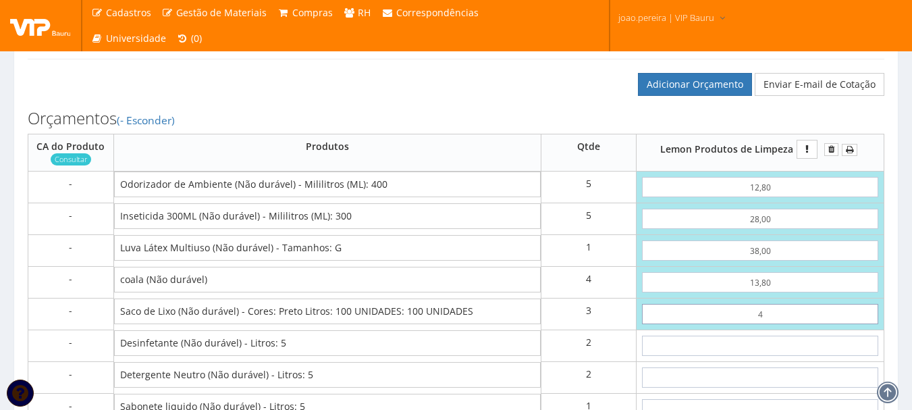
type input "309,20"
type input "40"
type input "417,20"
type input "4,00"
type input "309,20"
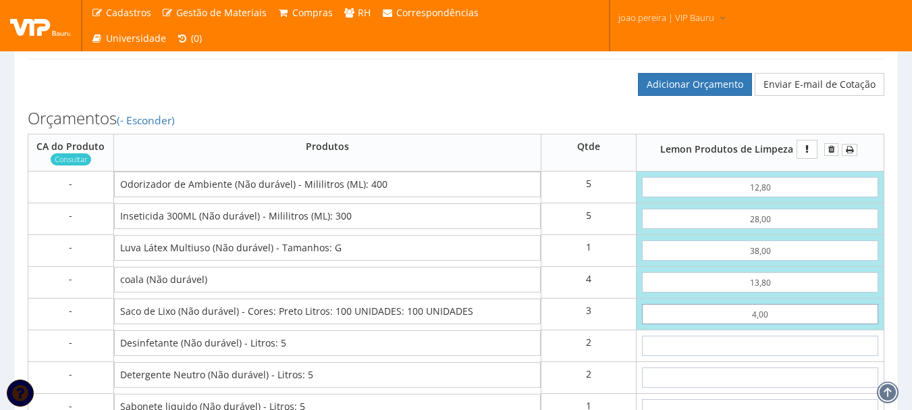
type input "40,00"
type input "417,20"
type input "40,00"
type input "4"
type input "425,20"
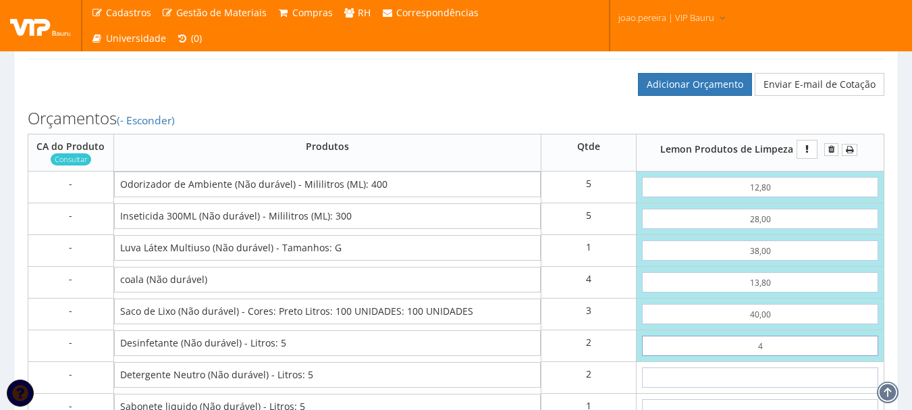
type input "45"
type input "507,20"
type input "4,50"
type input "426,20"
type input "45,00"
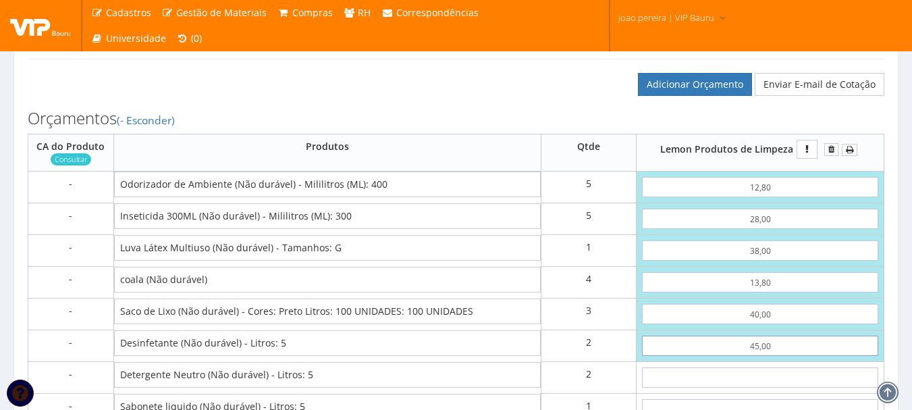
type input "507,20"
type input "45,00"
type input "1"
type input "509,20"
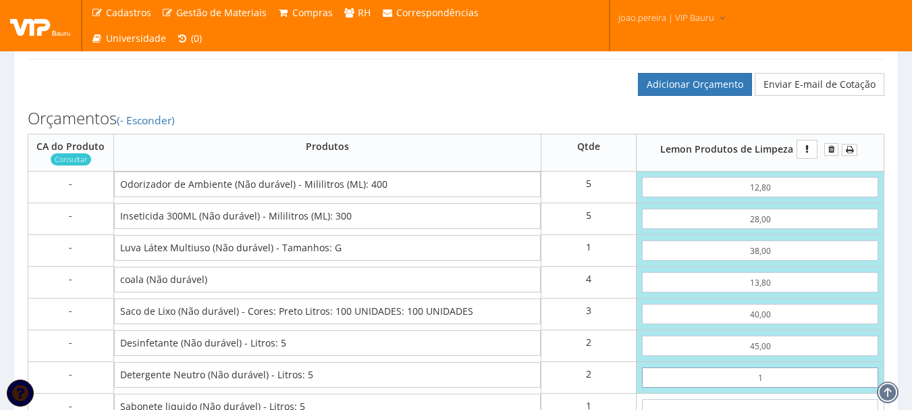
type input "13"
type input "533,20"
type input "1,30"
type input "509,80"
type input "13,00"
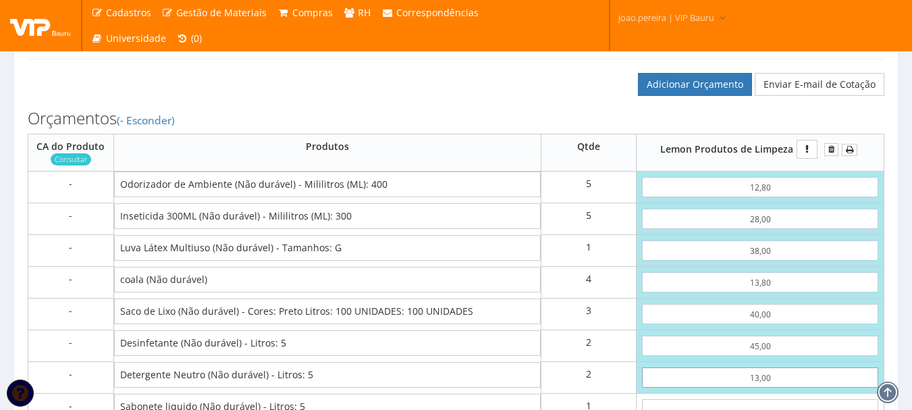
type input "533,20"
type input "13,00"
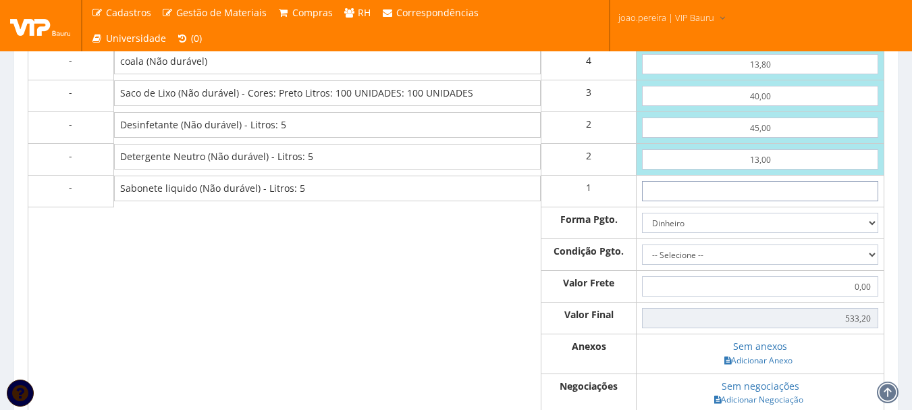
type input "3"
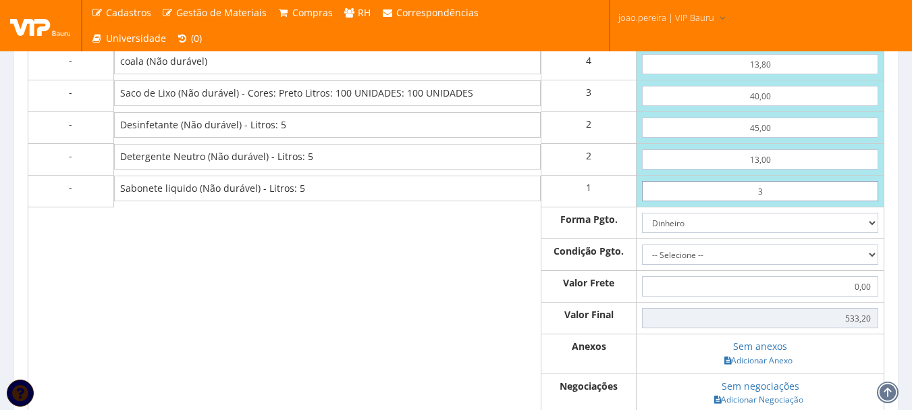
type input "536,20"
type input "30"
type input "563,20"
type input "3,00"
type input "536,20"
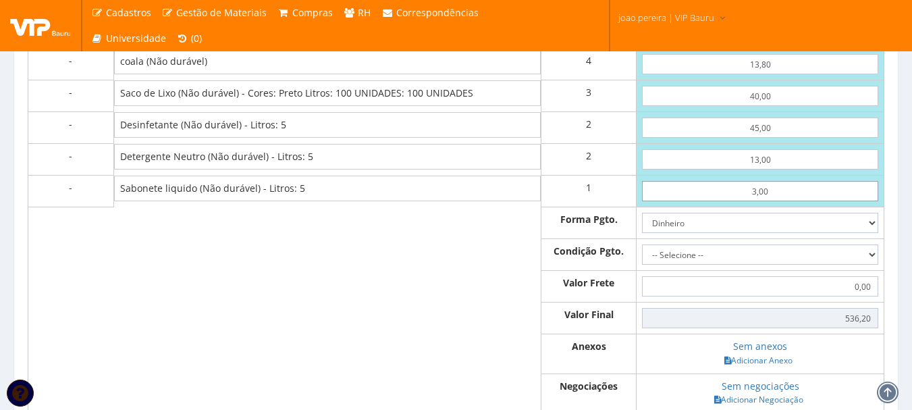
type input "30,00"
type input "563,20"
type input "30,00"
click at [875, 233] on select "Dinheiro Boleto Bancário Depósito Transferência Bancária Cartão de Crédito Cart…" at bounding box center [760, 223] width 236 height 20
click at [642, 226] on select "Dinheiro Boleto Bancário Depósito Transferência Bancária Cartão de Crédito Cart…" at bounding box center [760, 223] width 236 height 20
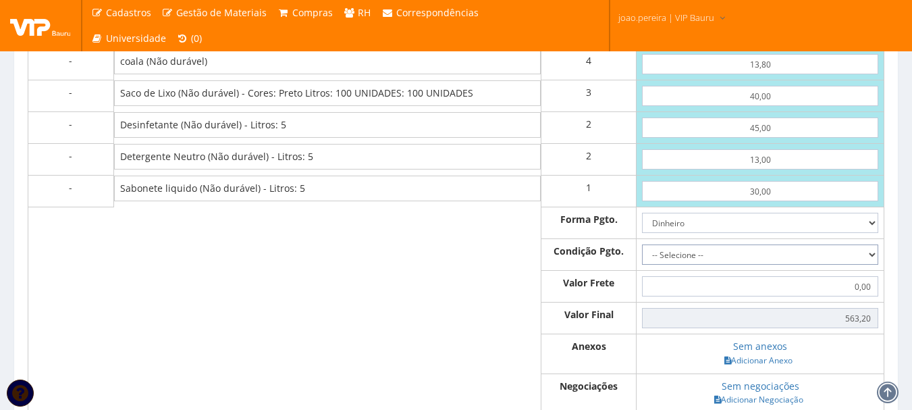
click at [872, 265] on select "-- Selecione -- À vista 7 dias 10 dias" at bounding box center [760, 254] width 236 height 20
select select "0"
click at [642, 258] on select "-- Selecione -- À vista 7 dias 10 dias" at bounding box center [760, 254] width 236 height 20
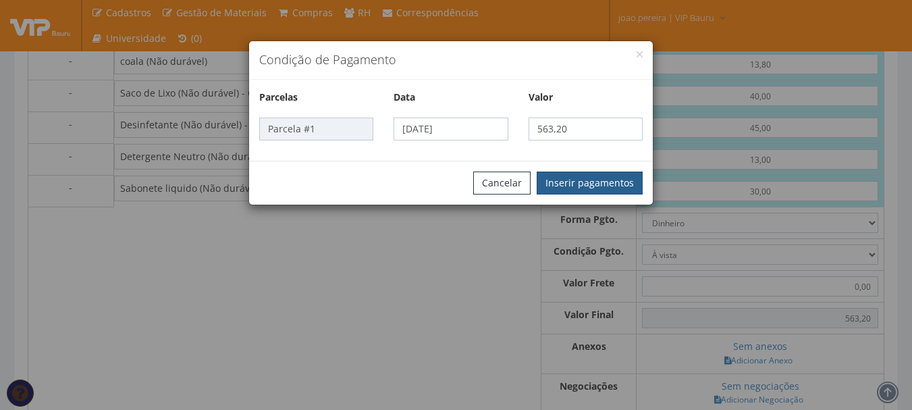
click at [606, 175] on button "Inserir pagamentos" at bounding box center [589, 182] width 106 height 23
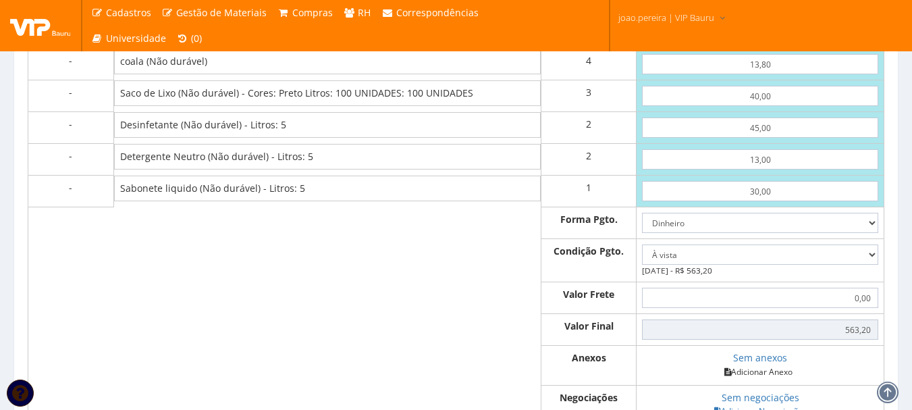
click at [763, 379] on link "Adicionar Anexo" at bounding box center [758, 371] width 76 height 14
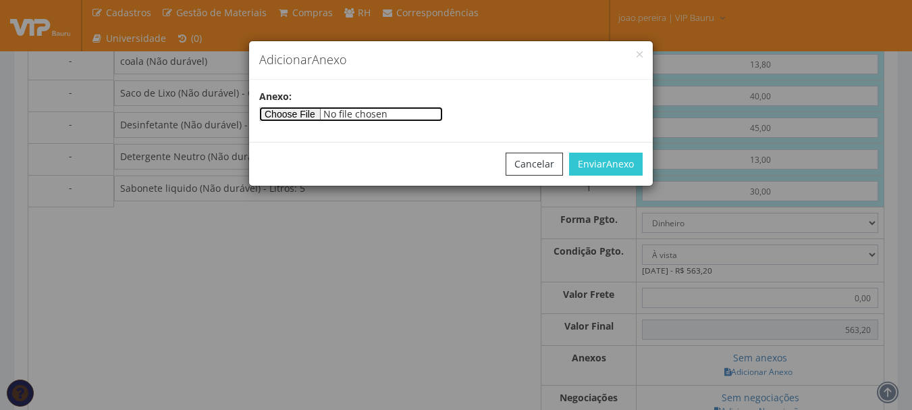
click at [279, 117] on input"] "file" at bounding box center [351, 114] width 184 height 15
type input"] "C:\fakepath\124890 (2).pdf"
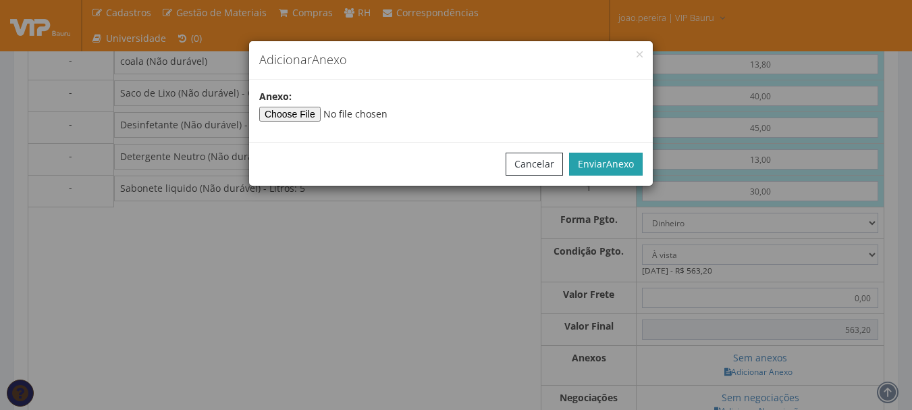
click at [611, 161] on span "Anexo" at bounding box center [620, 163] width 28 height 13
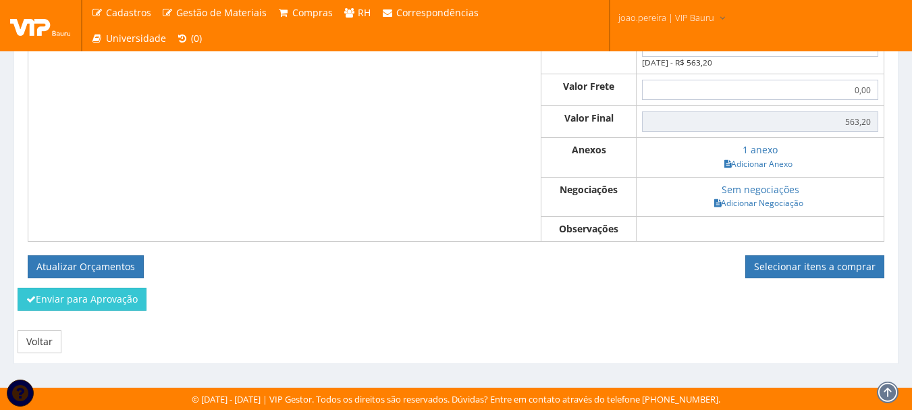
scroll to position [1114, 0]
click at [58, 260] on button "Atualizar Orçamentos" at bounding box center [86, 266] width 116 height 23
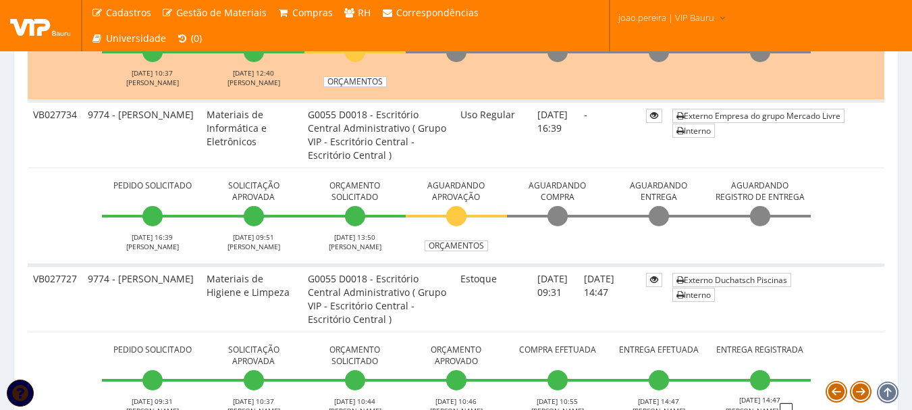
scroll to position [877, 0]
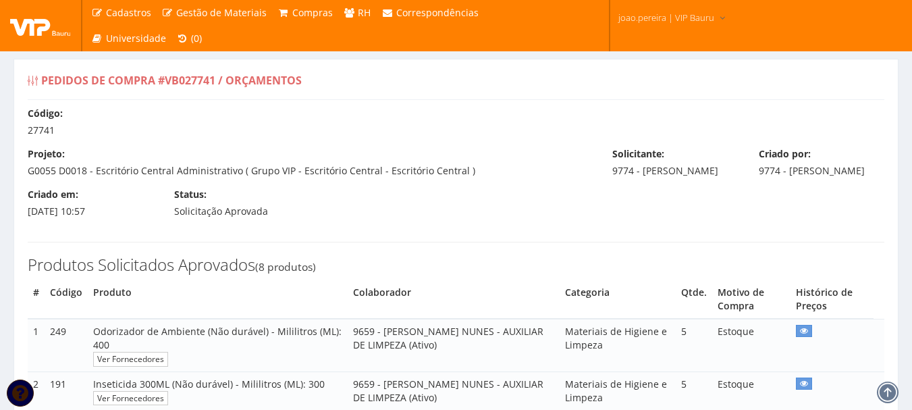
select select "0"
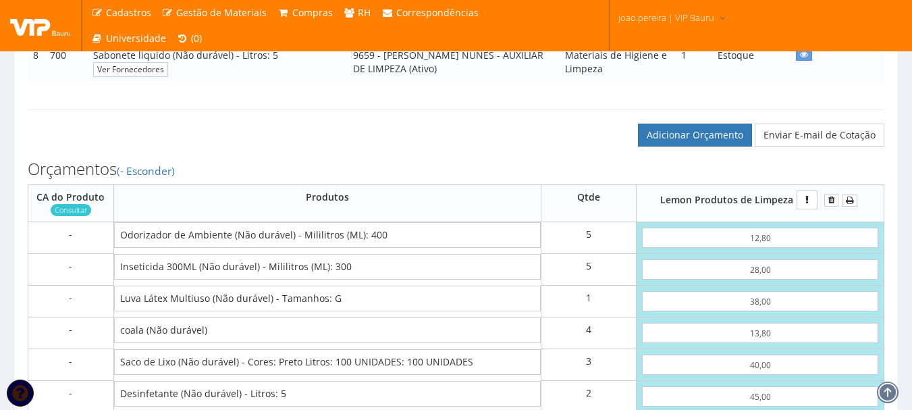
scroll to position [472, 0]
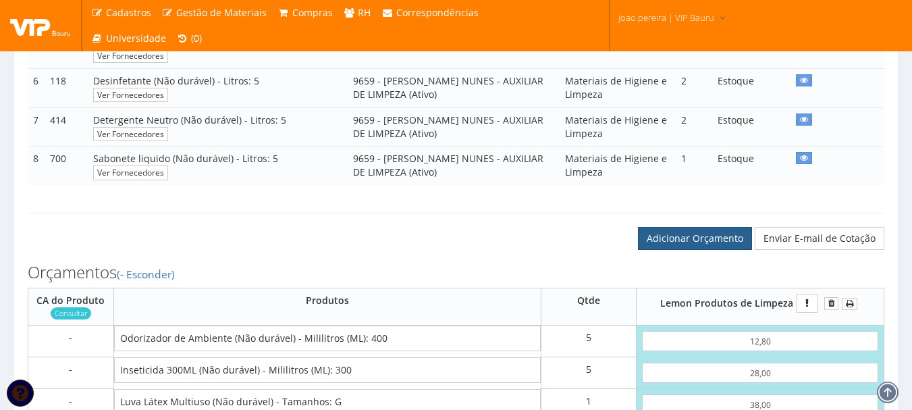
click at [694, 242] on link "Adicionar Orçamento" at bounding box center [695, 238] width 114 height 23
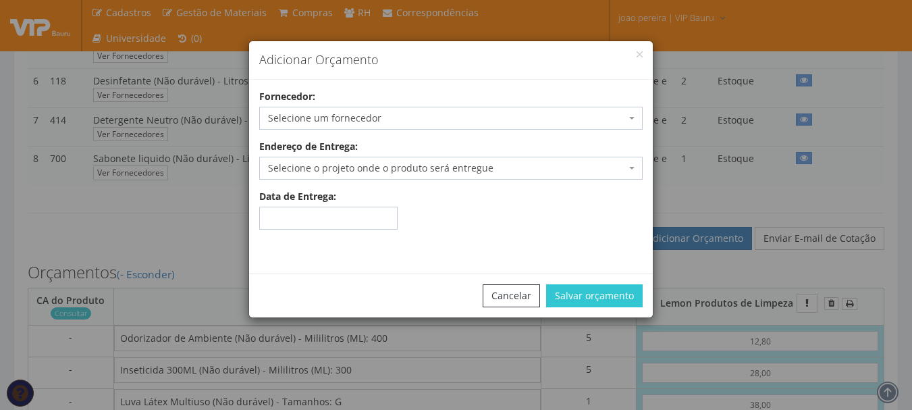
click at [487, 105] on div "Fornecedor: Selecione um fornecedor A C A DIAS COMERCIAL - [GEOGRAPHIC_DATA]/[G…" at bounding box center [451, 110] width 404 height 40
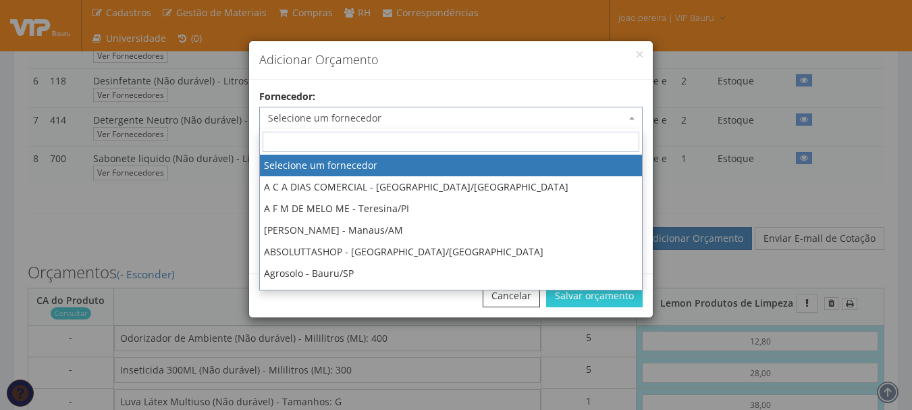
click at [489, 113] on span "Selecione um fornecedor" at bounding box center [447, 117] width 358 height 13
click at [426, 146] on input "search" at bounding box center [450, 142] width 377 height 20
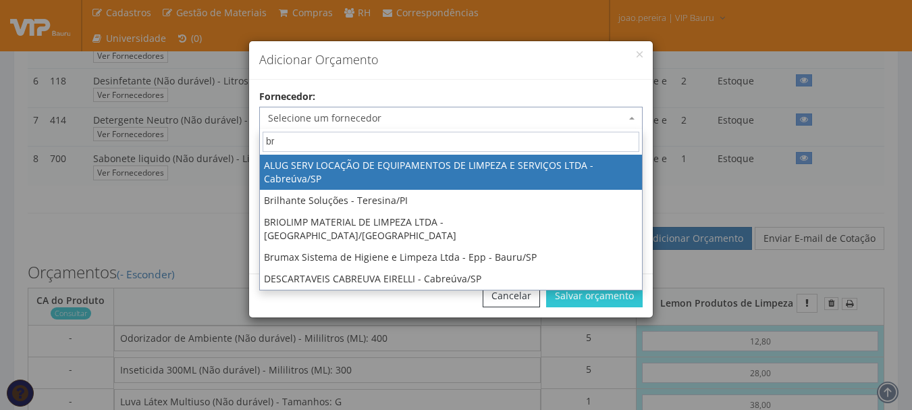
type input "bru"
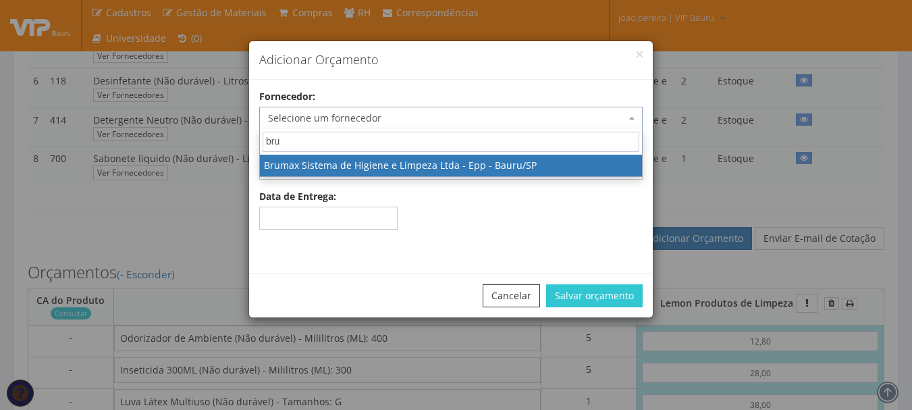
select select "69"
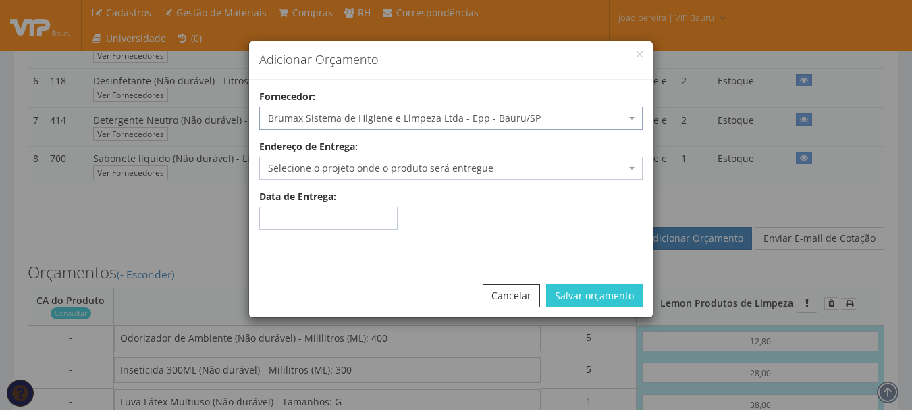
click at [391, 171] on span "Selecione o projeto onde o produto será entregue" at bounding box center [447, 167] width 358 height 13
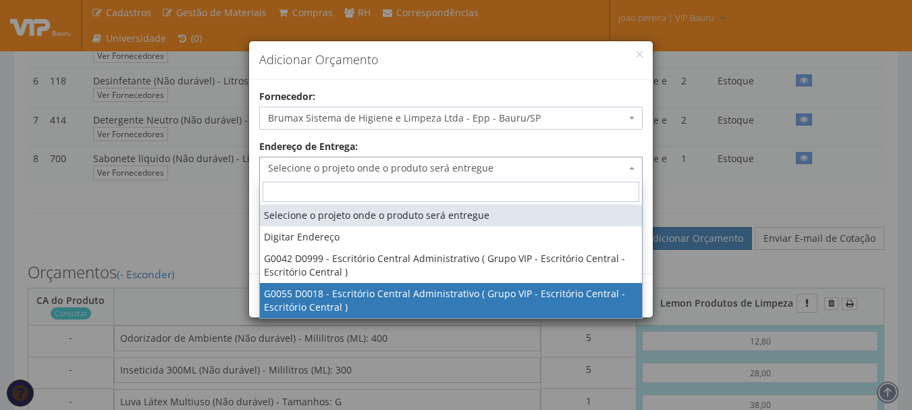
select select "55"
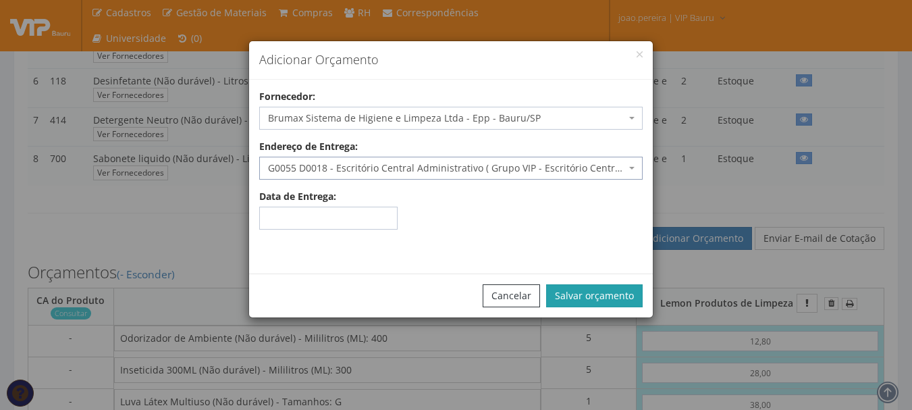
click at [584, 297] on button "Salvar orçamento" at bounding box center [594, 295] width 96 height 23
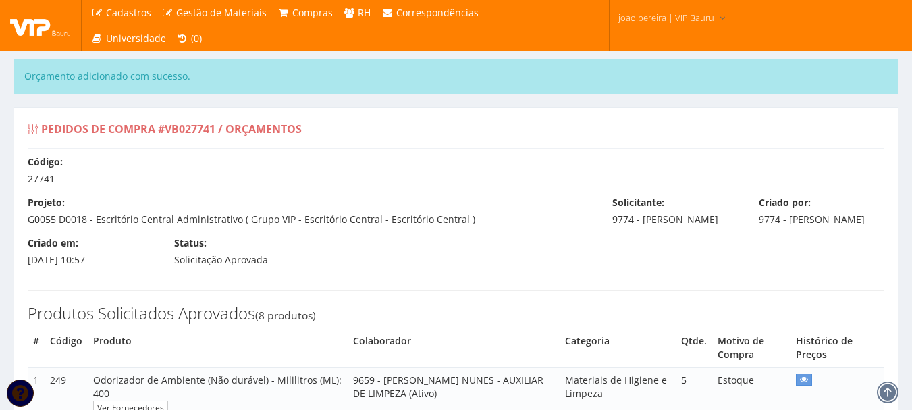
select select "0"
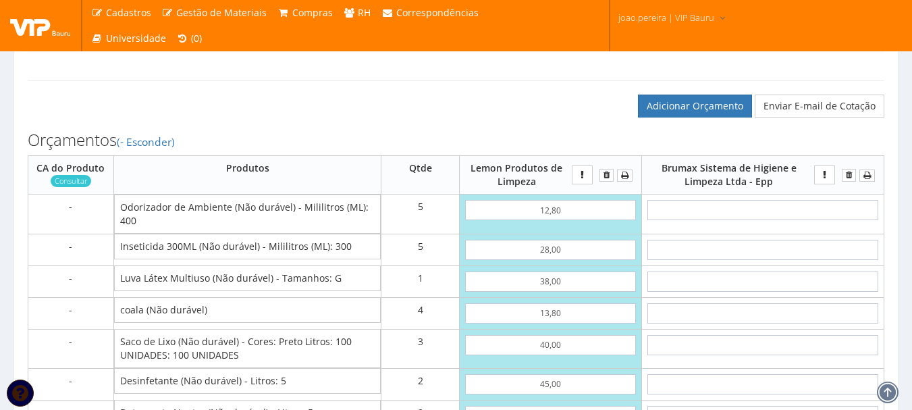
scroll to position [675, 0]
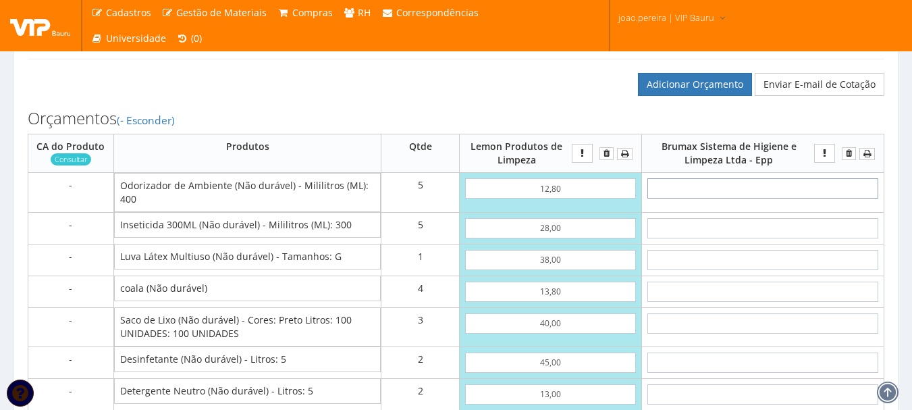
click at [768, 198] on input "text" at bounding box center [762, 188] width 231 height 20
type input "1"
type input "5,00"
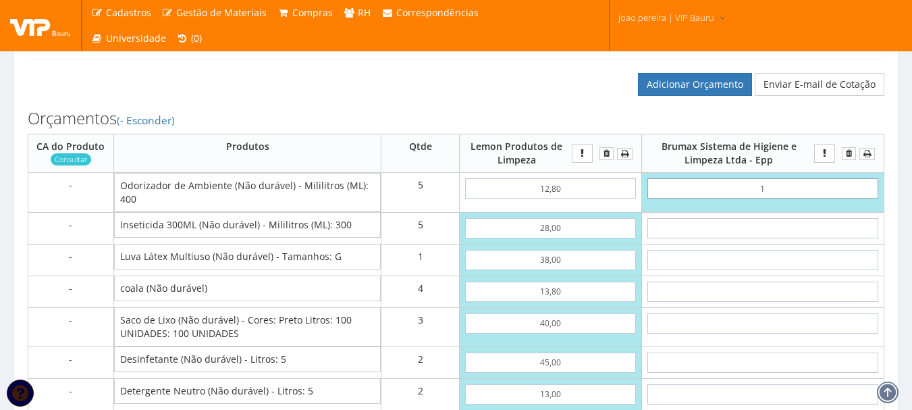
type input "13"
type input "65,00"
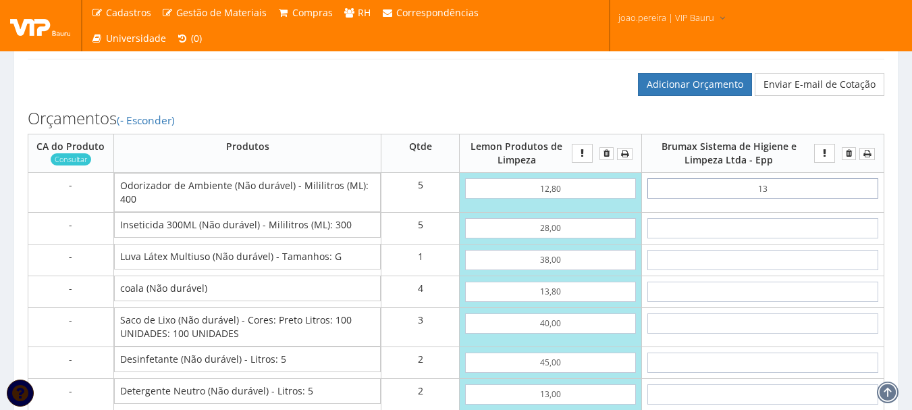
type input "1,35"
type input "6,75"
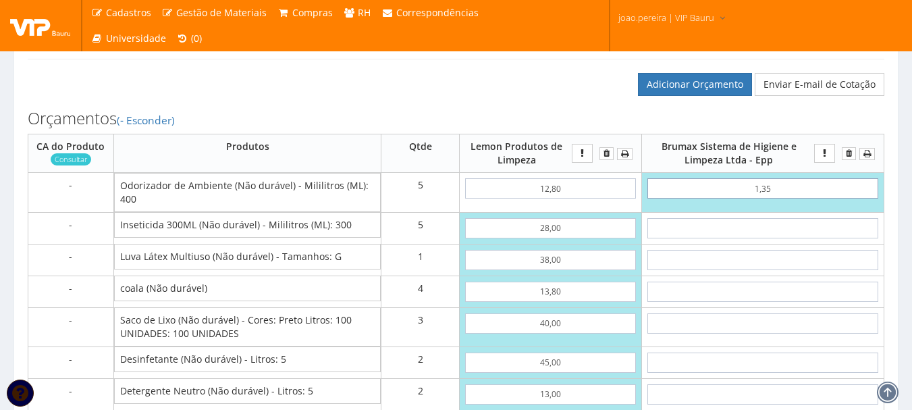
type input "13,50"
type input "67,50"
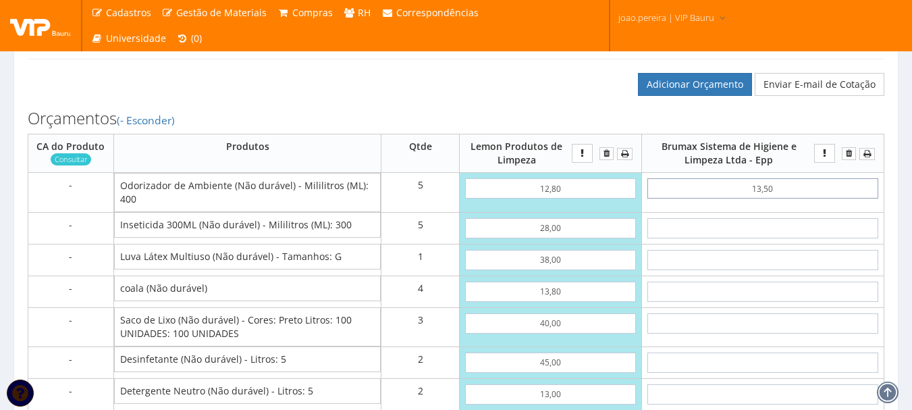
type input "13,50"
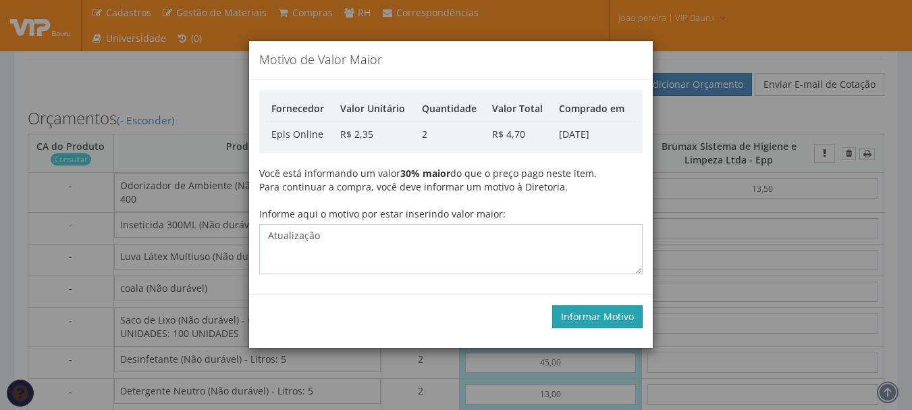
click at [614, 321] on button "Informar Motivo" at bounding box center [597, 316] width 90 height 23
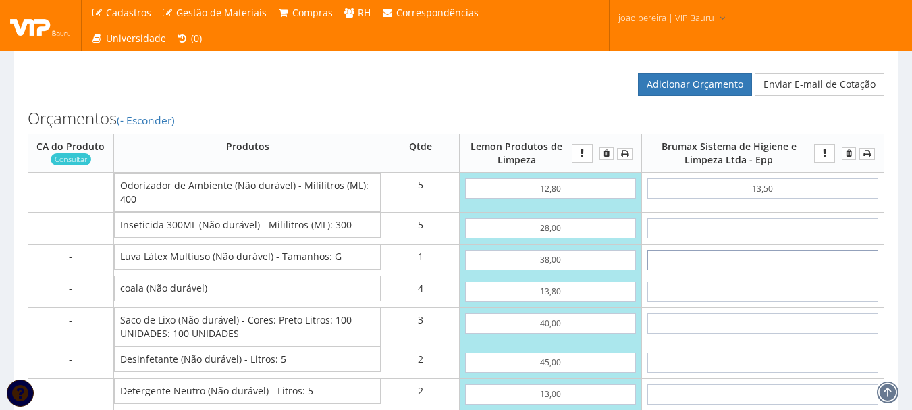
click at [783, 270] on input "text" at bounding box center [762, 260] width 231 height 20
type input "3"
type input "70,50"
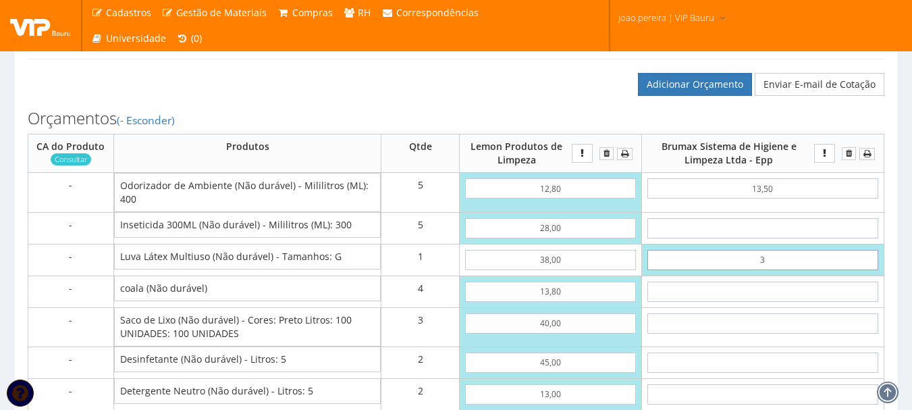
type input "37"
type input "104,50"
type input "3,78"
type input "71,28"
type input "37,80"
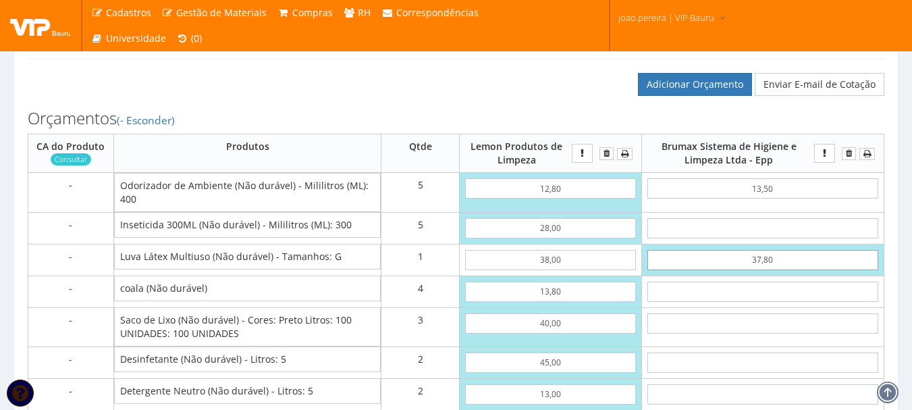
type input "105,30"
type input "37,80"
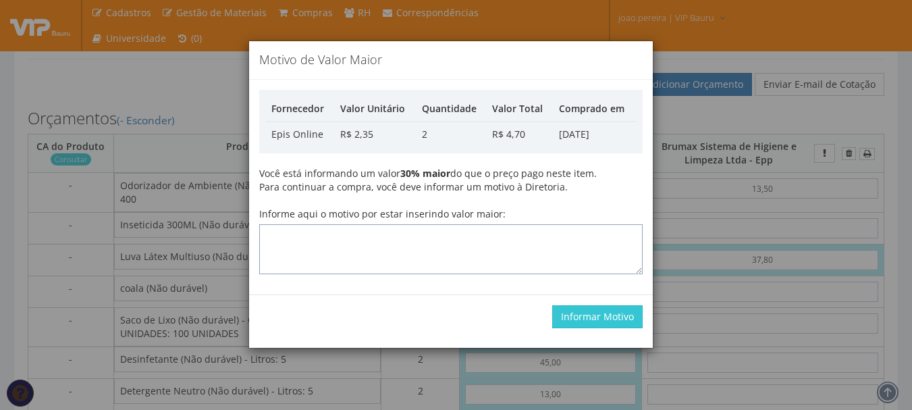
click at [433, 252] on textarea "Informe aqui o motivo por estar inserindo valor maior:" at bounding box center [450, 249] width 383 height 50
type textarea "Atualização"
click at [597, 318] on button "Informar Motivo" at bounding box center [597, 316] width 90 height 23
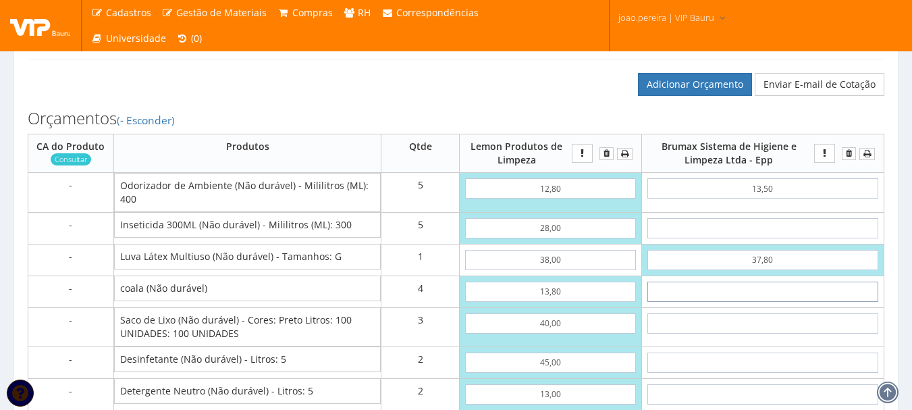
click at [790, 302] on input "text" at bounding box center [762, 291] width 231 height 20
type input "9"
type input "141,30"
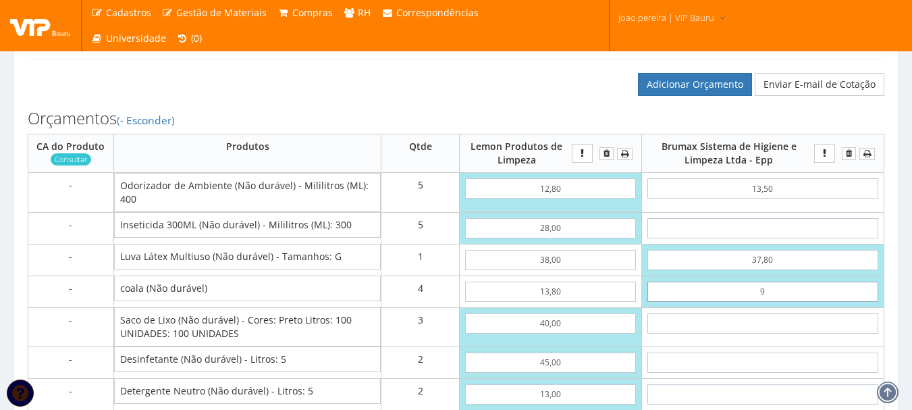
type input "90"
type input "465,30"
type input "9,00"
type input "141,30"
type input "9,00"
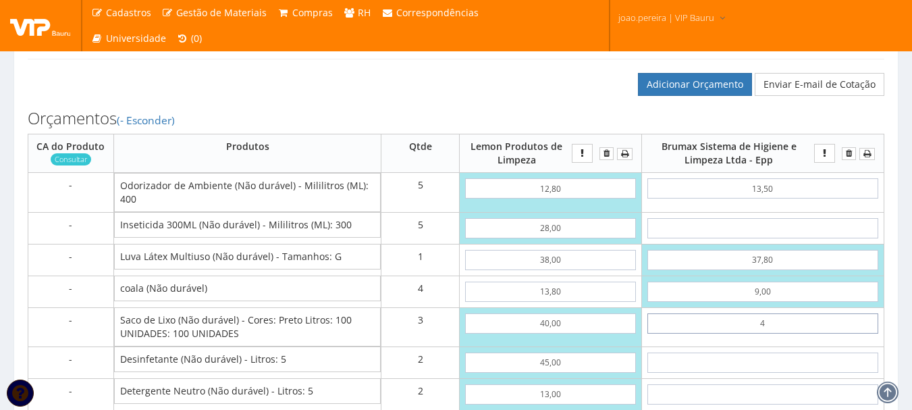
type input "48"
type input "285,30"
type input "4,80"
type input "155,70"
type input "48,00"
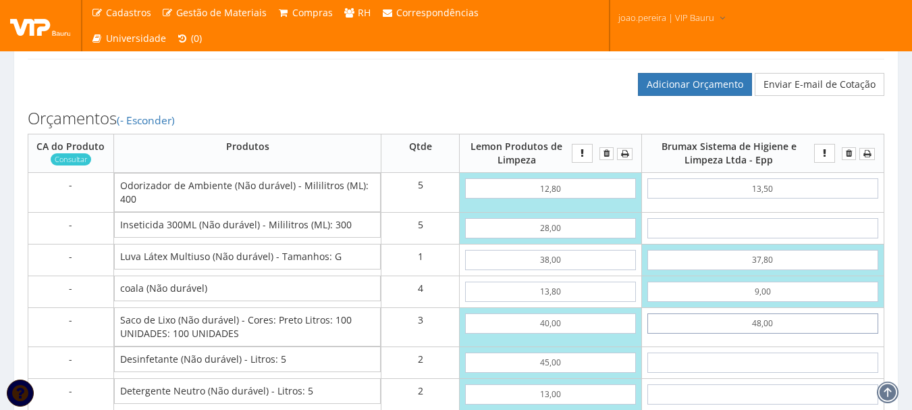
type input "285,30"
type input "48,00"
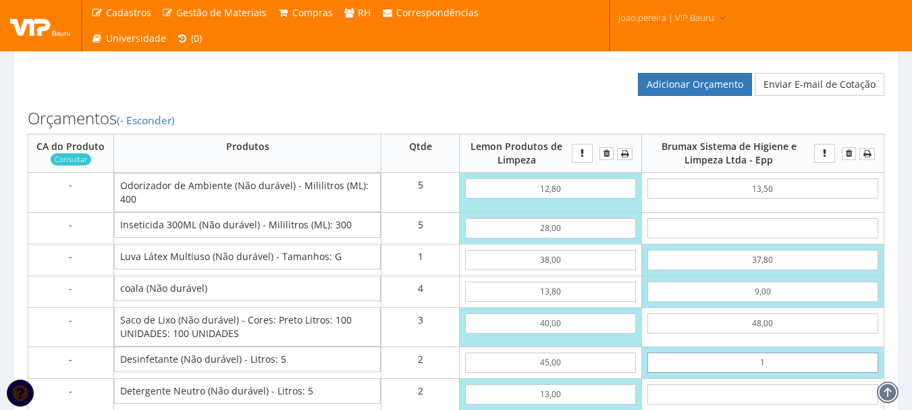
type input "15"
type input "315,30"
type input "1"
type input "287,30"
type input "16"
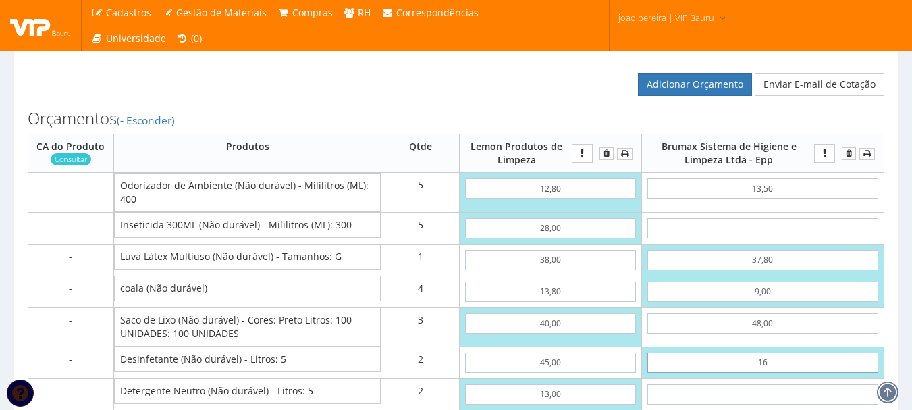
type input "317,30"
type input "1,62"
type input "288,54"
type input "16,20"
type input "317,70"
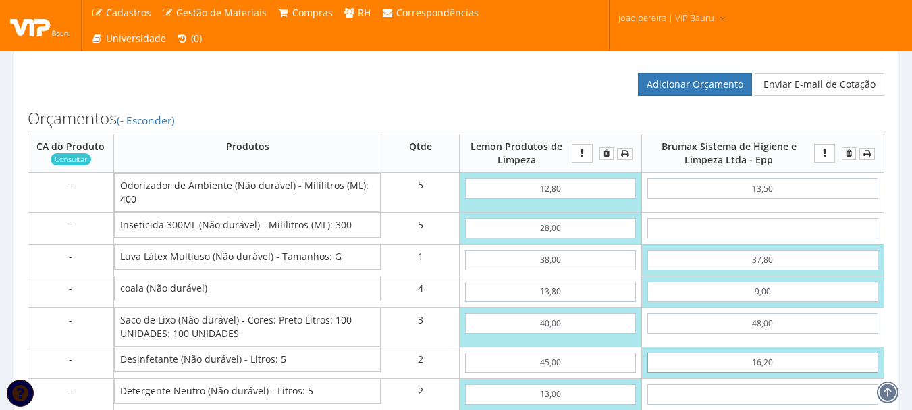
type input "16,20"
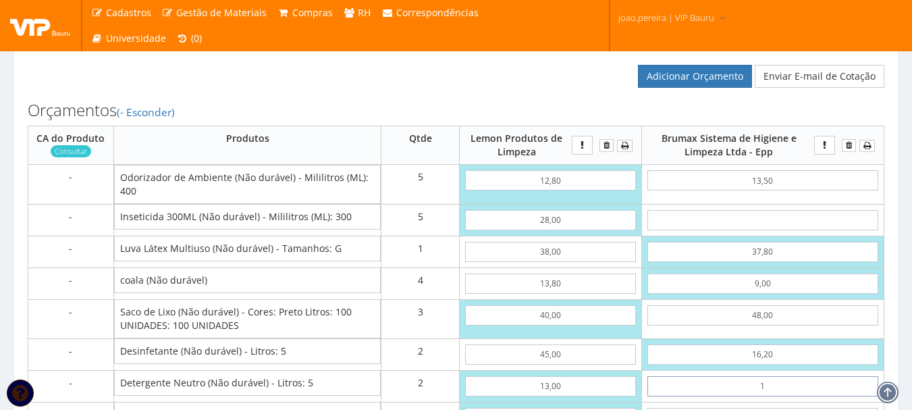
type input "16"
type input "349,70"
type input "1,62"
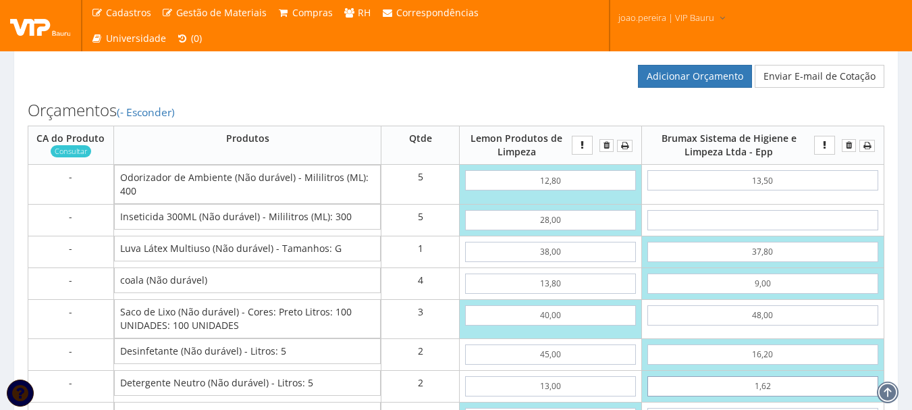
type input "320,94"
type input "16,20"
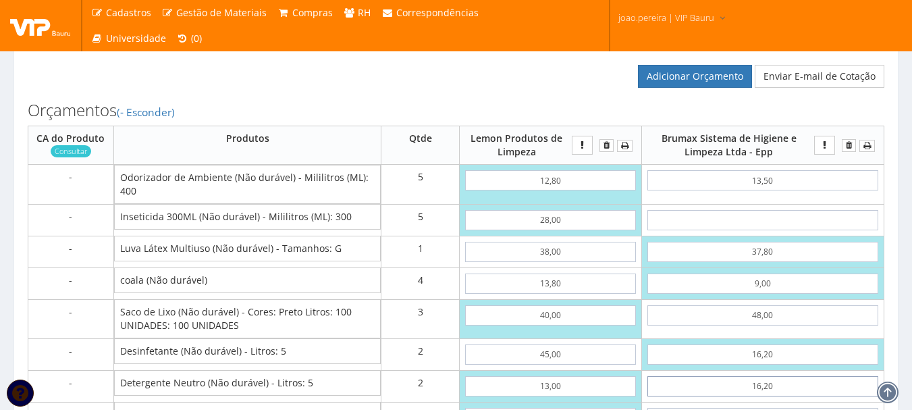
type input "350,10"
type input "16,20"
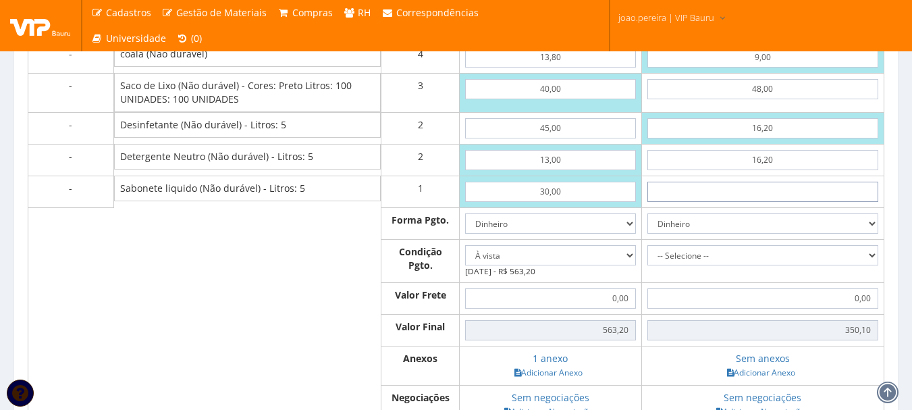
type input "3"
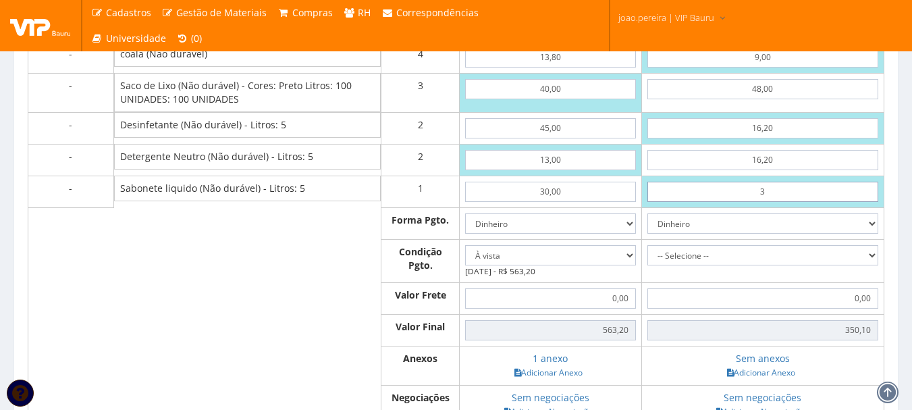
type input "353,10"
type input "35"
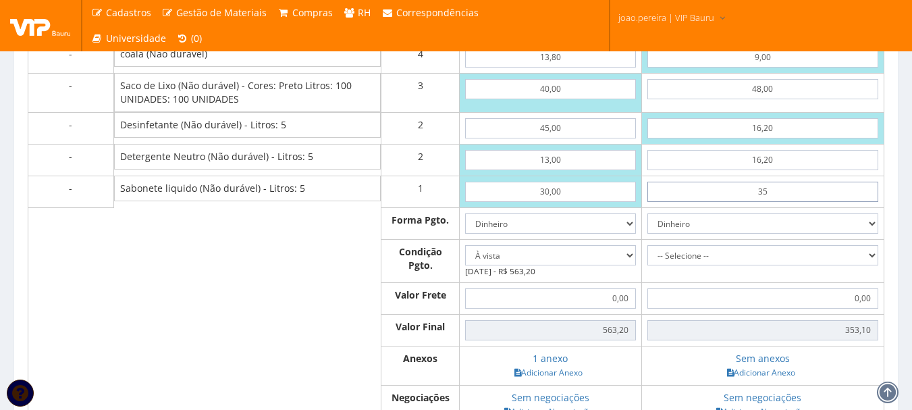
type input "385,10"
type input "3,51"
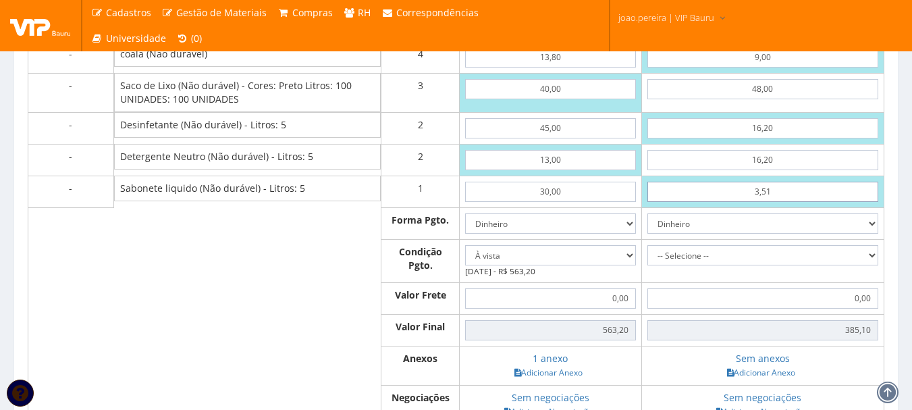
type input "353,61"
type input "35,10"
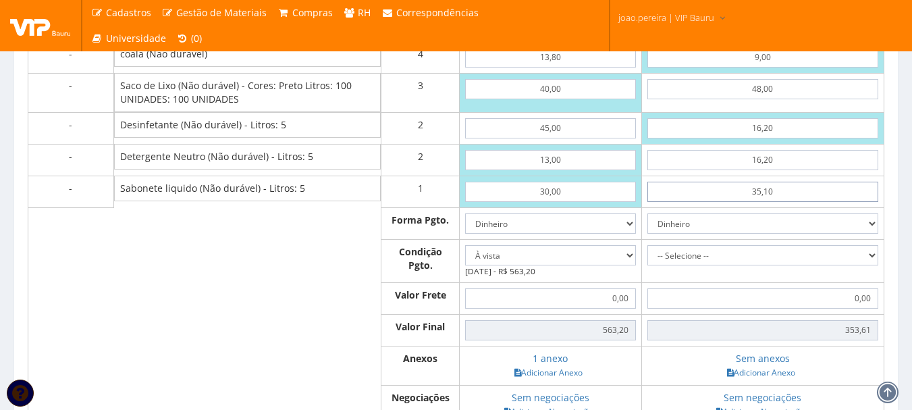
type input "385,20"
type input "35,10"
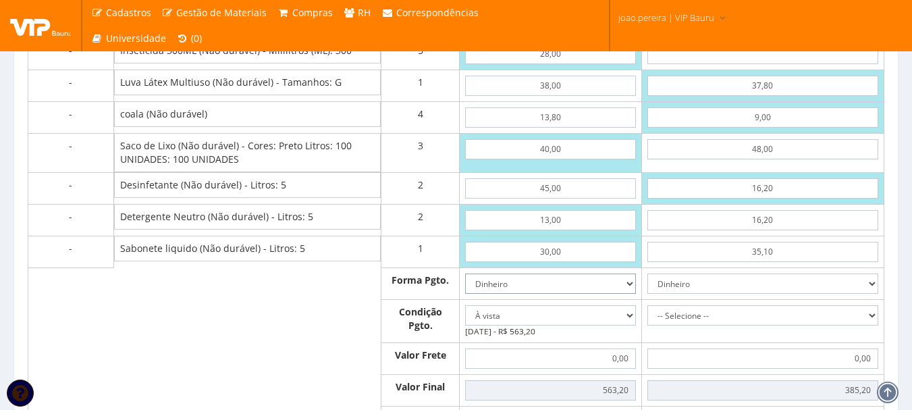
scroll to position [774, 0]
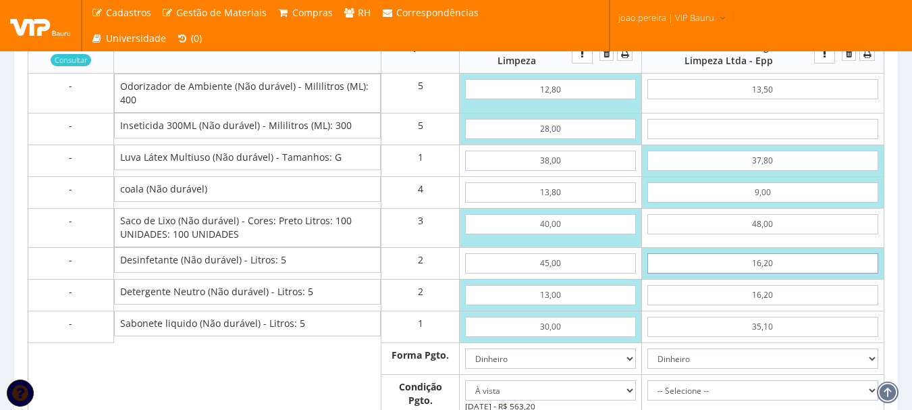
click at [785, 273] on input "16,20" at bounding box center [762, 263] width 231 height 20
drag, startPoint x: 785, startPoint y: 279, endPoint x: 704, endPoint y: 278, distance: 81.0
click at [704, 273] on input "16,20" at bounding box center [762, 263] width 231 height 20
type input "29"
type input "410,80"
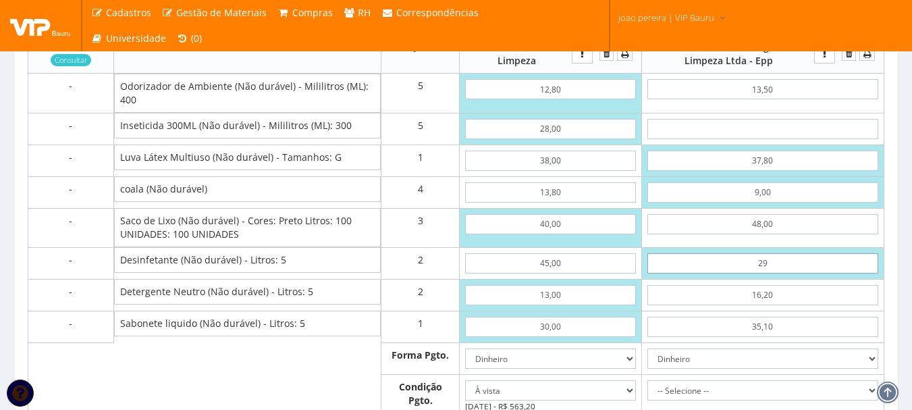
type input "2,97"
type input "358,74"
type input "29,70"
type input "412,20"
type input "29,70"
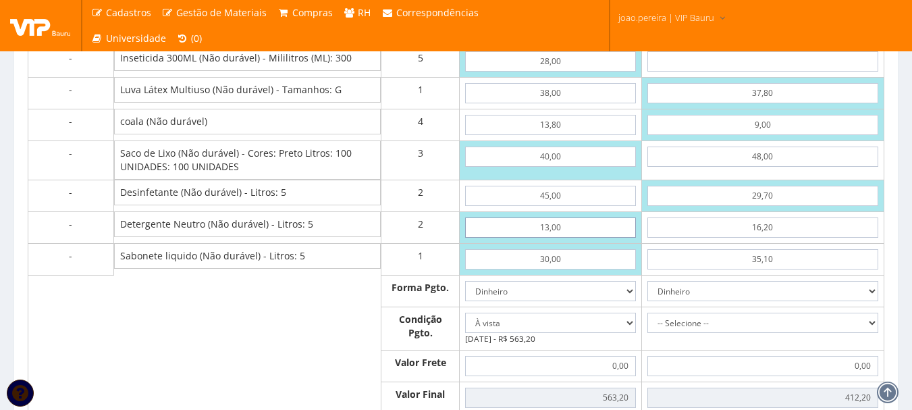
scroll to position [909, 0]
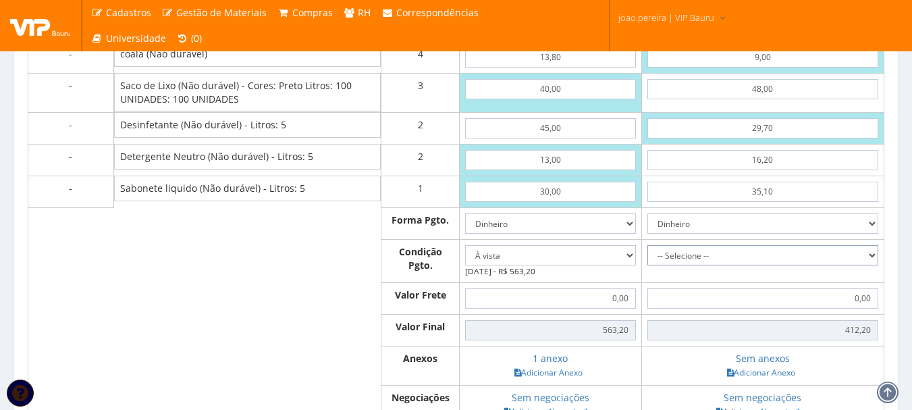
click at [876, 260] on select "-- Selecione -- À vista 7 dias 10 dias" at bounding box center [762, 255] width 231 height 20
select select "0"
click at [647, 258] on select "-- Selecione -- À vista 7 dias 10 dias" at bounding box center [762, 255] width 231 height 20
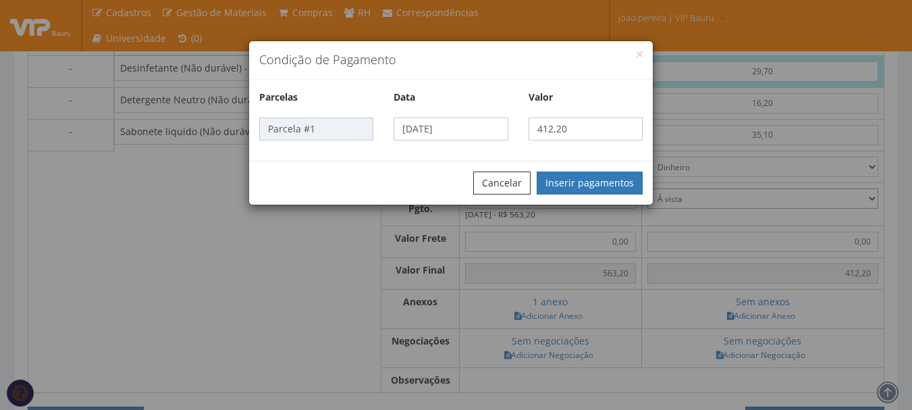
scroll to position [1044, 0]
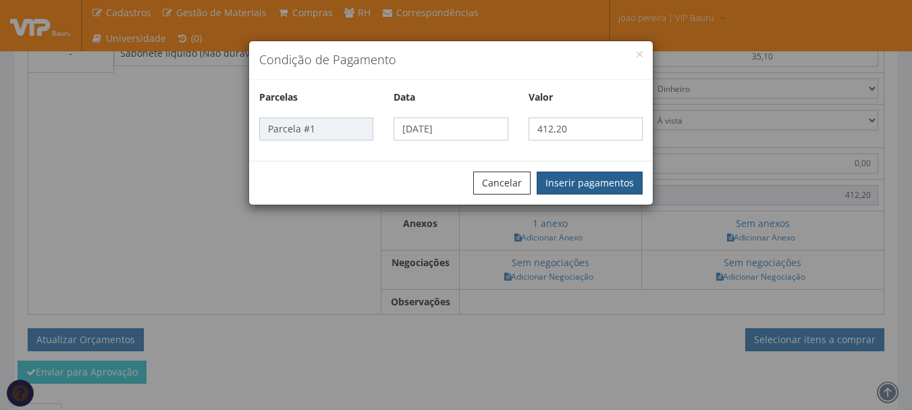
click at [599, 181] on button "Inserir pagamentos" at bounding box center [589, 182] width 106 height 23
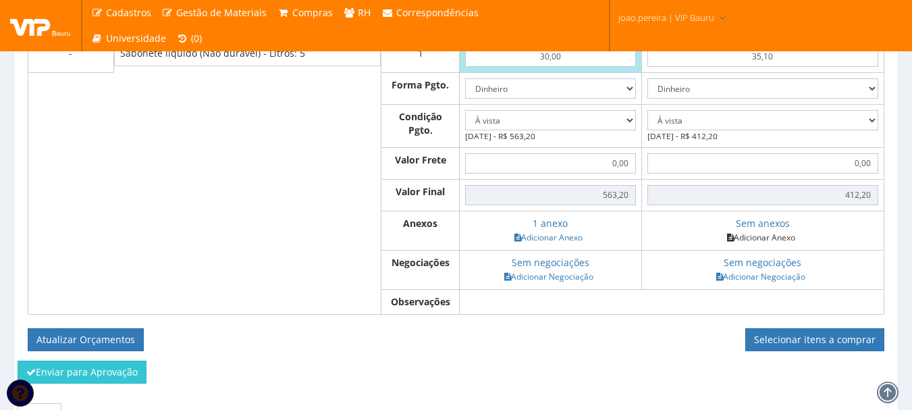
click at [770, 244] on link "Adicionar Anexo" at bounding box center [761, 237] width 76 height 14
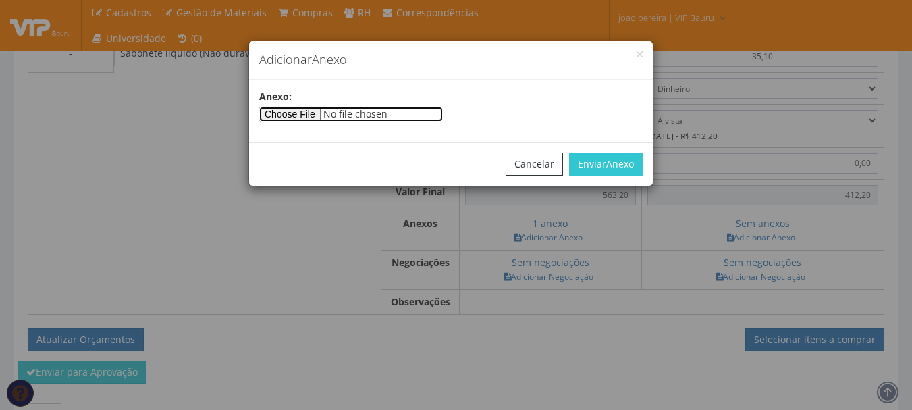
click at [299, 115] on input"] "file" at bounding box center [351, 114] width 184 height 15
type input"] "C:\fakepath\VIP GLOBAL (1).pdf"
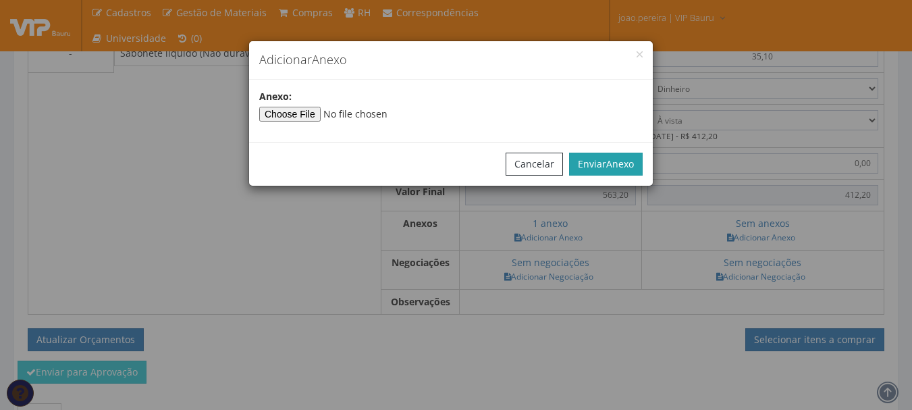
click at [604, 164] on button "Enviar Anexo" at bounding box center [606, 164] width 74 height 23
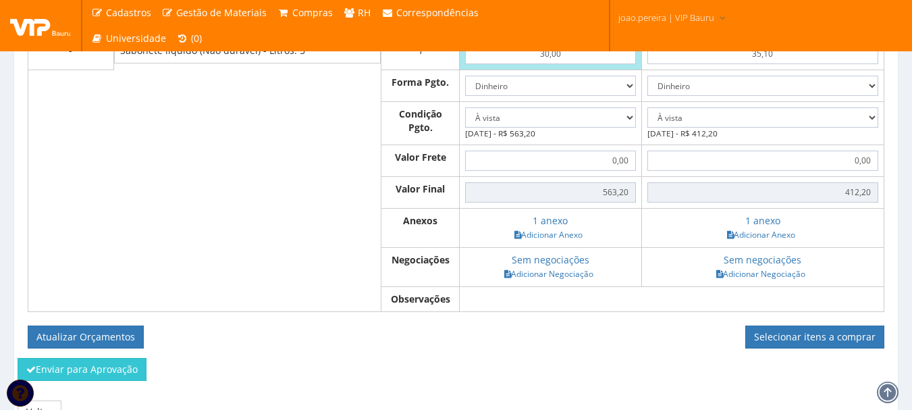
scroll to position [1111, 0]
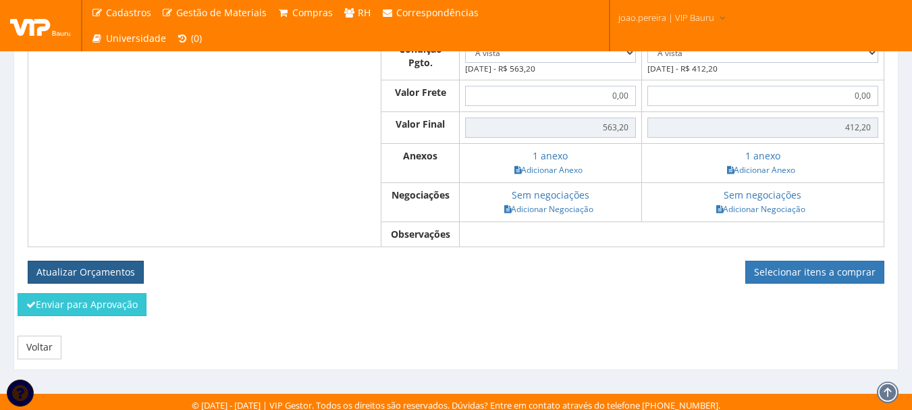
click at [84, 283] on button "Atualizar Orçamentos" at bounding box center [86, 271] width 116 height 23
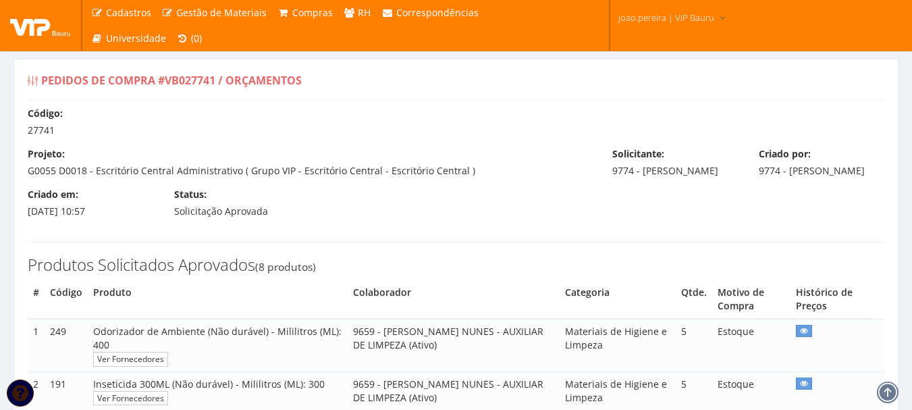
select select "0"
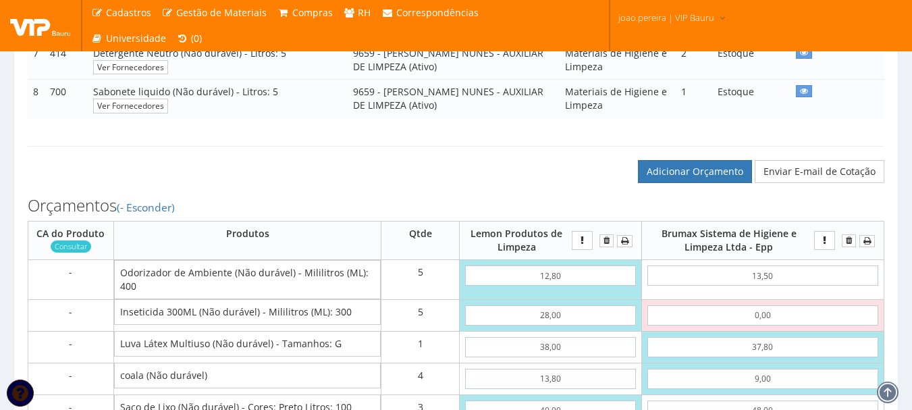
scroll to position [540, 0]
click at [692, 177] on link "Adicionar Orçamento" at bounding box center [695, 170] width 114 height 23
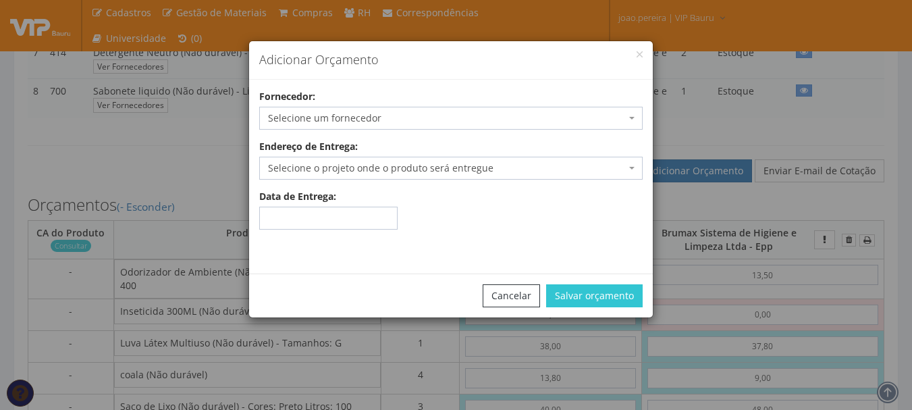
click at [357, 121] on span "Selecione um fornecedor" at bounding box center [447, 117] width 358 height 13
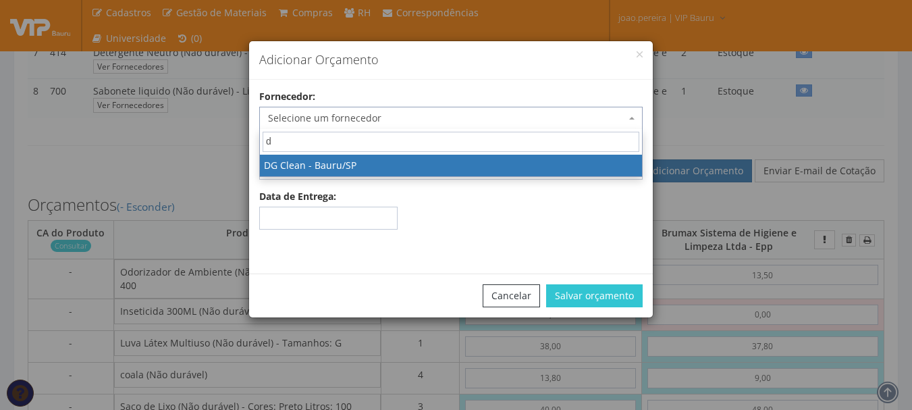
type input "dg"
select select "636"
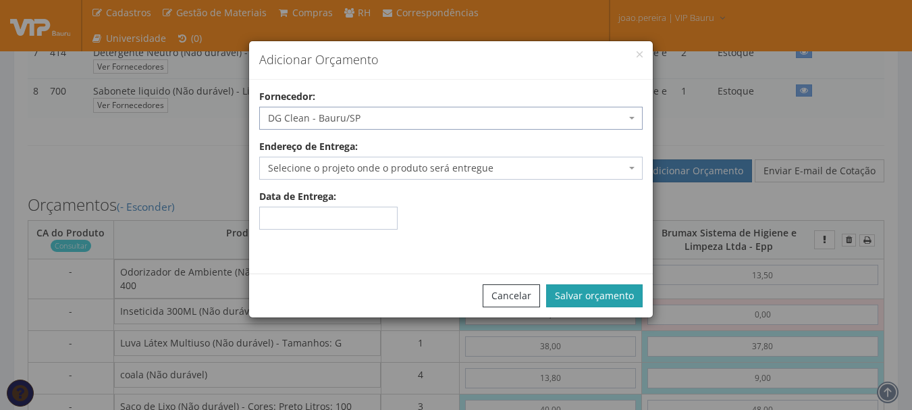
click at [618, 298] on button "Salvar orçamento" at bounding box center [594, 295] width 96 height 23
click at [385, 169] on span "Selecione o projeto onde o produto será entregue" at bounding box center [447, 167] width 358 height 13
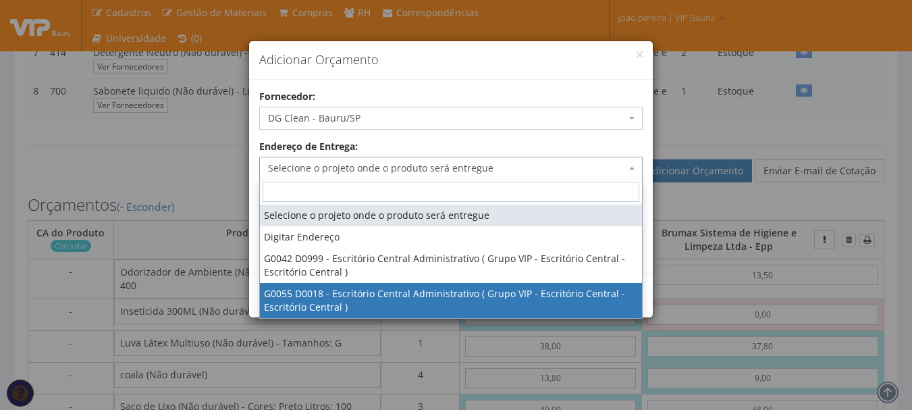
select select "55"
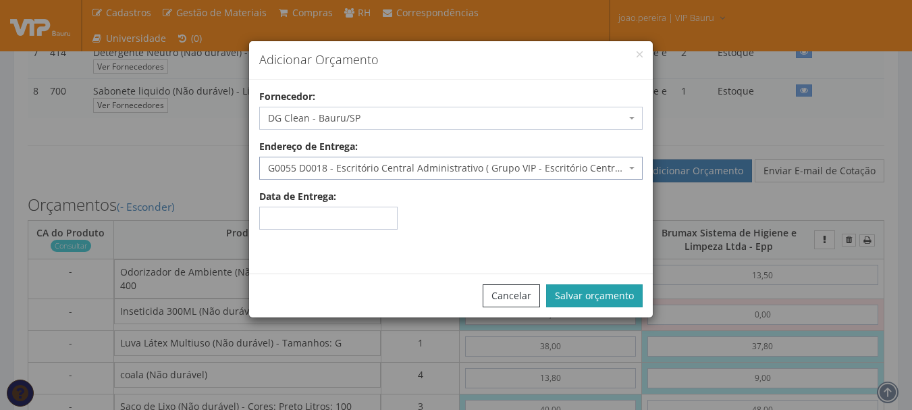
click at [611, 302] on button "Salvar orçamento" at bounding box center [594, 295] width 96 height 23
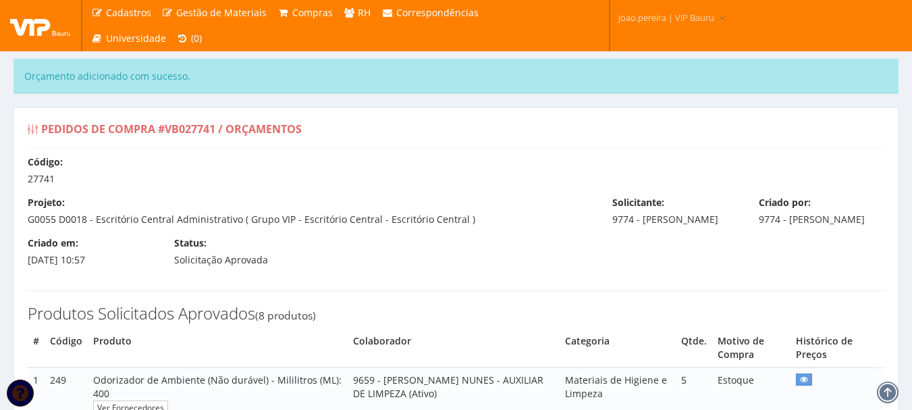
select select "0"
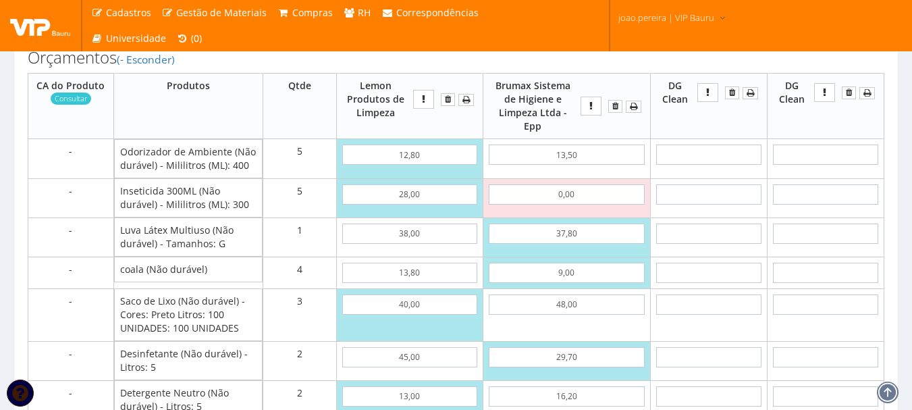
scroll to position [742, 0]
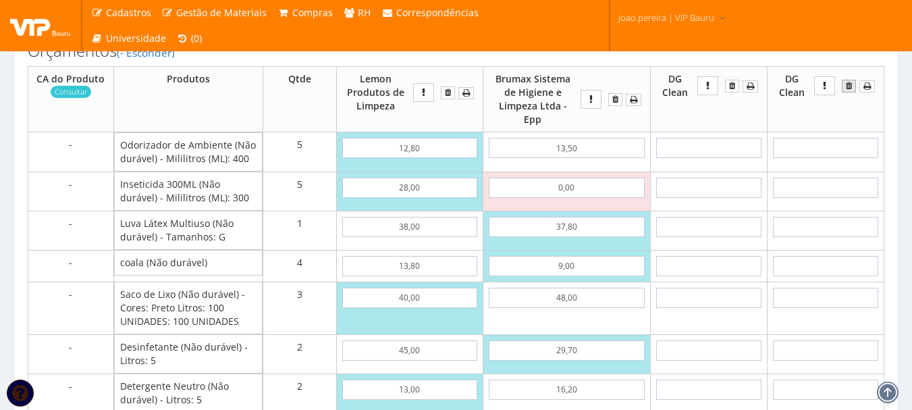
click at [853, 92] on button "submit" at bounding box center [848, 86] width 14 height 13
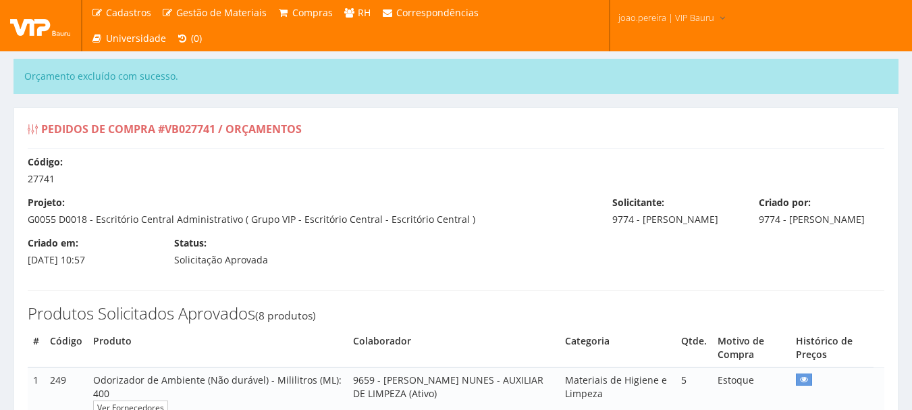
select select "0"
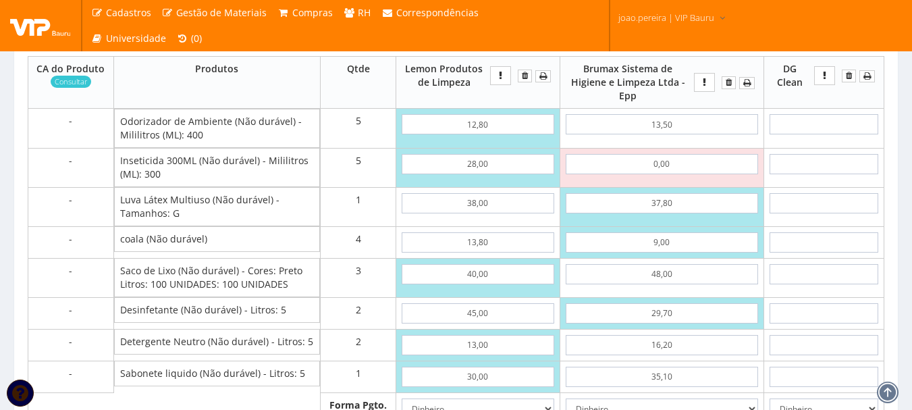
scroll to position [742, 0]
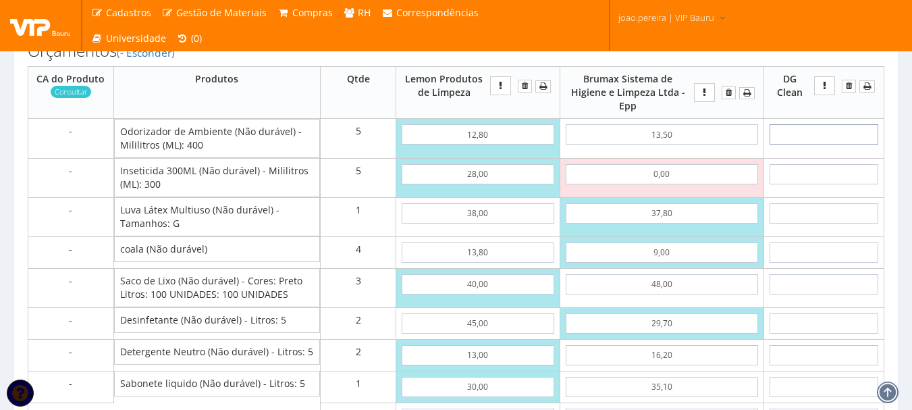
click at [841, 143] on input "text" at bounding box center [823, 134] width 109 height 20
type input "8"
type input "40,00"
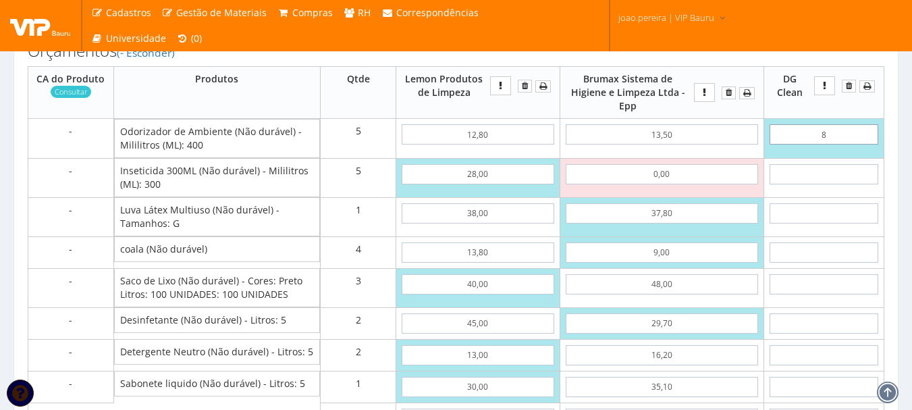
type input "89"
type input "445,00"
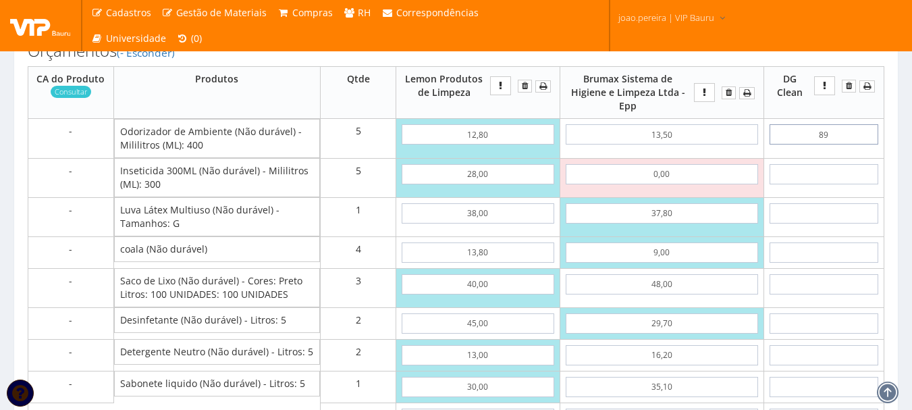
type input "8,90"
type input "44,50"
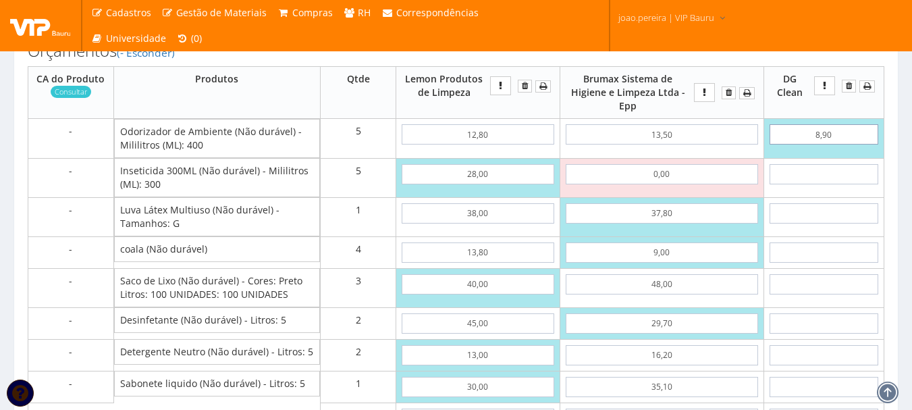
type input "8,90"
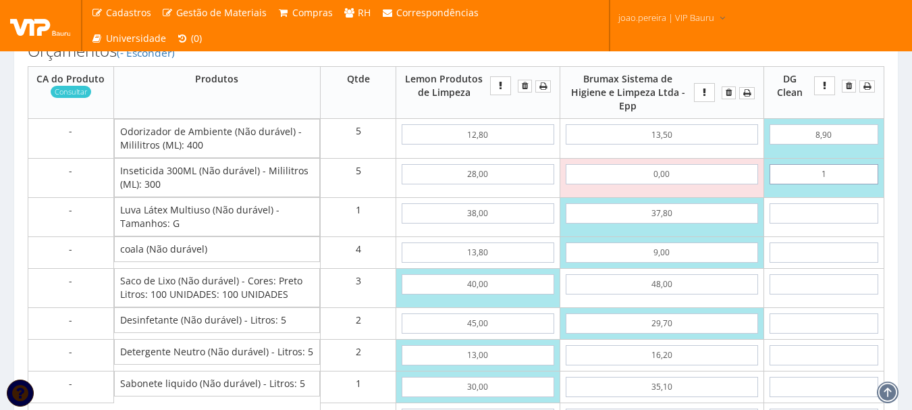
type input "18"
type input "134,50"
type input "1,85"
type input "53,75"
type input "18,50"
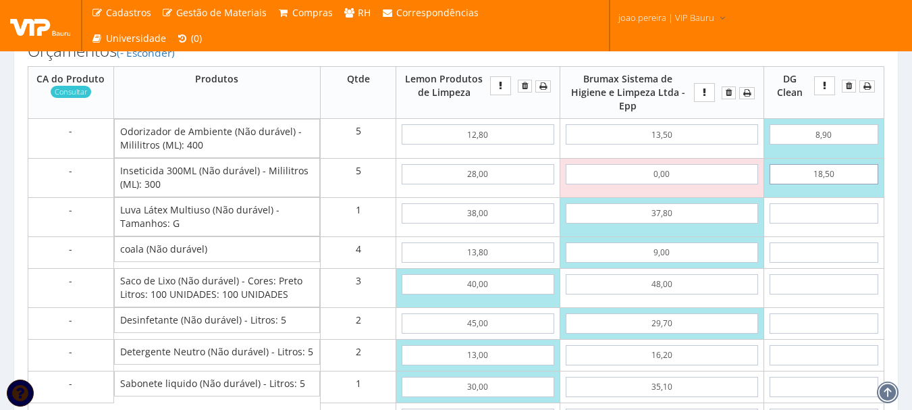
type input "137,00"
type input "18,50"
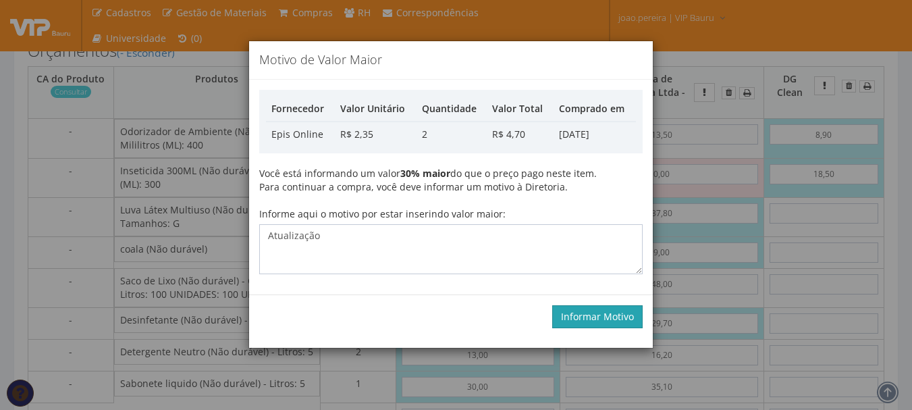
click at [602, 309] on button "Informar Motivo" at bounding box center [597, 316] width 90 height 23
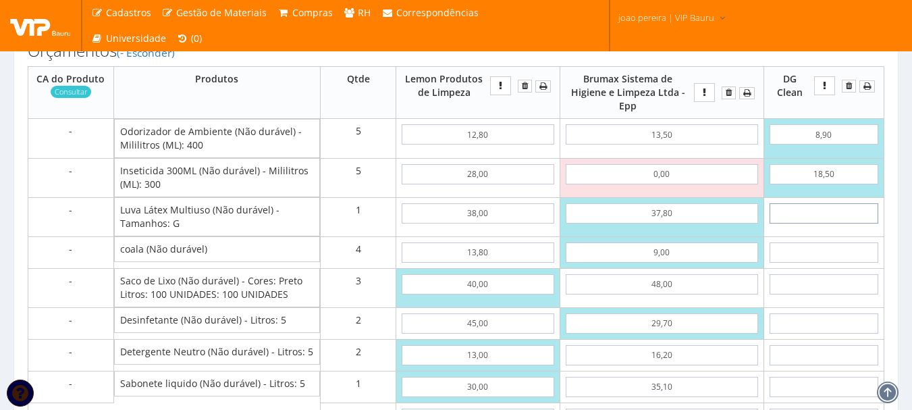
click at [840, 223] on input "text" at bounding box center [823, 213] width 109 height 20
type input "3"
type input "140,00"
type input "33"
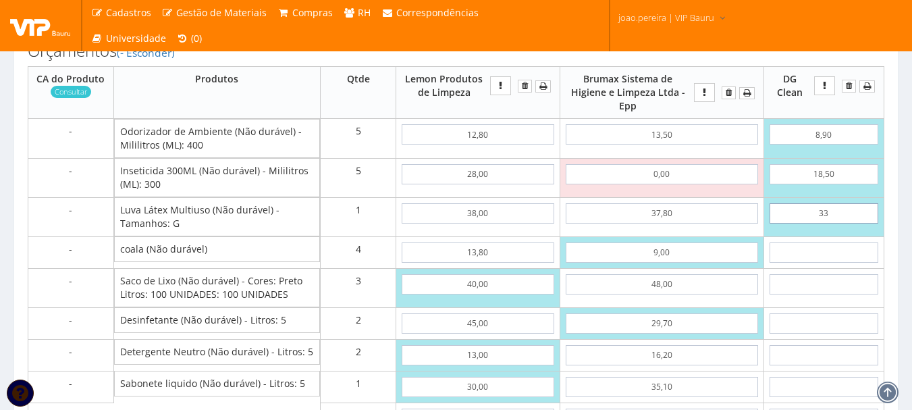
type input "170,00"
type input "3,39"
type input "140,39"
type input "33,90"
type input "170,90"
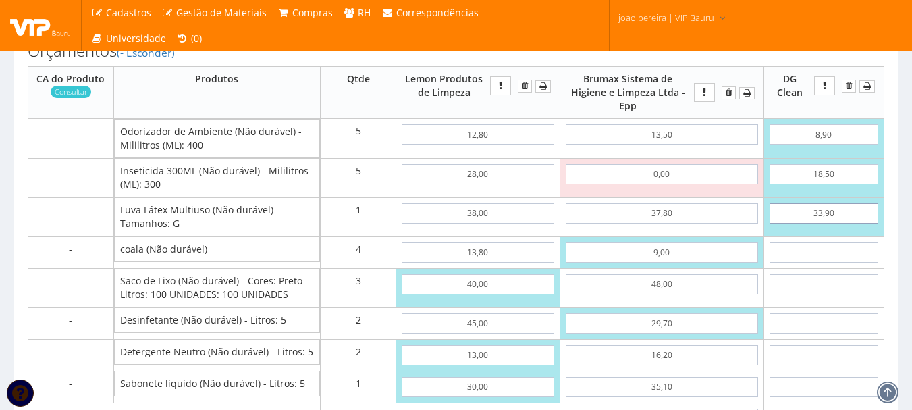
type input "33,90"
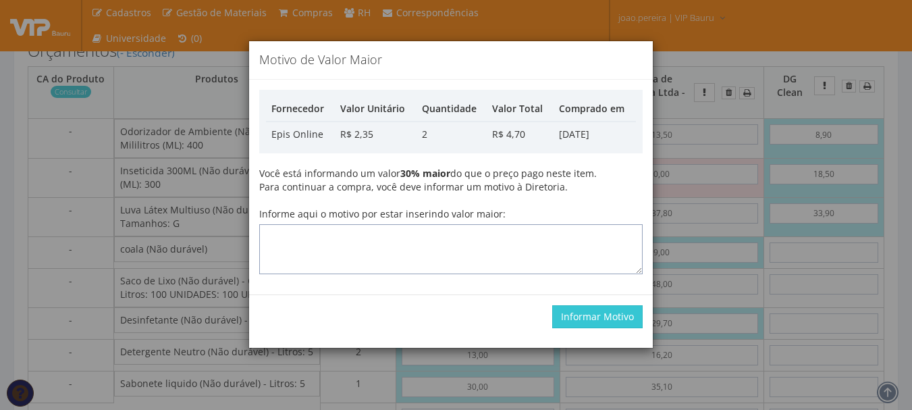
click at [428, 228] on textarea "Informe aqui o motivo por estar inserindo valor maior:" at bounding box center [450, 249] width 383 height 50
type textarea "Atualização"
click at [620, 320] on button "Informar Motivo" at bounding box center [597, 316] width 90 height 23
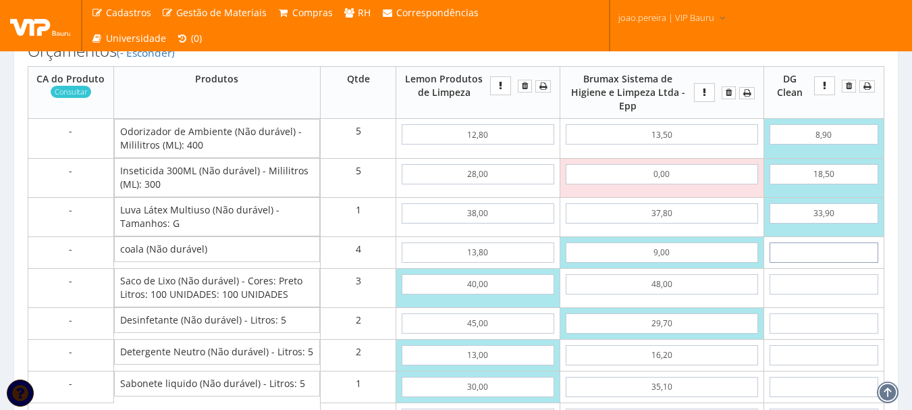
click at [830, 262] on input "text" at bounding box center [823, 252] width 109 height 20
type input "1"
type input "174,90"
type input "14"
type input "226,90"
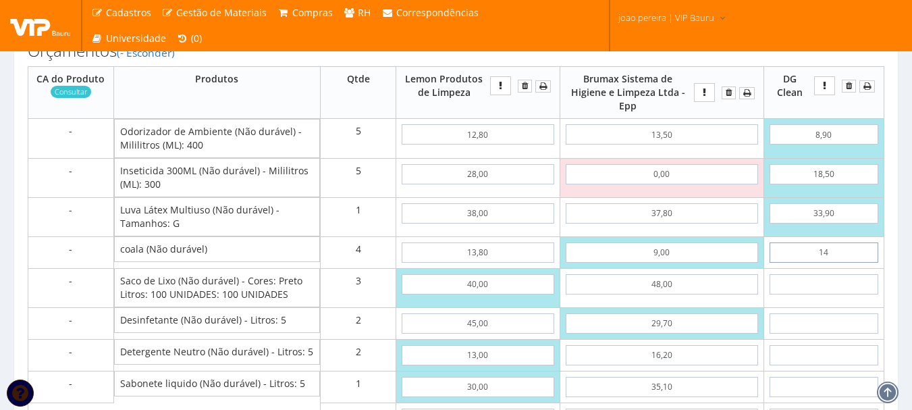
type input "1,45"
type input "176,70"
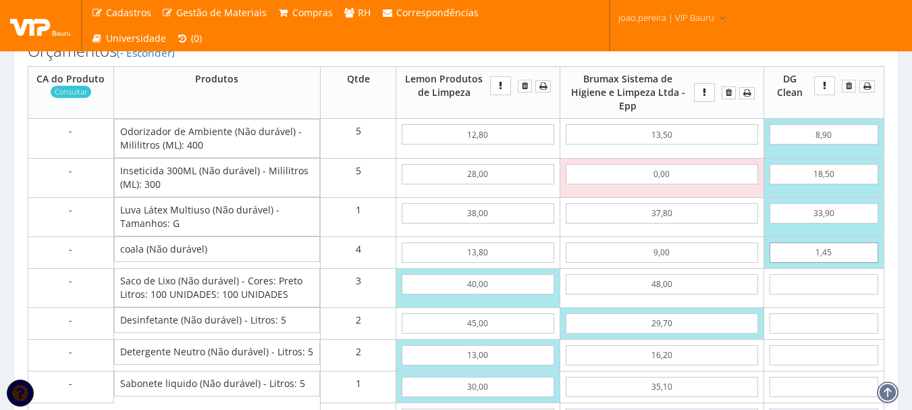
type input "14,50"
type input "228,90"
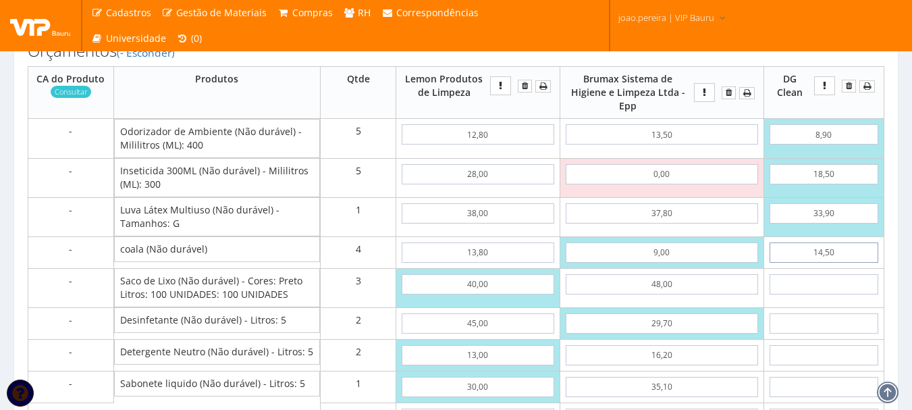
type input "14,50"
type input "3"
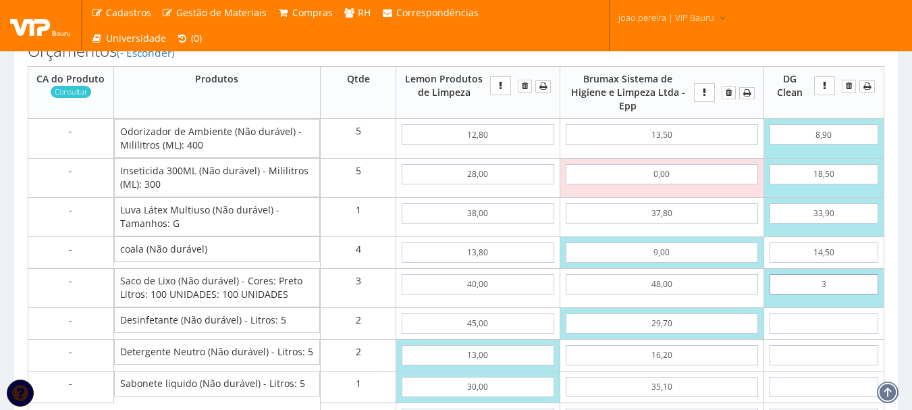
type input "237,90"
type input "38"
type input "342,90"
type input "3,82"
type input "240,36"
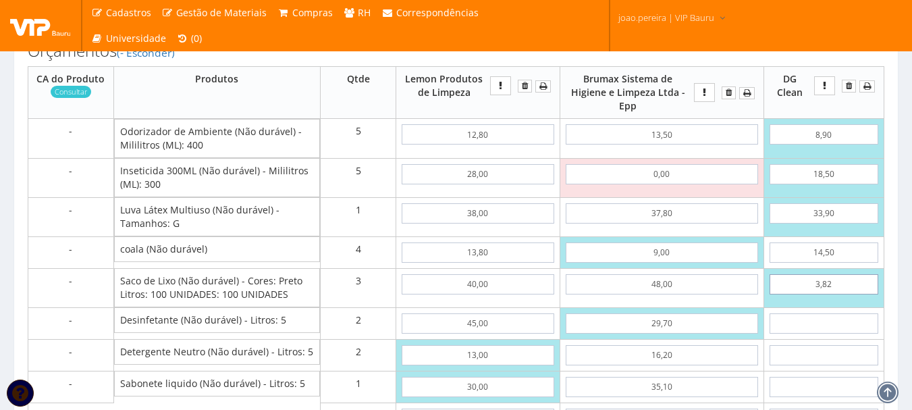
type input "38,20"
type input "343,50"
type input "38,20"
type input "2"
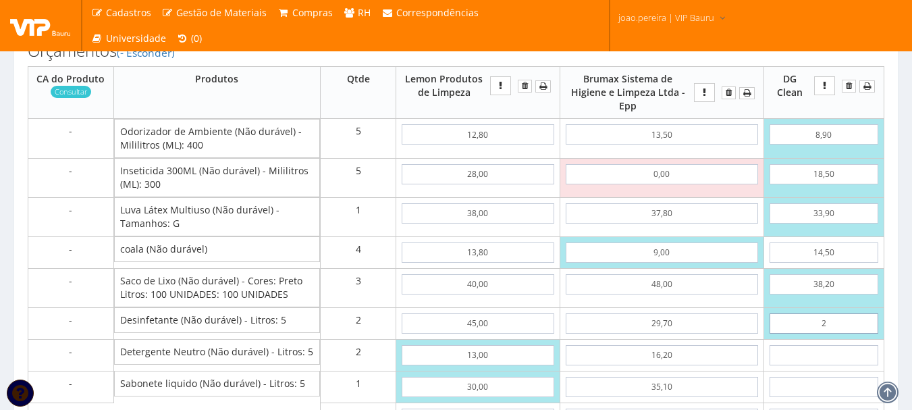
type input "347,50"
type input "25"
type input "393,50"
type input "2,55"
type input "348,60"
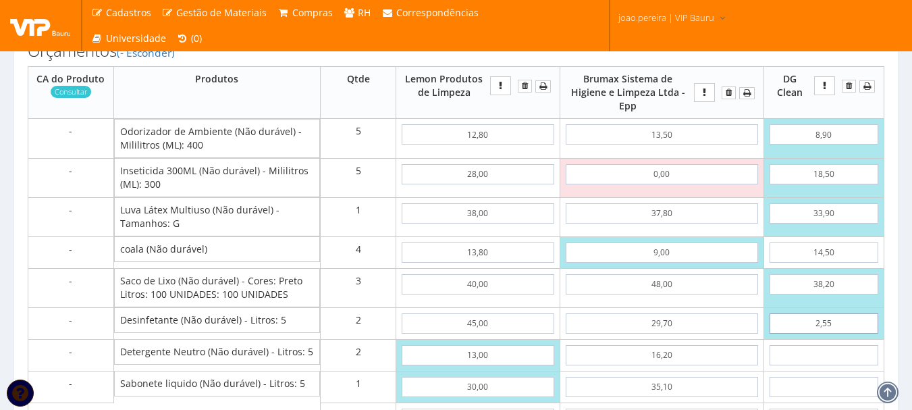
type input "25,50"
type input "394,50"
type input "25,50"
type input "15"
type input "424,50"
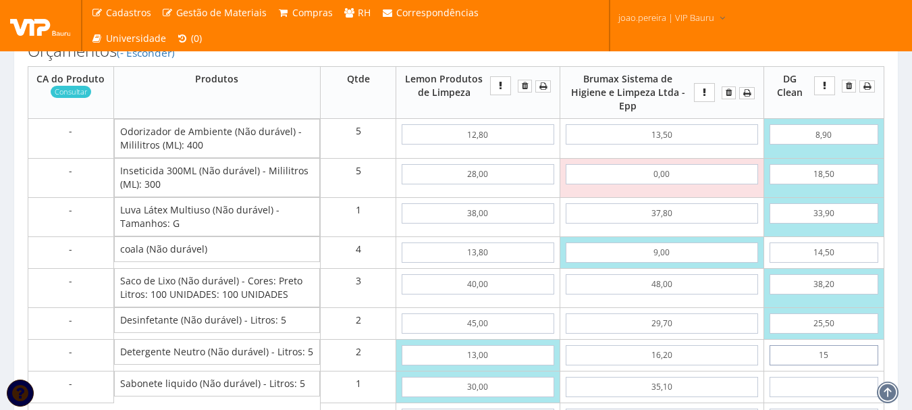
type input "1,55"
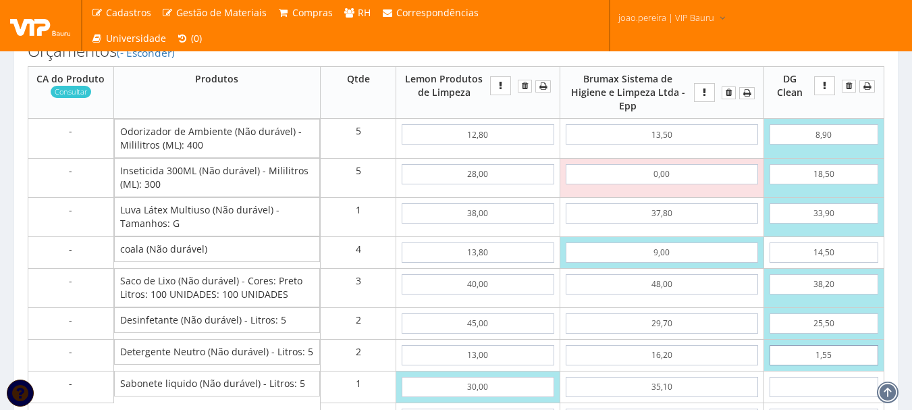
type input "397,60"
type input "15,50"
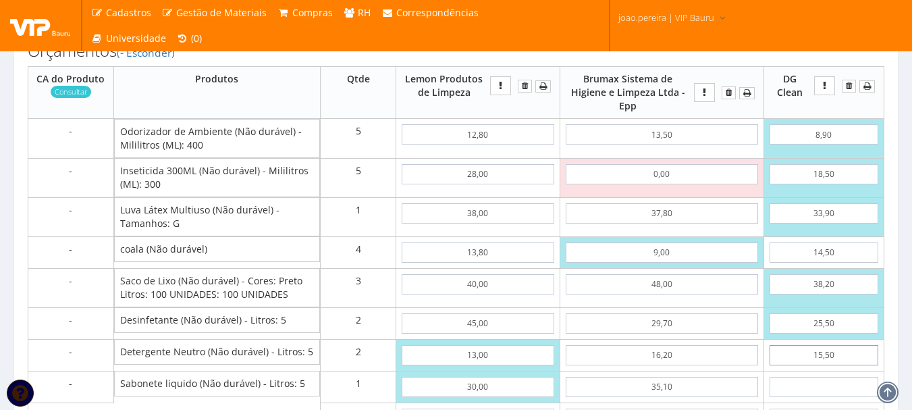
type input "425,50"
type input "15,50"
type input "2"
type input "427,50"
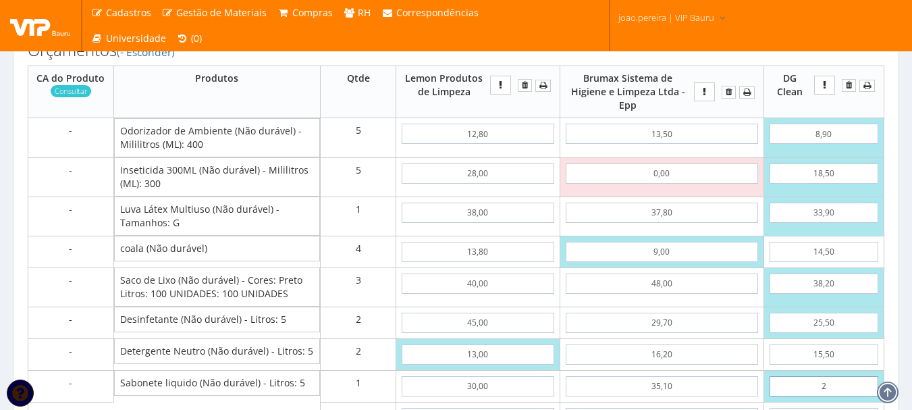
type input "22"
type input "447,50"
type input "2,22"
type input "427,72"
type input "22,25"
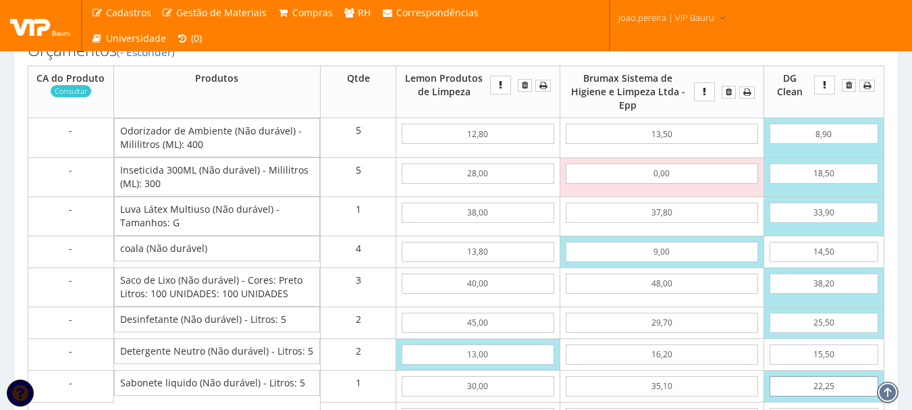
type input "447,75"
type input "22,25"
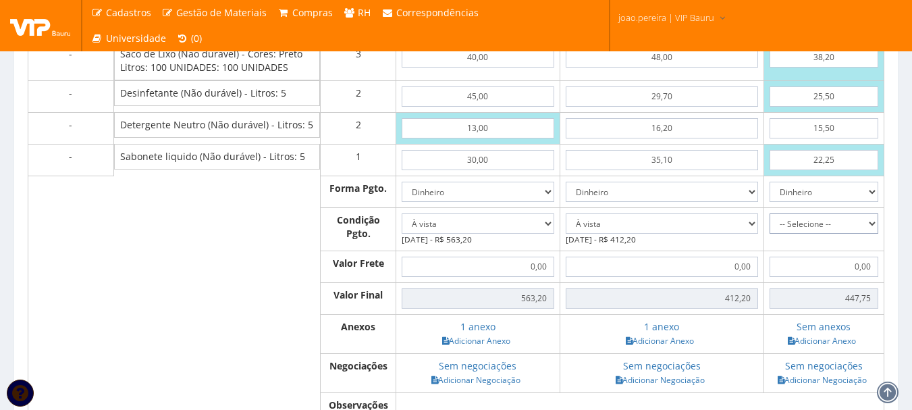
click at [873, 233] on select "-- Selecione -- À vista 7 dias 10 dias" at bounding box center [823, 223] width 109 height 20
select select "0"
click at [769, 226] on select "-- Selecione -- À vista 7 dias 10 dias" at bounding box center [823, 223] width 109 height 20
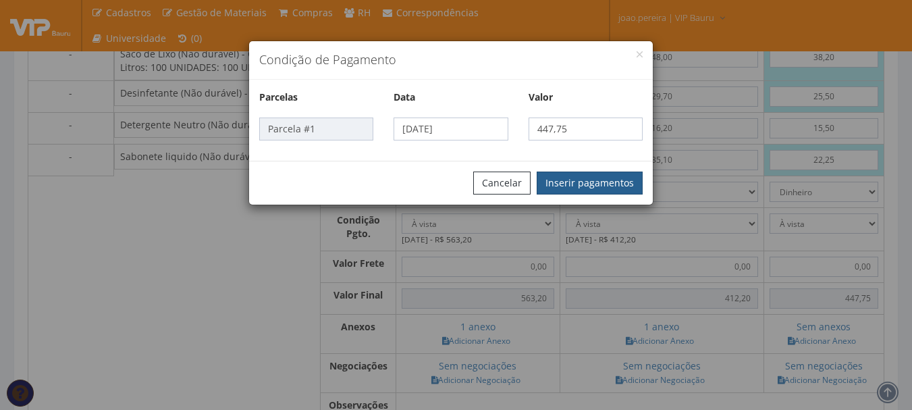
click at [598, 184] on button "Inserir pagamentos" at bounding box center [589, 182] width 106 height 23
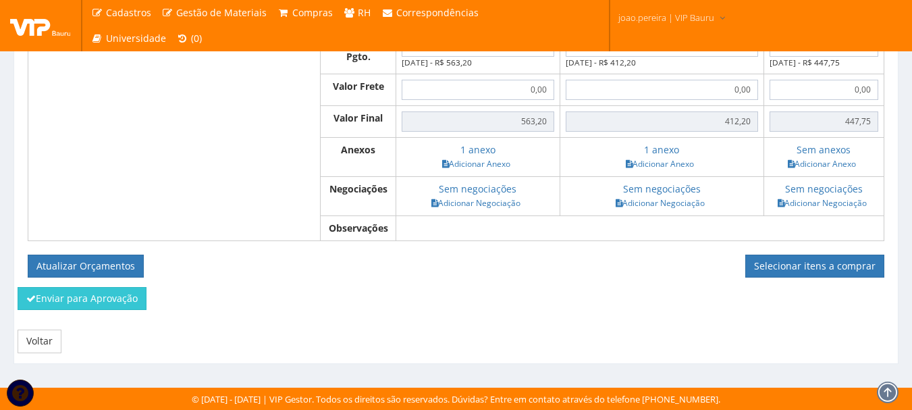
scroll to position [1159, 0]
click at [828, 163] on link "Adicionar Anexo" at bounding box center [821, 164] width 76 height 14
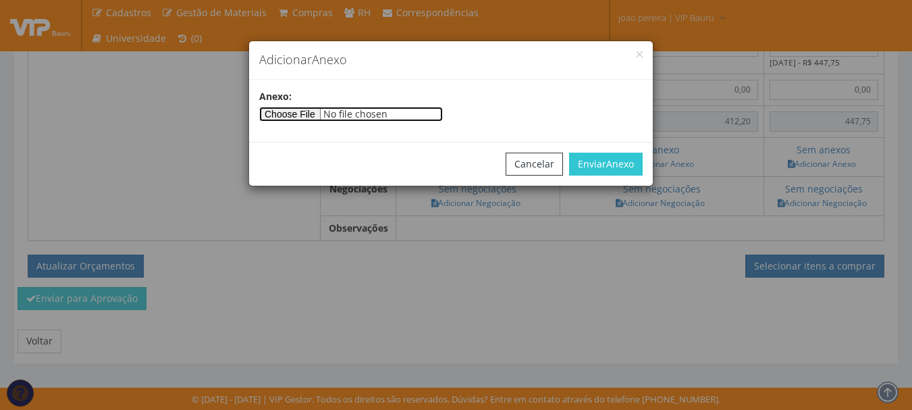
click at [304, 112] on input"] "file" at bounding box center [351, 114] width 184 height 15
type input"] "C:\fakepath\Orçamento VIP BAURU 27096 (1).pdf"
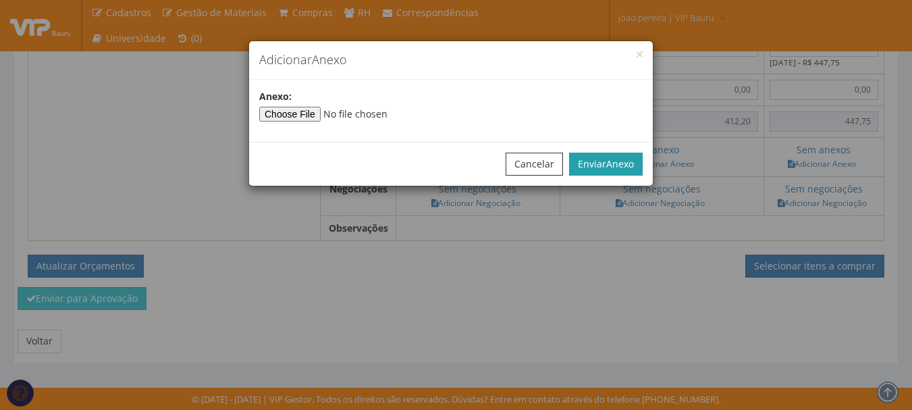
click at [623, 168] on span "Anexo" at bounding box center [620, 163] width 28 height 13
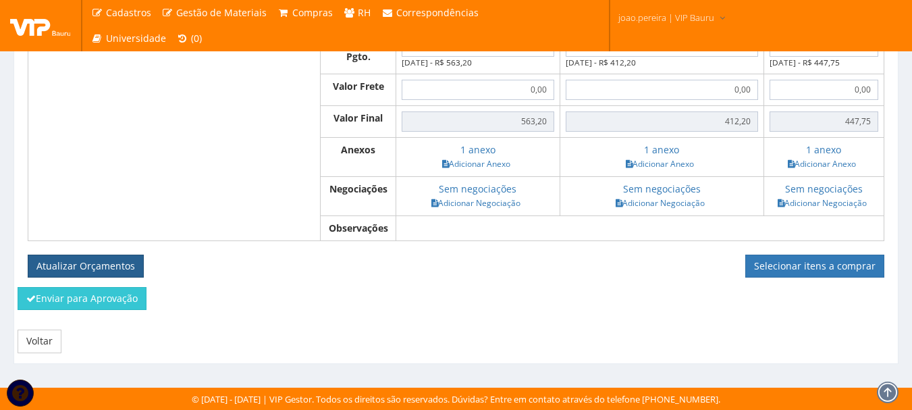
click at [77, 267] on button "Atualizar Orçamentos" at bounding box center [86, 265] width 116 height 23
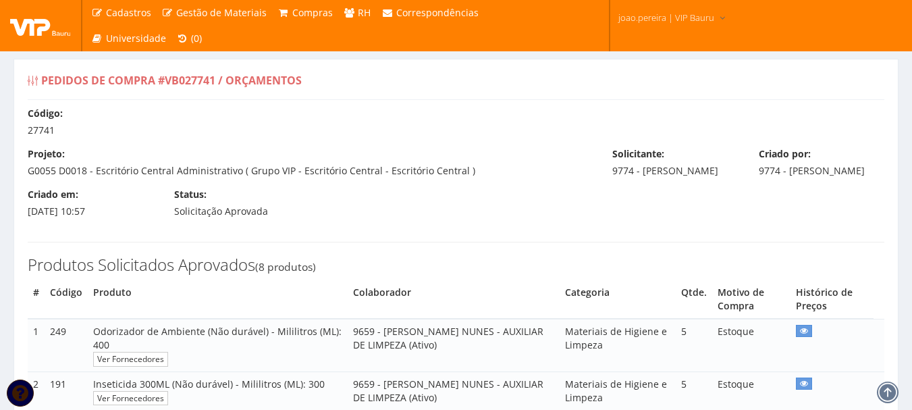
select select "0"
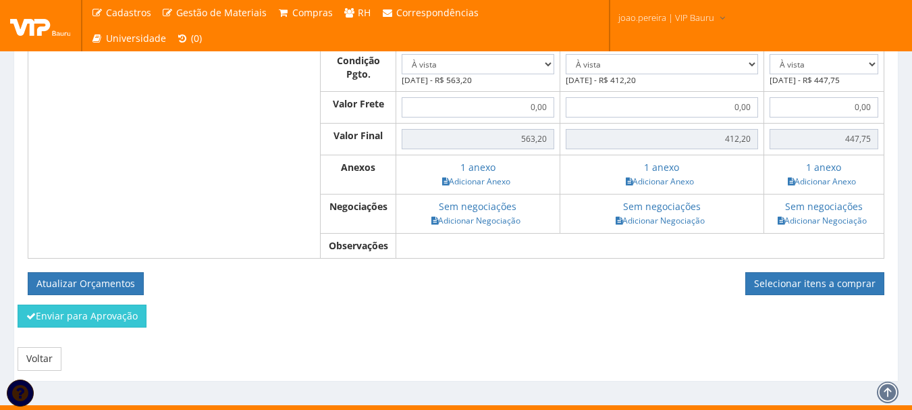
scroll to position [1111, 0]
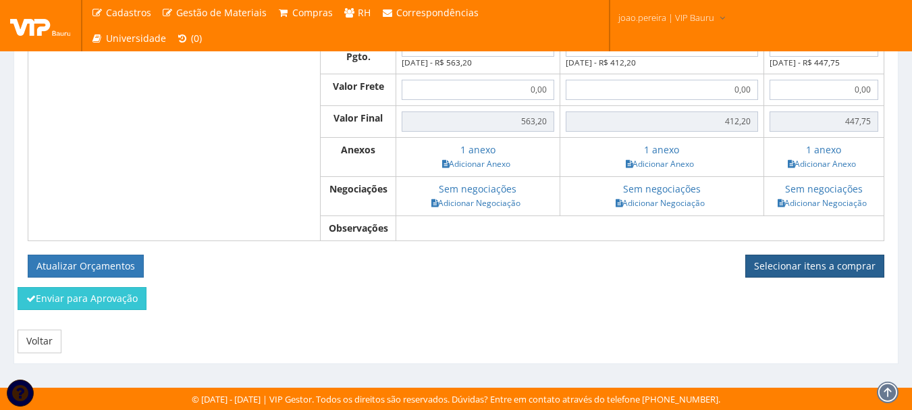
click at [819, 259] on link "Selecionar itens a comprar" at bounding box center [814, 265] width 139 height 23
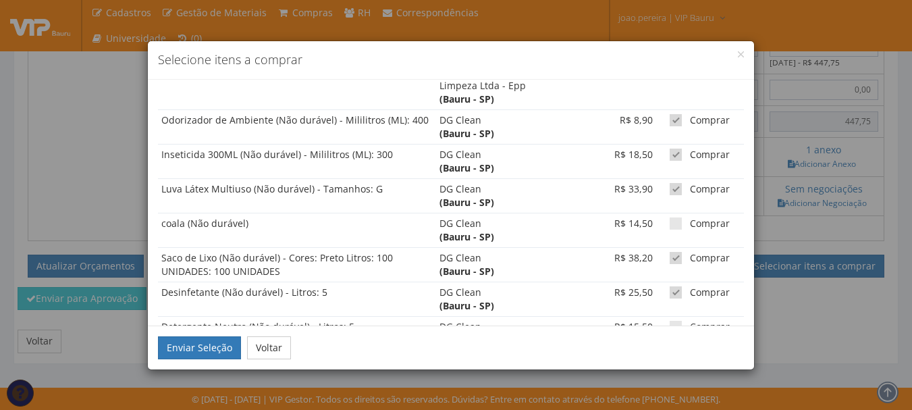
scroll to position [742, 0]
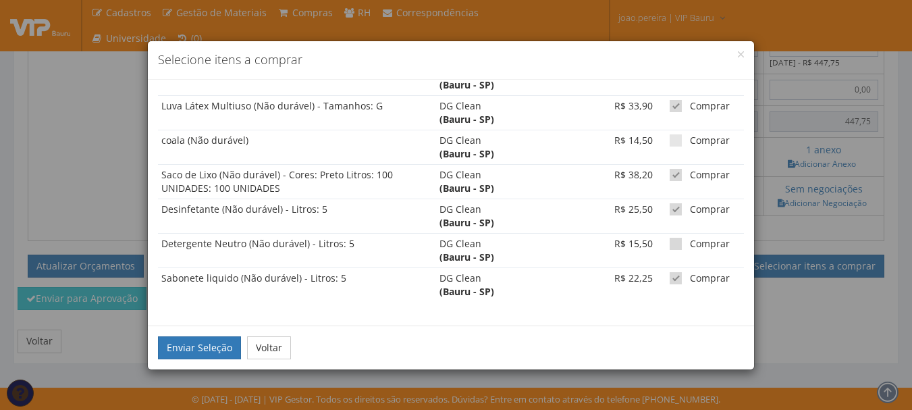
click at [669, 246] on span at bounding box center [675, 244] width 12 height 12
click at [690, 246] on input "Comprar" at bounding box center [694, 244] width 9 height 9
checkbox input "true"
click at [277, 344] on button "Voltar" at bounding box center [269, 347] width 44 height 23
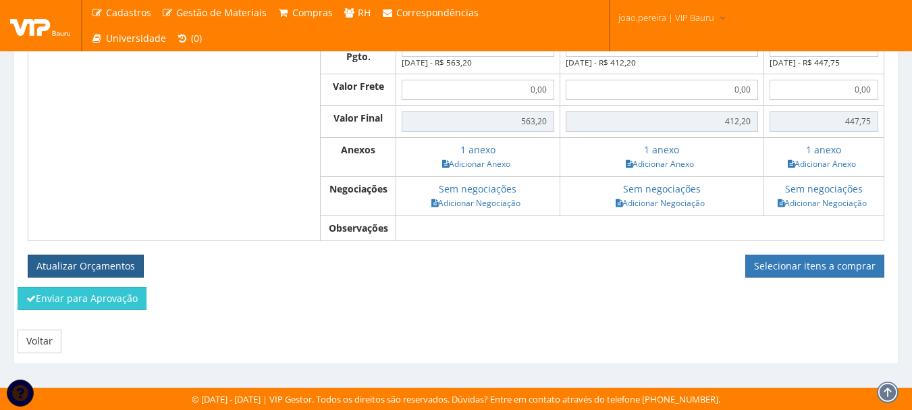
click at [105, 265] on button "Atualizar Orçamentos" at bounding box center [86, 265] width 116 height 23
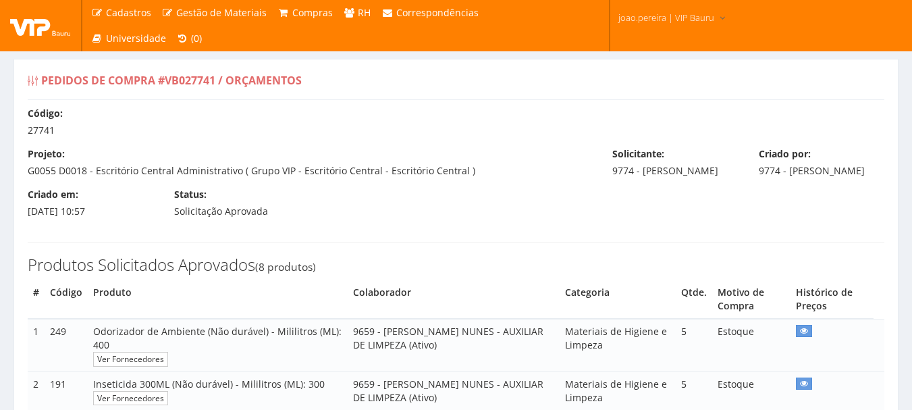
select select "0"
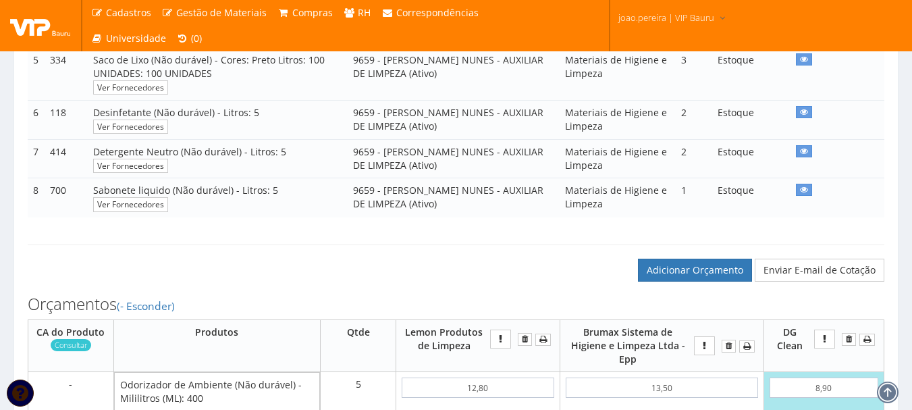
scroll to position [607, 0]
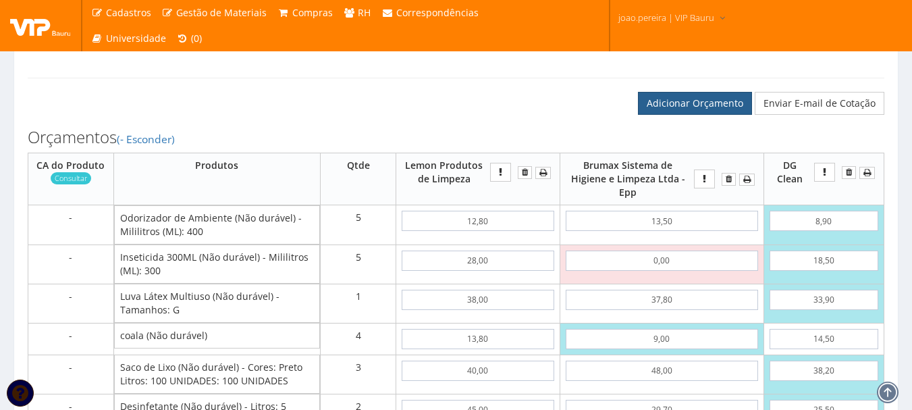
click at [697, 115] on link "Adicionar Orçamento" at bounding box center [695, 103] width 114 height 23
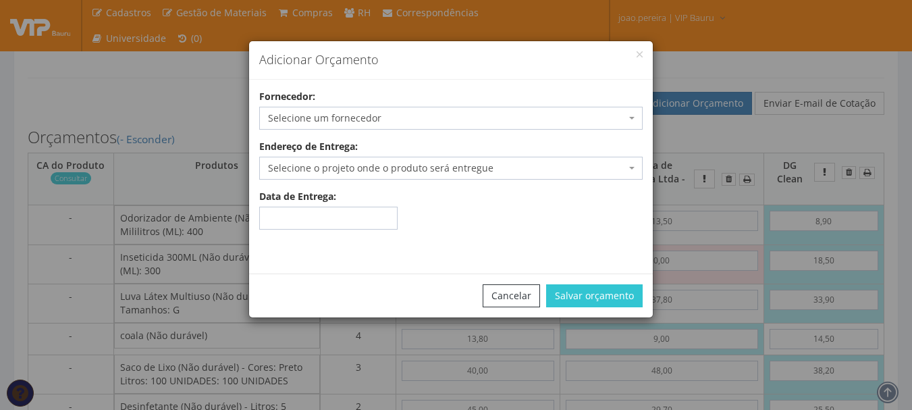
click at [458, 119] on span "Selecione um fornecedor" at bounding box center [447, 117] width 358 height 13
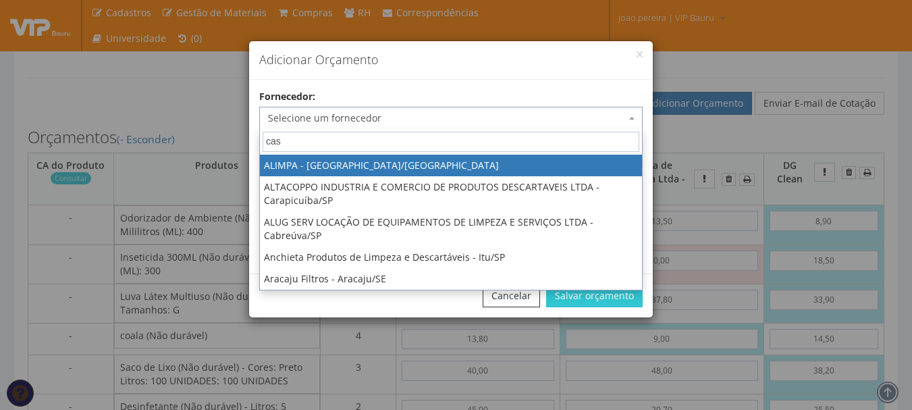
type input "casa"
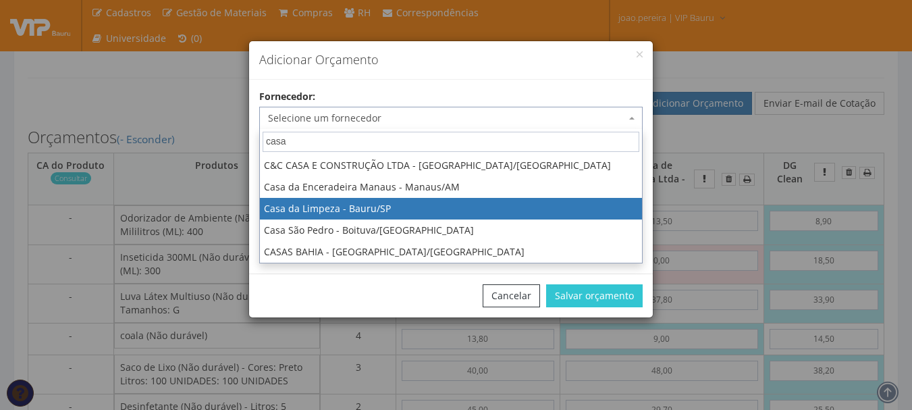
select select "244"
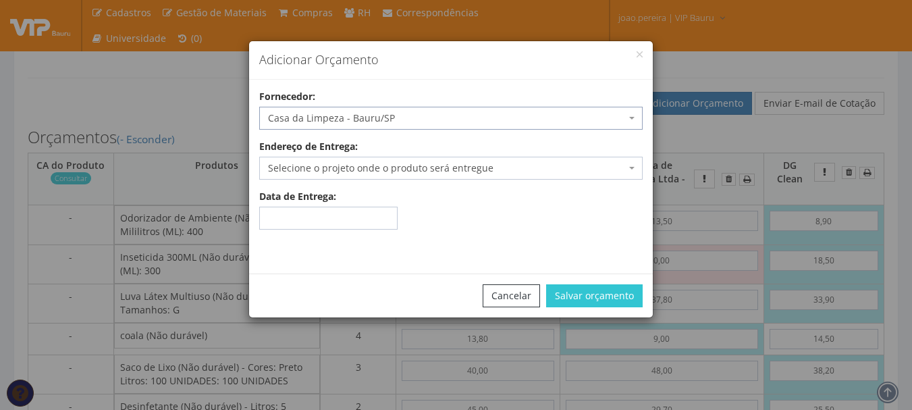
click at [461, 172] on span "Selecione o projeto onde o produto será entregue" at bounding box center [447, 167] width 358 height 13
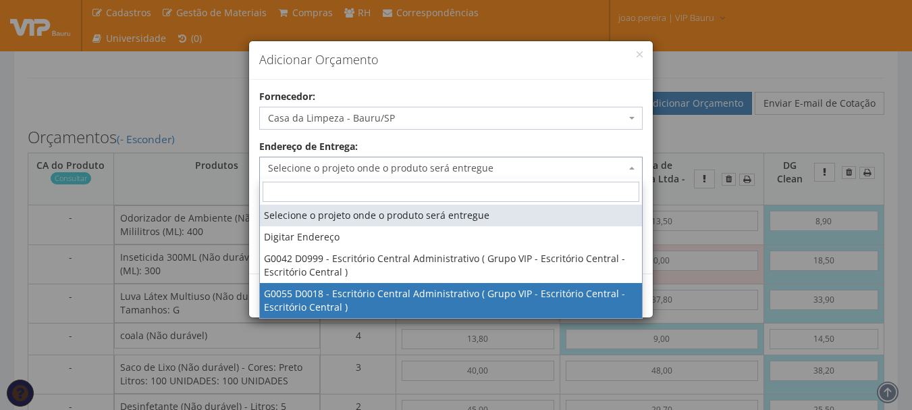
select select "55"
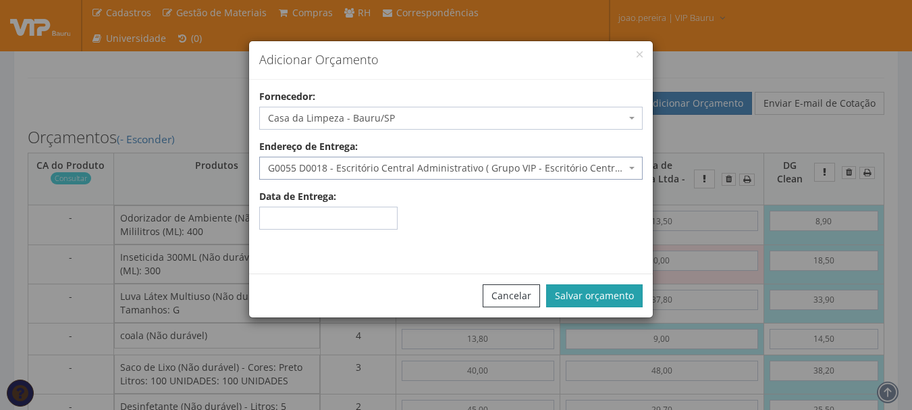
click at [603, 294] on button "Salvar orçamento" at bounding box center [594, 295] width 96 height 23
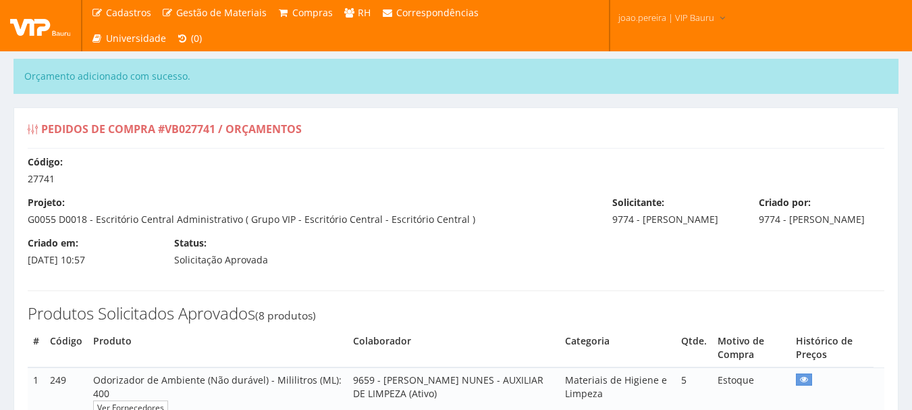
select select "0"
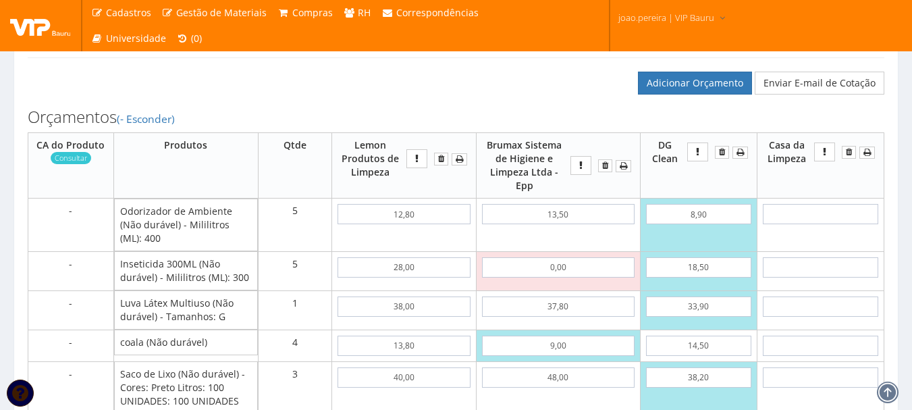
scroll to position [675, 0]
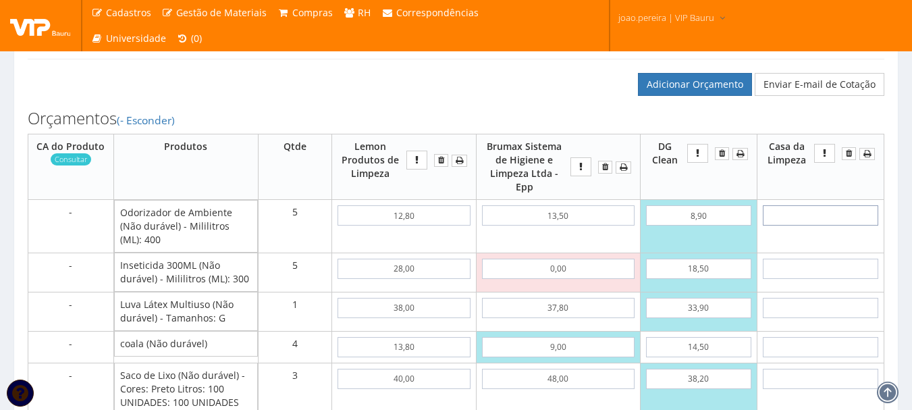
click at [840, 225] on input "text" at bounding box center [820, 215] width 115 height 20
type input "1"
type input "5,00"
type input "11"
type input "55,00"
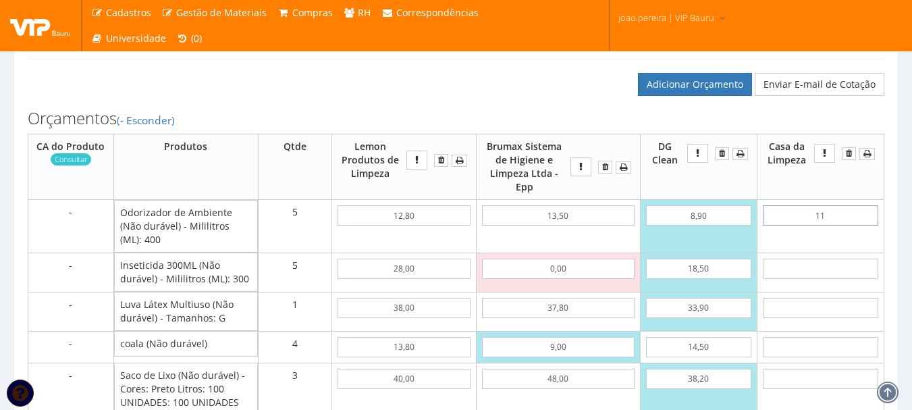
type input "1,15"
type input "5,75"
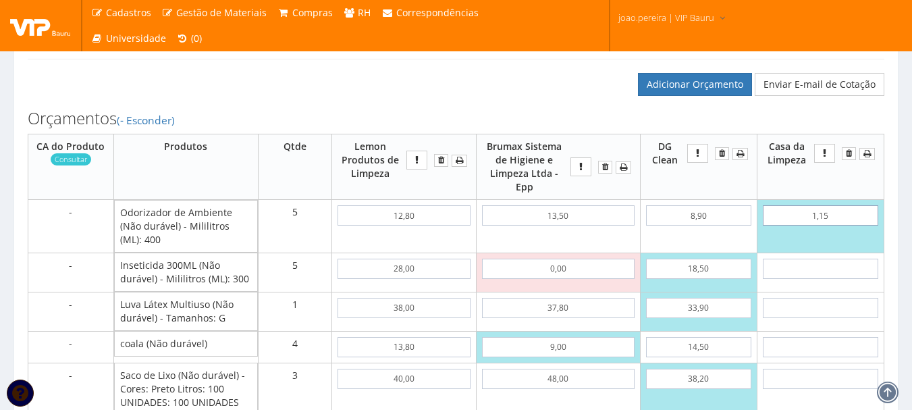
type input "11,50"
type input "57,50"
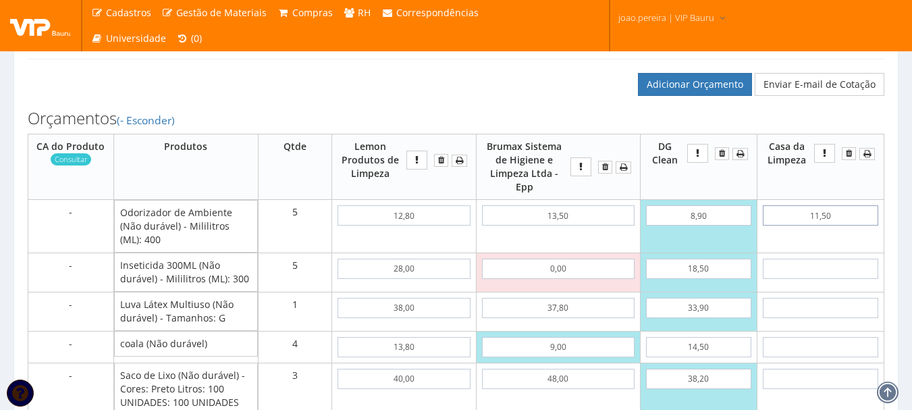
type input "11,50"
type input "2"
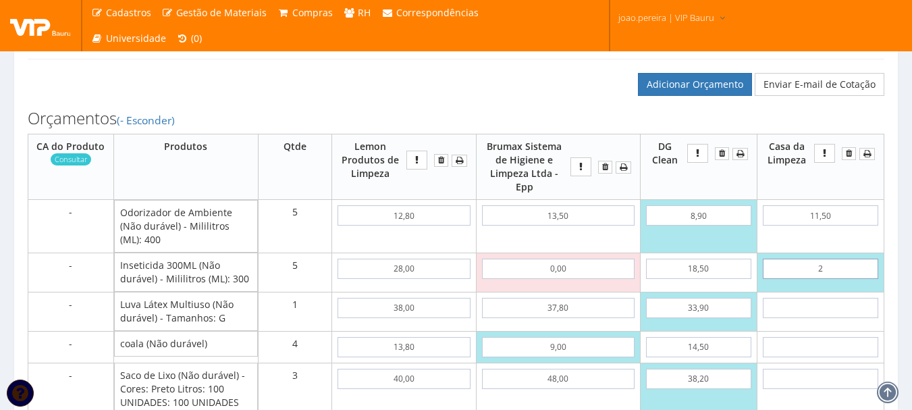
type input "67,50"
type input "23"
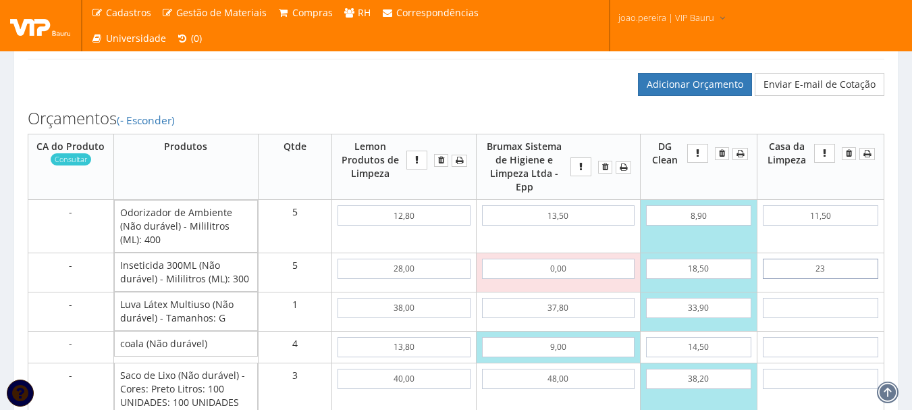
type input "172,50"
type input "2,39"
type input "69,45"
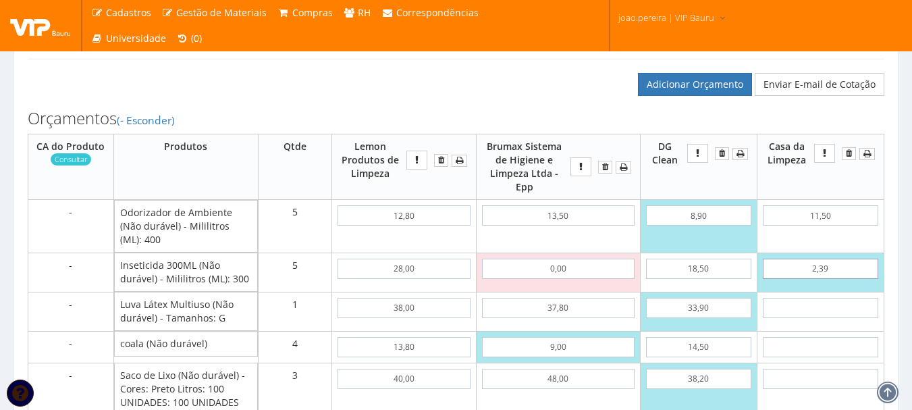
type input "23,95"
type input "177,25"
type input "23,95"
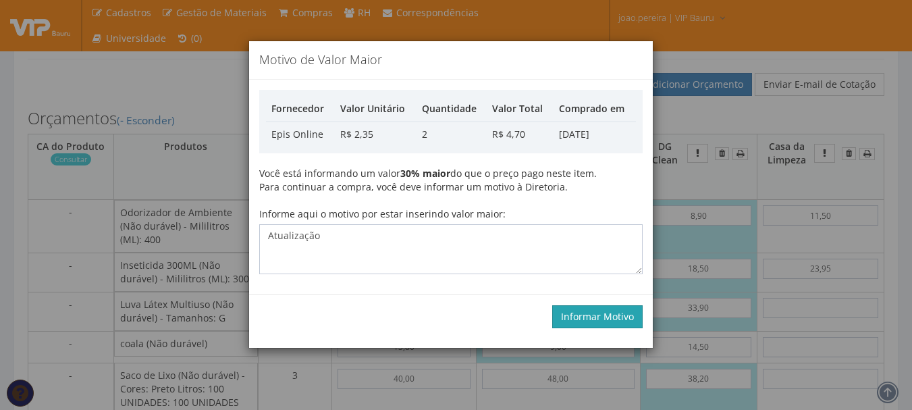
click at [598, 310] on button "Informar Motivo" at bounding box center [597, 316] width 90 height 23
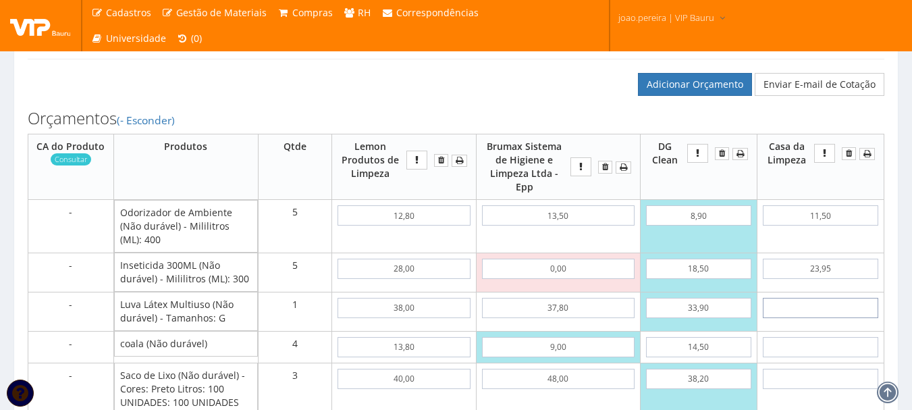
click at [825, 318] on input "text" at bounding box center [820, 308] width 115 height 20
type input "4"
type input "181,25"
type input "47"
type input "224,25"
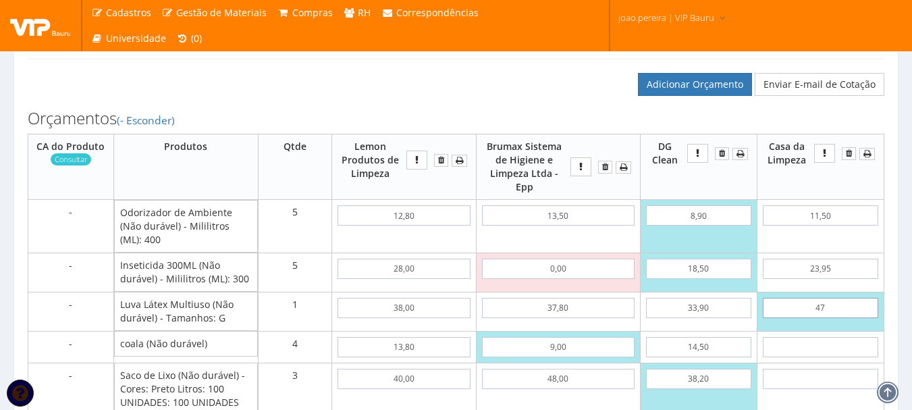
type input "4,79"
type input "182,04"
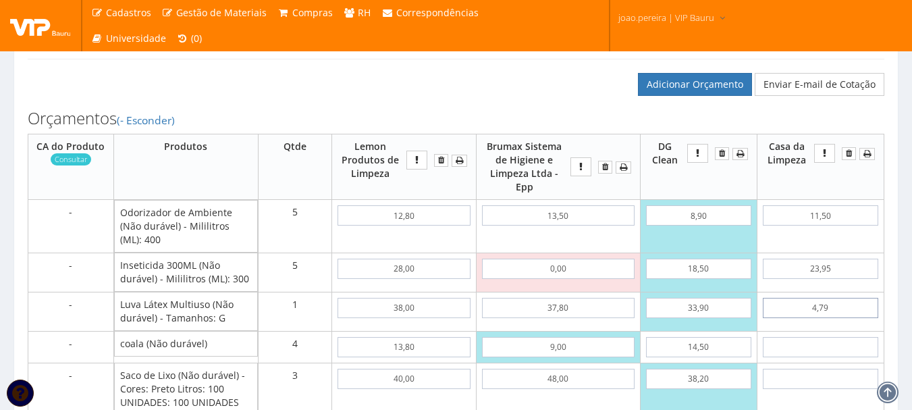
type input "47,90"
type input "225,15"
type input "47,90"
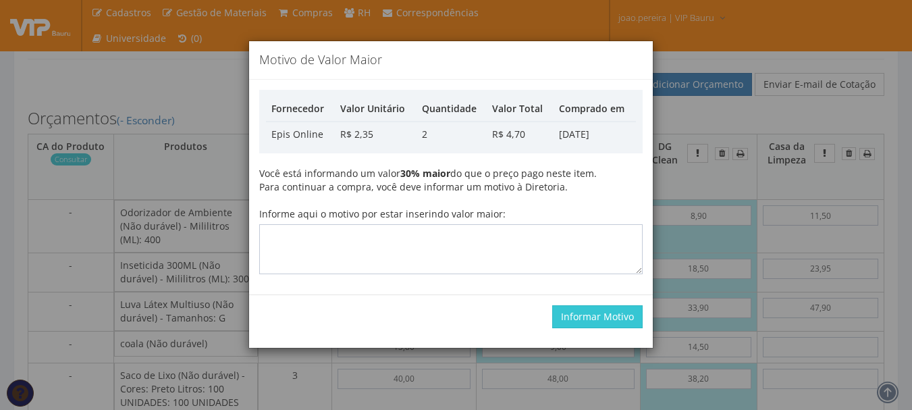
click at [491, 217] on label "Informe aqui o motivo por estar inserindo valor maior:" at bounding box center [382, 213] width 246 height 13
click at [491, 224] on textarea "Informe aqui o motivo por estar inserindo valor maior:" at bounding box center [450, 249] width 383 height 50
type textarea "Atualização"
click at [611, 317] on button "Informar Motivo" at bounding box center [597, 316] width 90 height 23
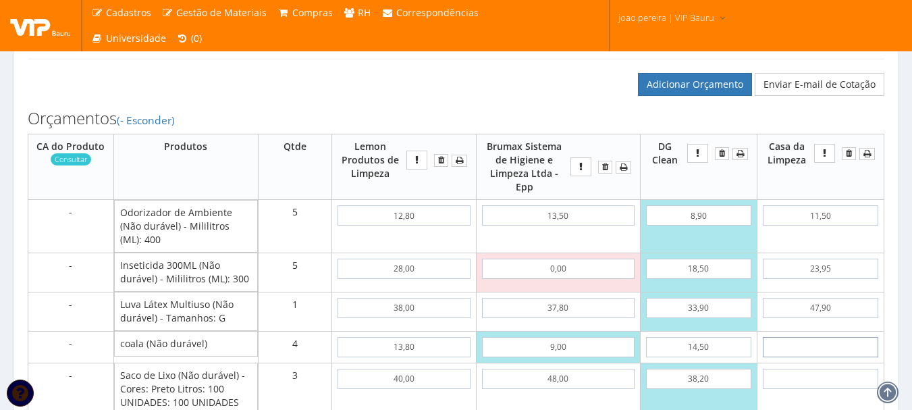
click at [829, 354] on input "text" at bounding box center [820, 347] width 115 height 20
type input "1"
type input "229,15"
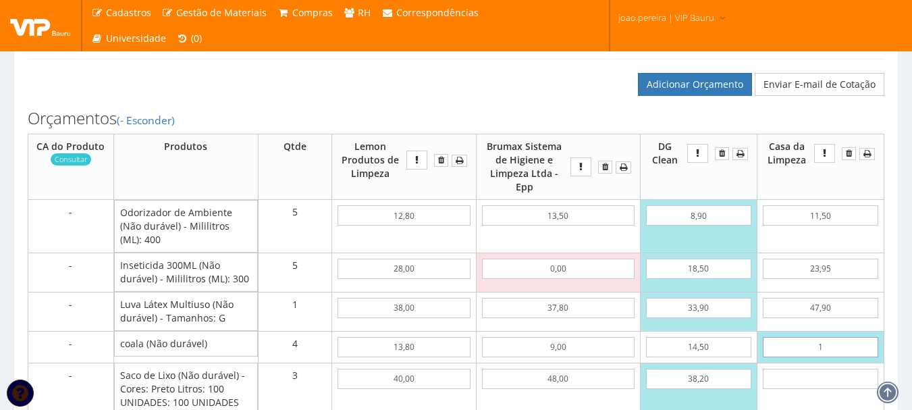
type input "13"
type input "277,15"
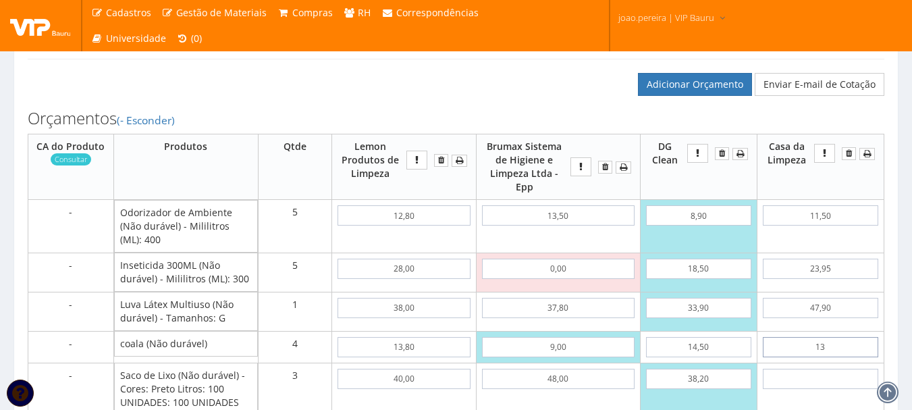
type input "1,36"
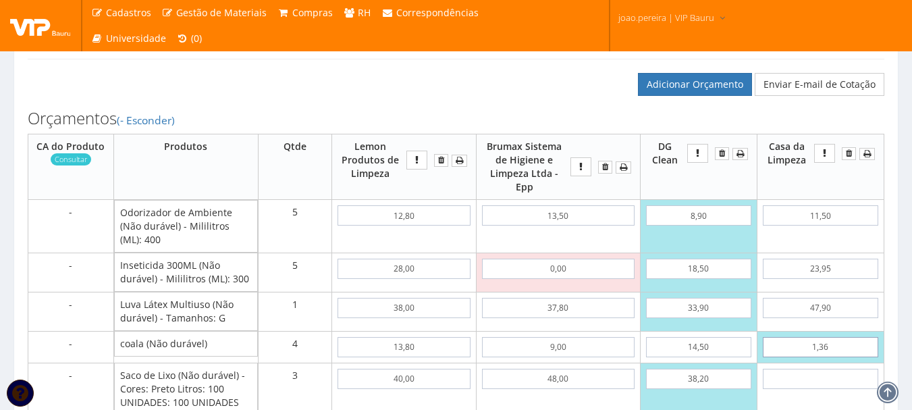
type input "230,59"
type input "13,65"
type input "279,75"
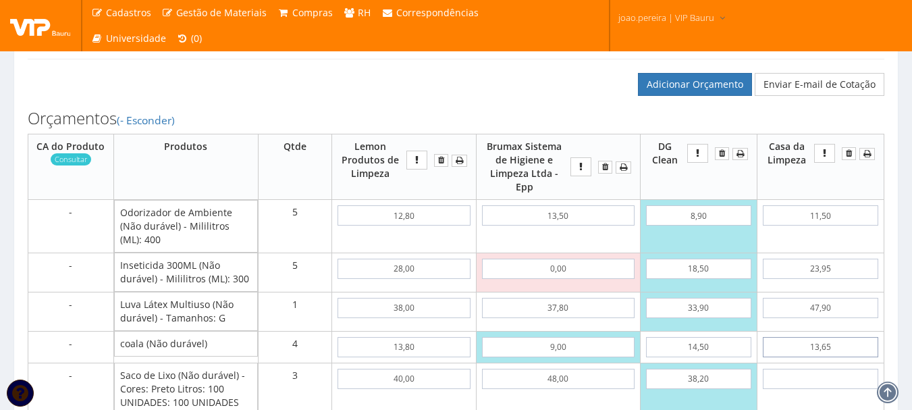
type input "13,65"
type input "4"
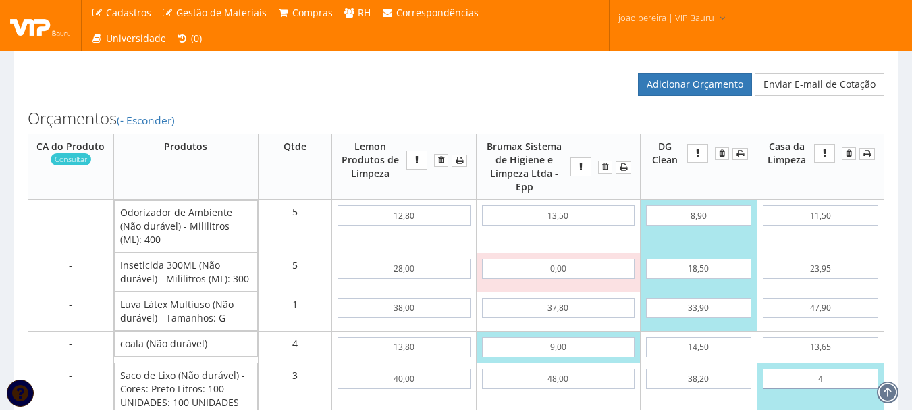
type input "291,75"
type input "47"
type input "420,75"
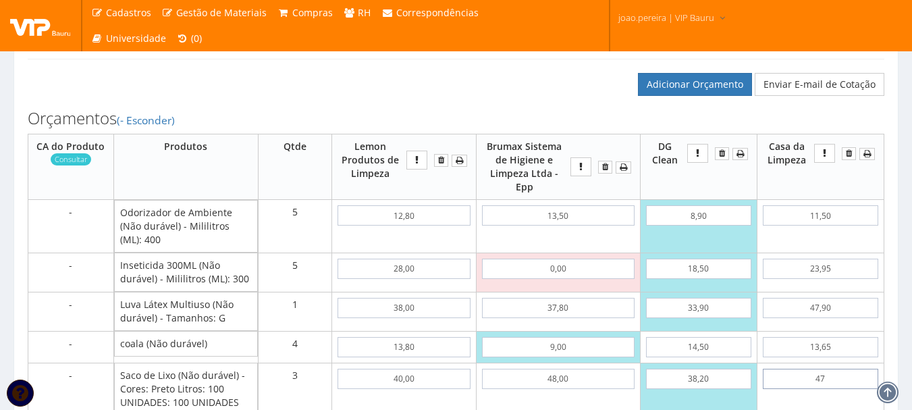
type input "4,75"
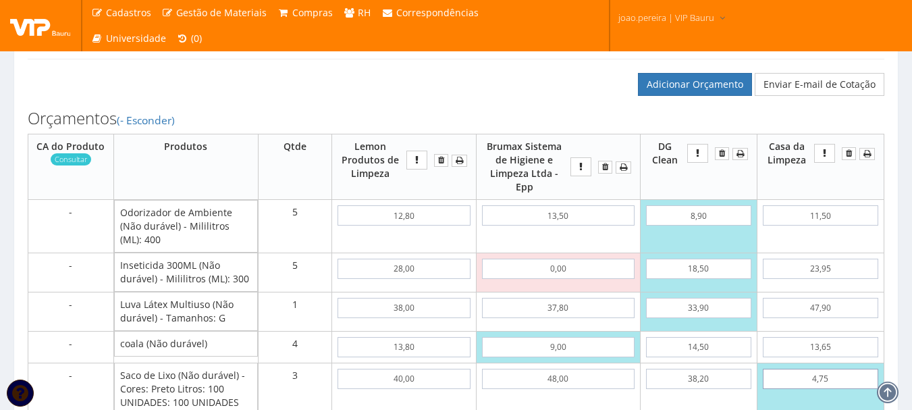
type input "294,00"
type input "47,50"
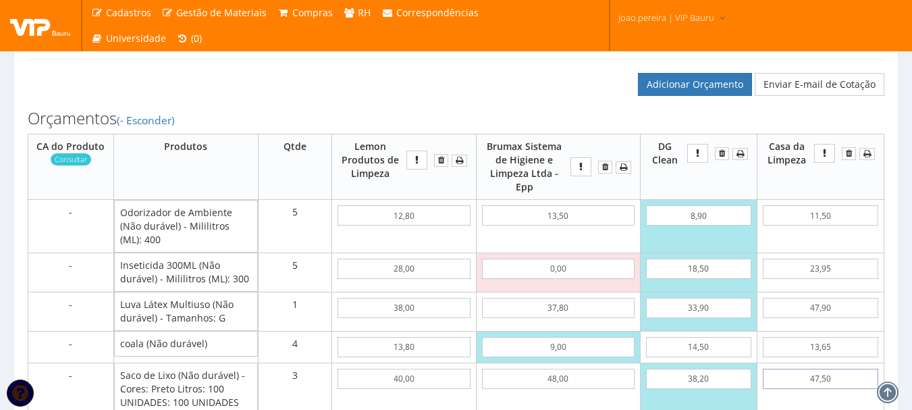
type input "422,25"
type input "47,50"
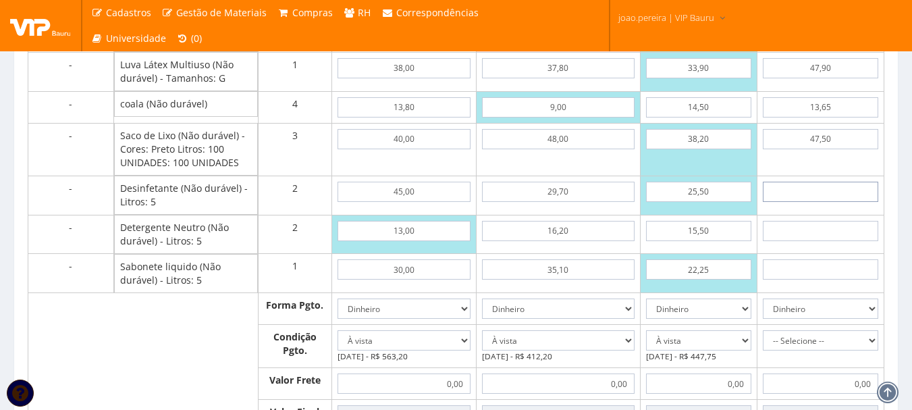
type input "3"
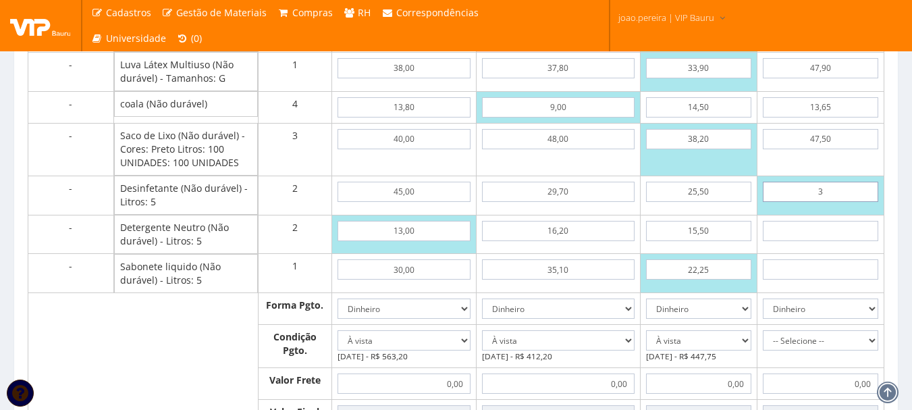
type input "428,25"
type input "31"
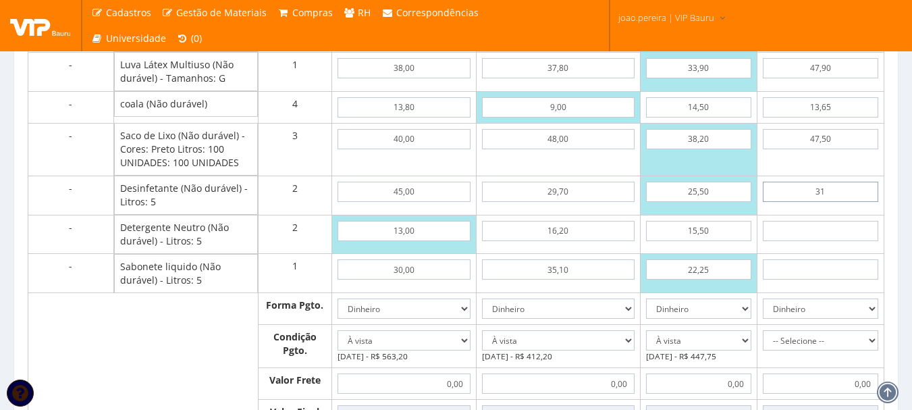
type input "484,25"
type input "3,15"
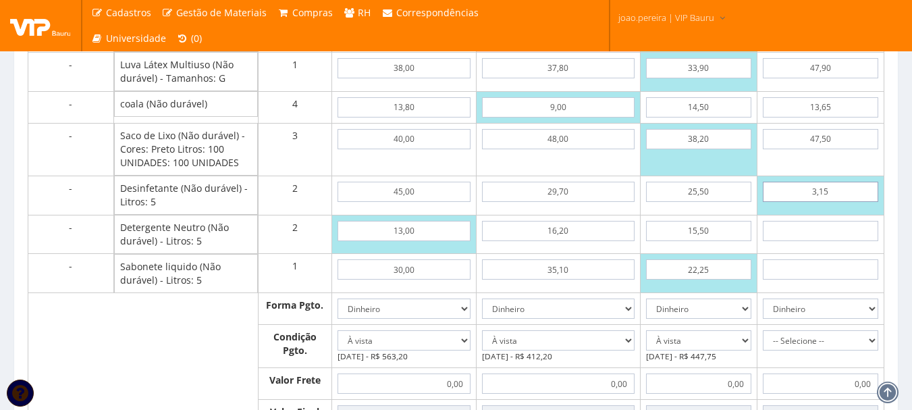
type input "428,55"
type input "31,50"
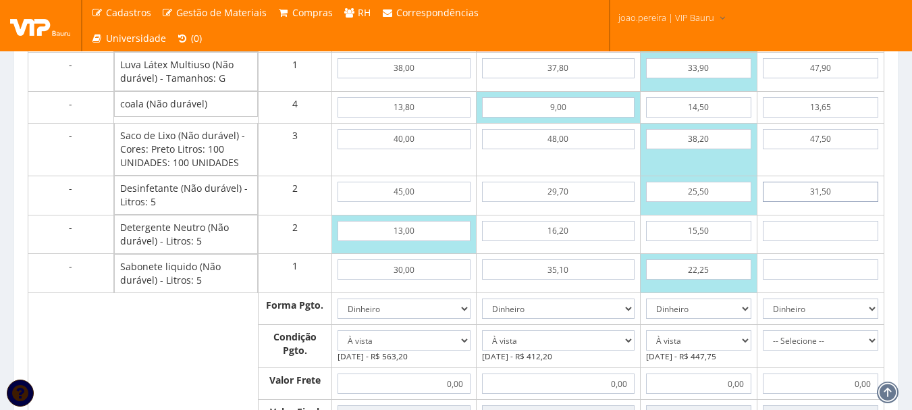
type input "485,25"
type input "31,50"
type input "15"
type input "515,25"
type input "1,57"
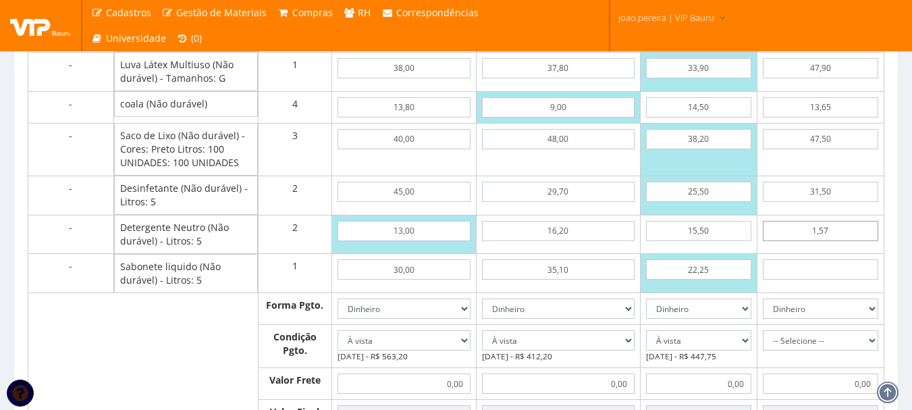
type input "488,39"
type input "15,75"
type input "516,75"
type input "15,75"
type input "1"
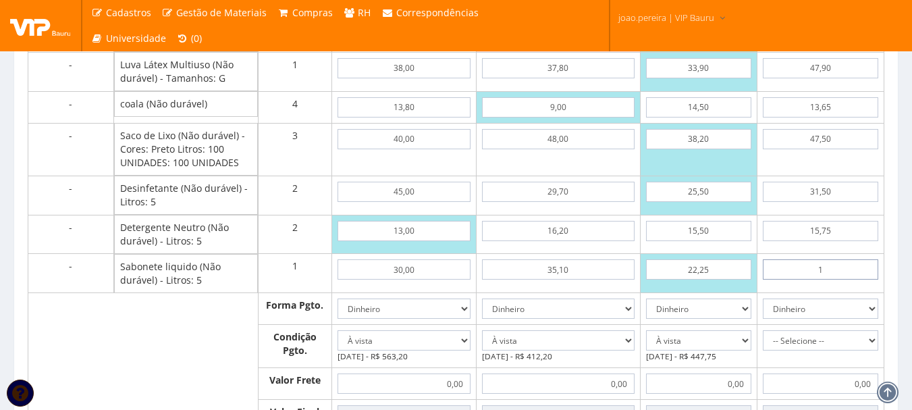
type input "517,75"
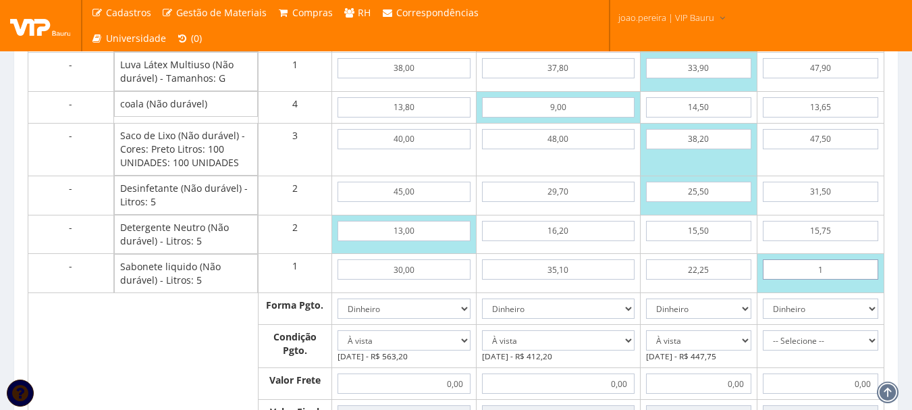
type input "17"
type input "533,75"
type input "1,73"
type input "518,48"
type input "17,30"
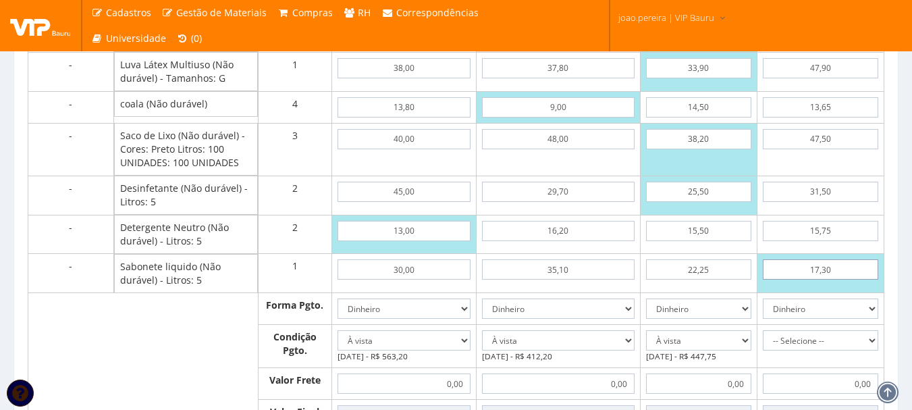
type input "534,05"
type input "17,30"
click at [858, 350] on select "-- Selecione -- À vista 7 dias 10 dias" at bounding box center [820, 340] width 115 height 20
select select "0"
click at [763, 343] on select "-- Selecione -- À vista 7 dias 10 dias" at bounding box center [820, 340] width 115 height 20
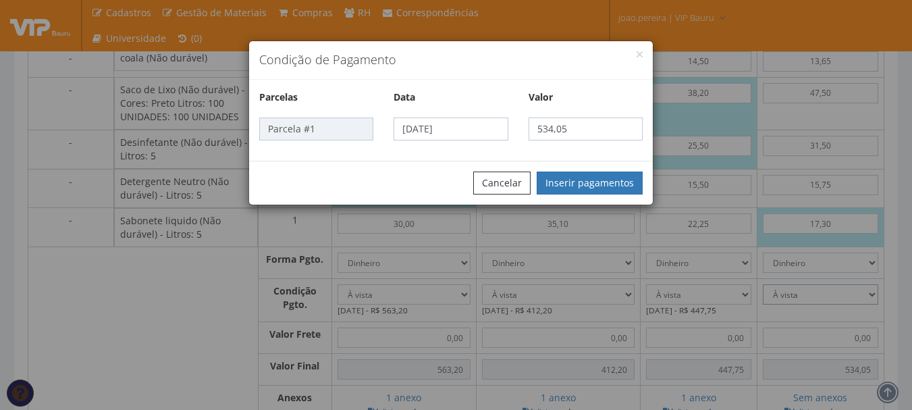
scroll to position [1049, 0]
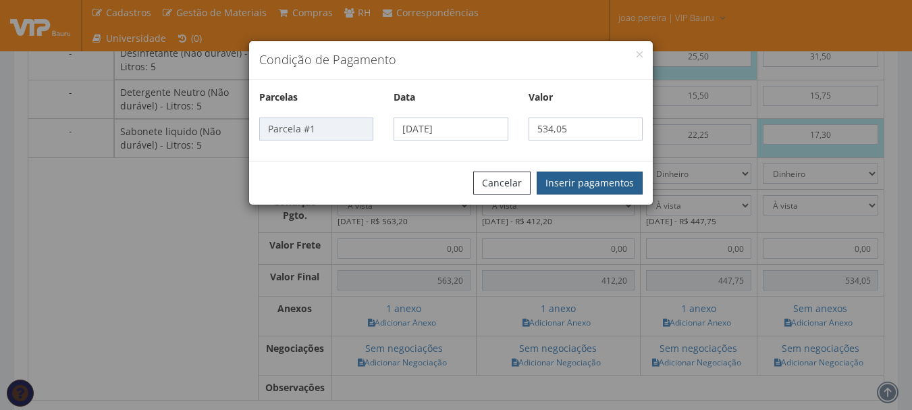
click at [593, 175] on button "Inserir pagamentos" at bounding box center [589, 182] width 106 height 23
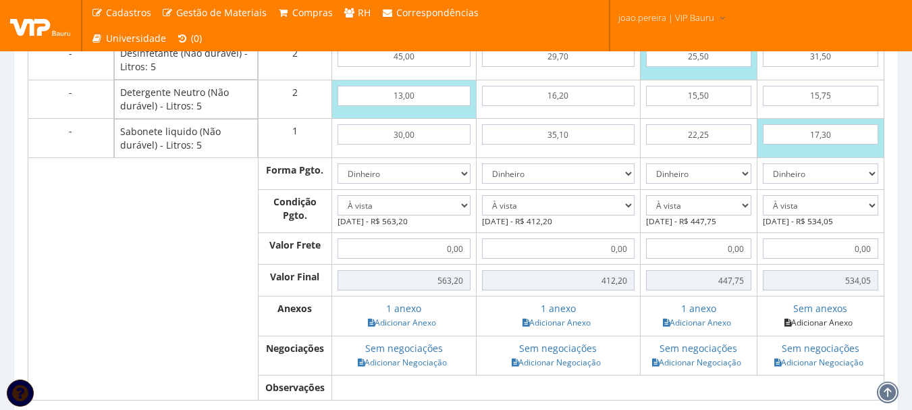
click at [825, 329] on link "Adicionar Anexo" at bounding box center [818, 322] width 76 height 14
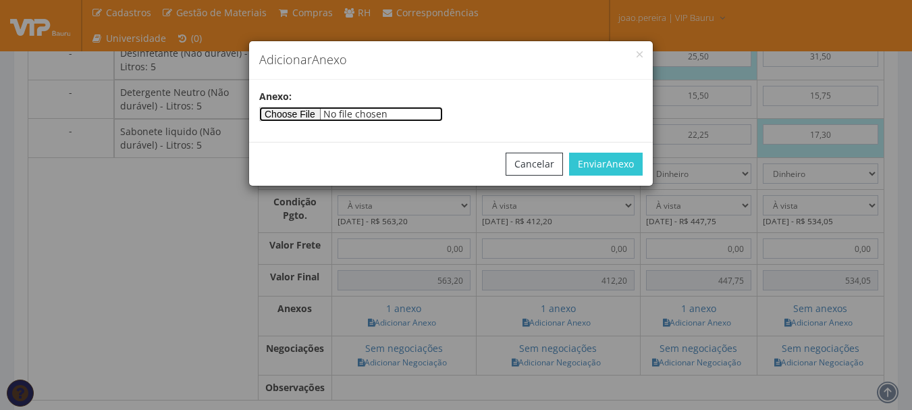
click at [323, 119] on input"] "file" at bounding box center [351, 114] width 184 height 15
type input"] "C:\fakepath\RELATORIO25092025.pdf"
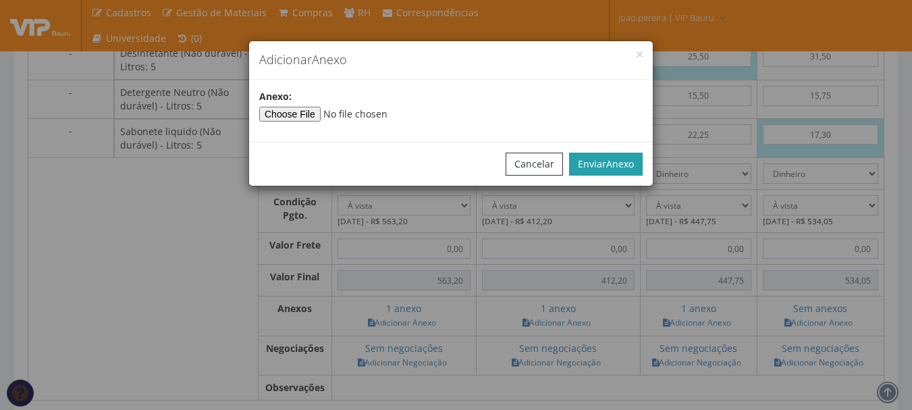
click at [638, 154] on button "Enviar Anexo" at bounding box center [606, 164] width 74 height 23
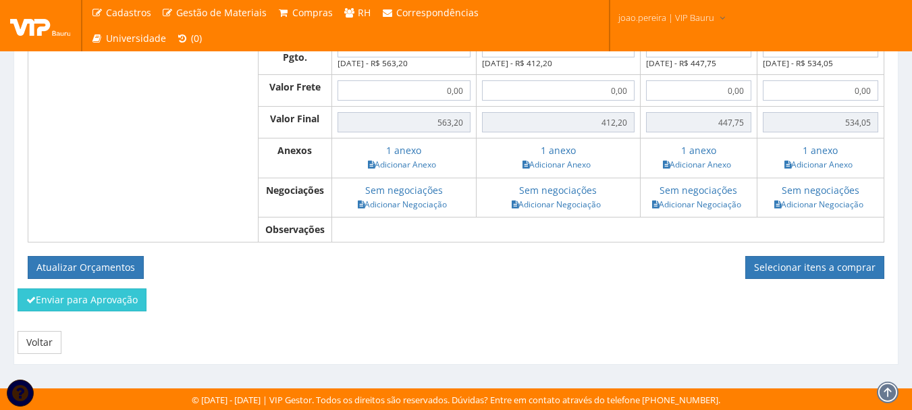
scroll to position [1221, 0]
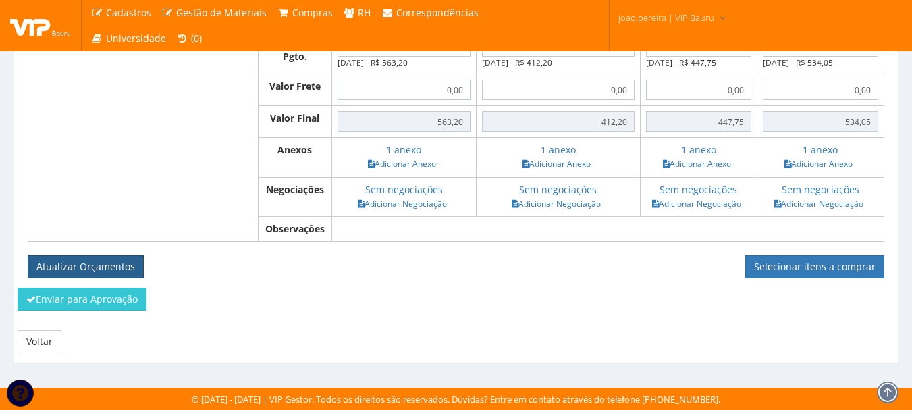
click at [77, 257] on button "Atualizar Orçamentos" at bounding box center [86, 266] width 116 height 23
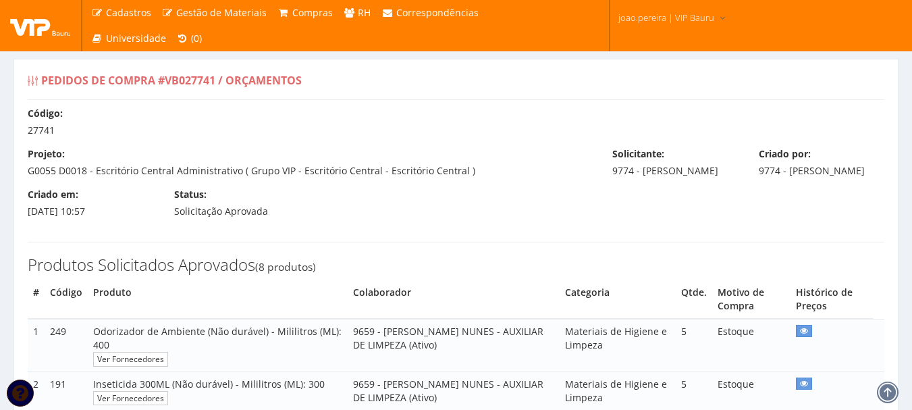
select select "0"
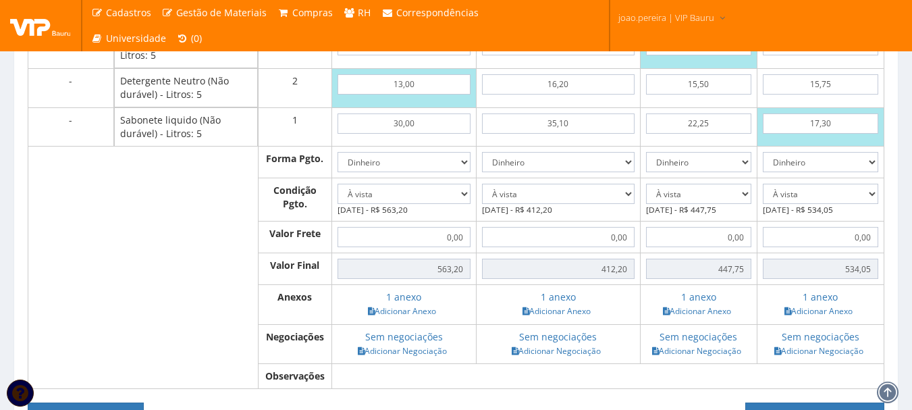
scroll to position [1173, 0]
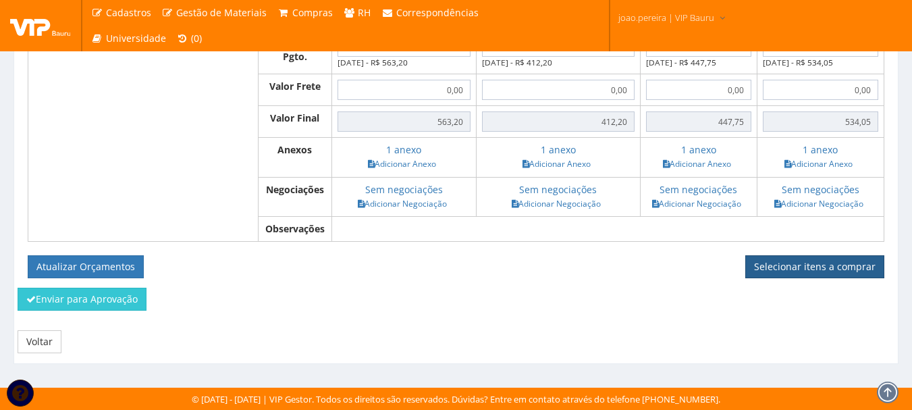
click at [848, 263] on link "Selecionar itens a comprar" at bounding box center [814, 266] width 139 height 23
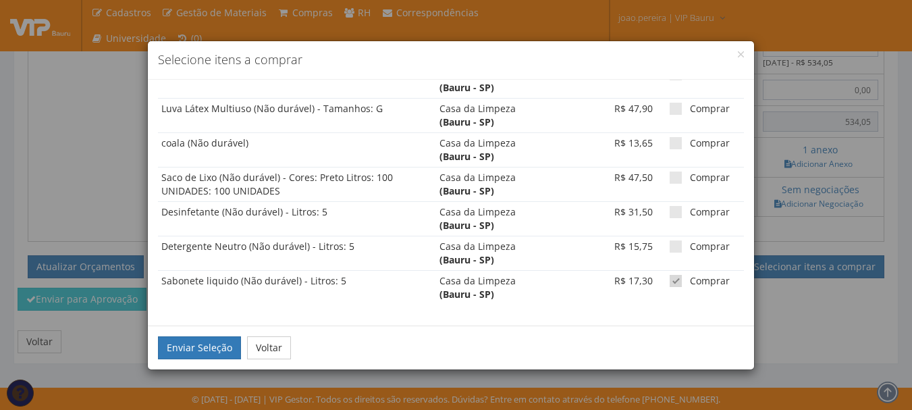
scroll to position [1018, 0]
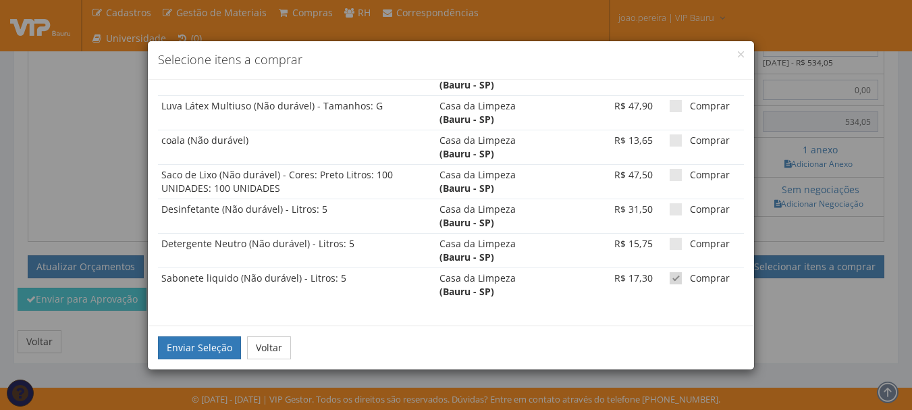
click at [669, 281] on span at bounding box center [675, 278] width 12 height 12
click at [690, 281] on input "Comprar" at bounding box center [694, 278] width 9 height 9
checkbox input "false"
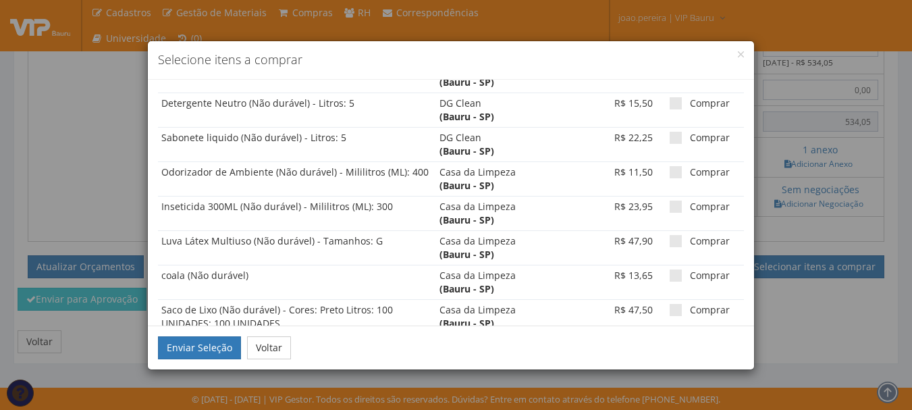
scroll to position [815, 0]
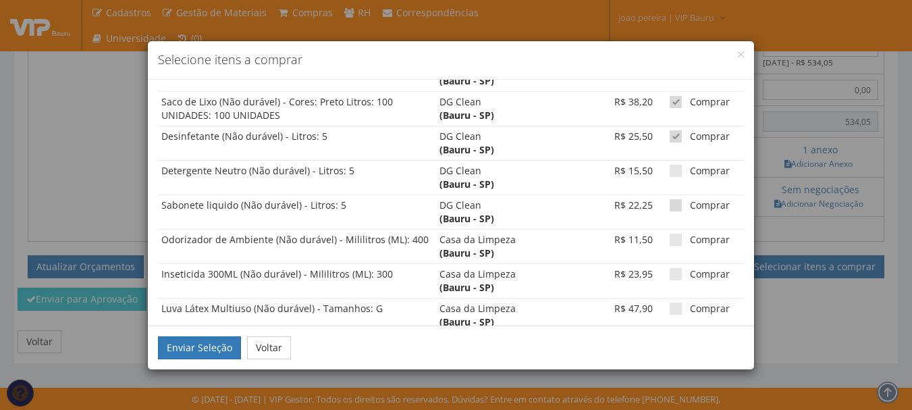
click at [669, 208] on span at bounding box center [675, 205] width 12 height 12
click at [690, 208] on input "Comprar" at bounding box center [694, 205] width 9 height 9
checkbox input "true"
click at [669, 173] on span at bounding box center [675, 171] width 12 height 12
click at [690, 173] on input "Comprar" at bounding box center [694, 171] width 9 height 9
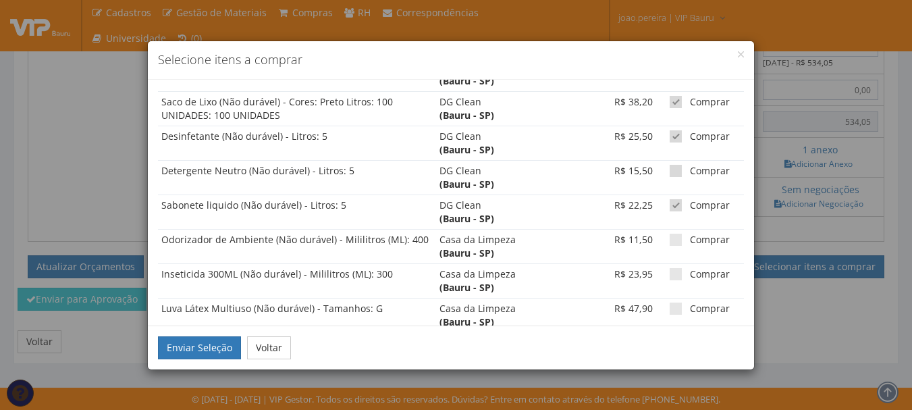
checkbox input "true"
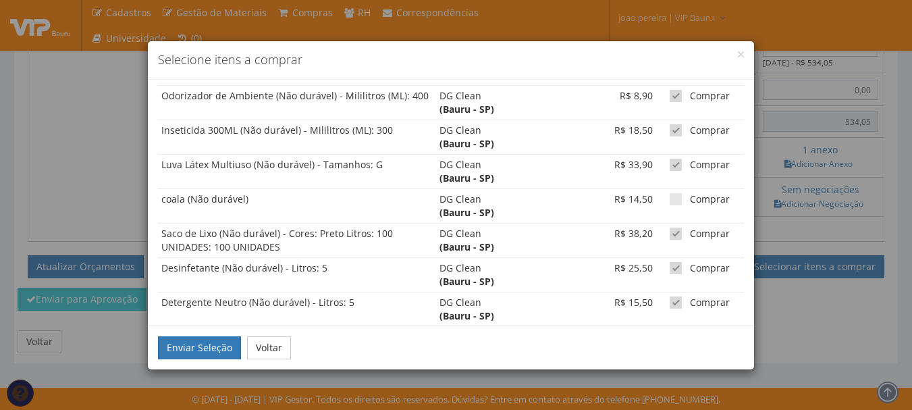
scroll to position [680, 0]
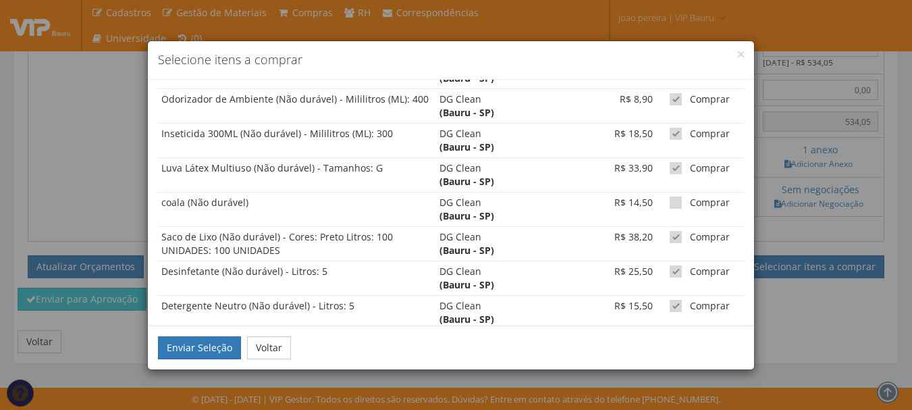
click at [669, 198] on span at bounding box center [675, 202] width 12 height 12
click at [690, 198] on input "Comprar" at bounding box center [694, 202] width 9 height 9
checkbox input "true"
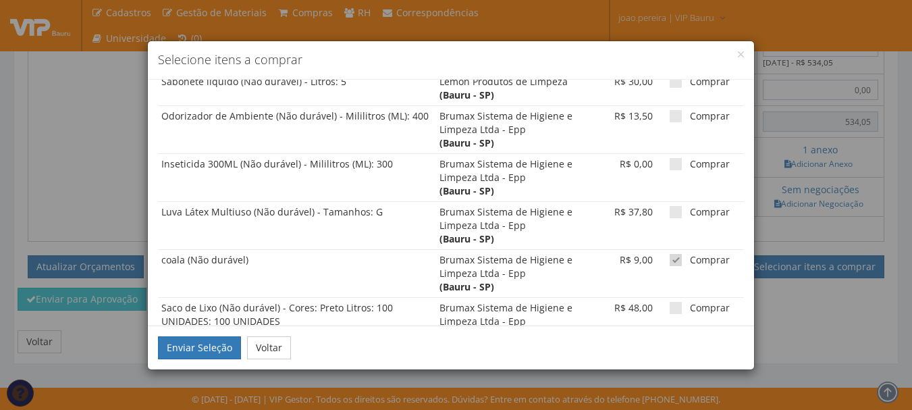
scroll to position [275, 0]
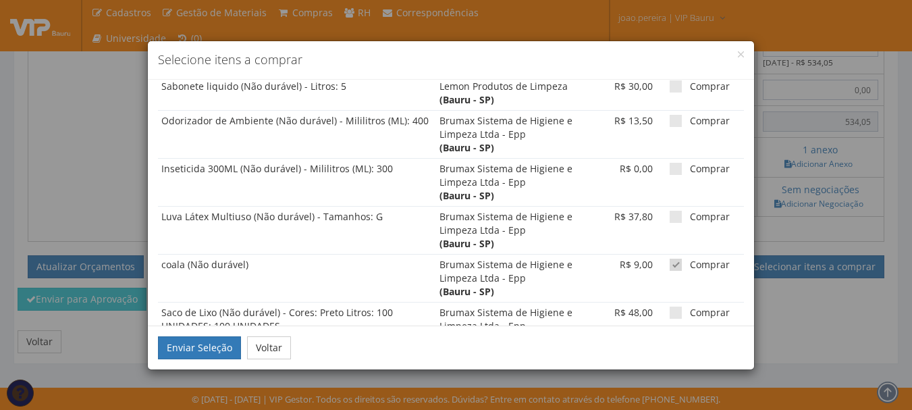
click at [669, 267] on span at bounding box center [675, 264] width 12 height 12
click at [690, 267] on input "Comprar" at bounding box center [694, 264] width 9 height 9
checkbox input "false"
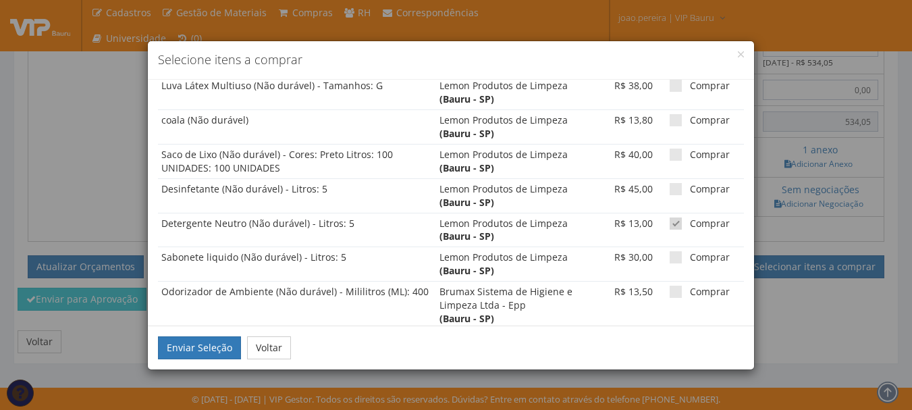
scroll to position [73, 0]
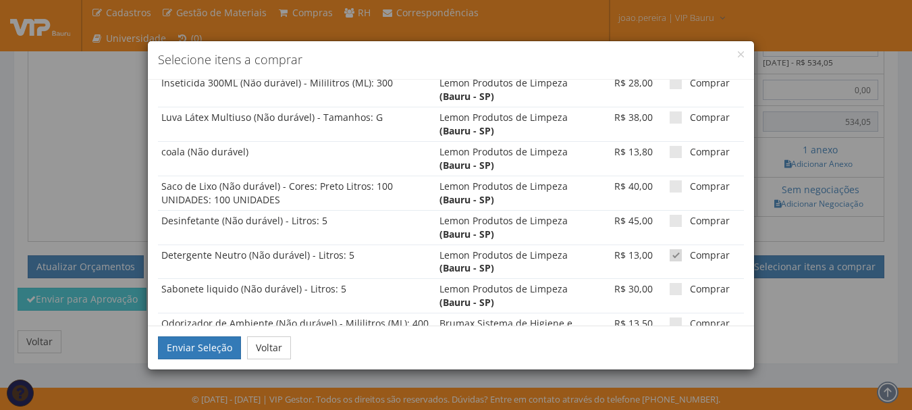
click at [669, 250] on span at bounding box center [675, 255] width 12 height 12
click at [690, 251] on input "Comprar" at bounding box center [694, 255] width 9 height 9
checkbox input "false"
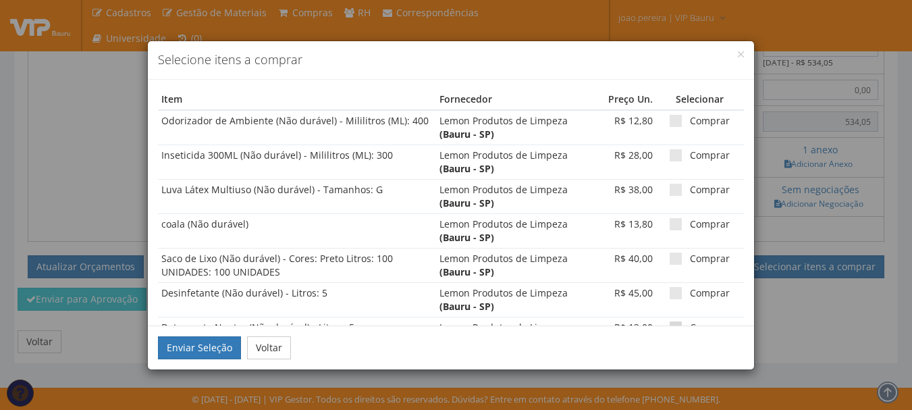
scroll to position [0, 0]
click at [196, 344] on button "Enviar Seleção" at bounding box center [199, 347] width 83 height 23
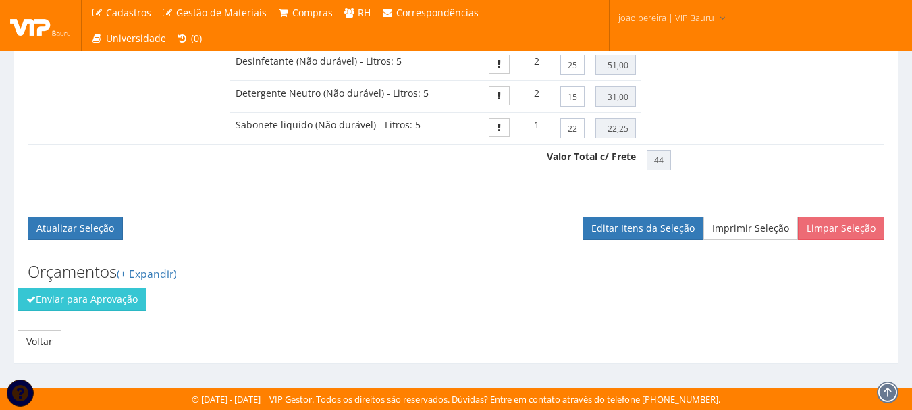
scroll to position [949, 0]
click at [47, 347] on link "Voltar" at bounding box center [40, 341] width 44 height 23
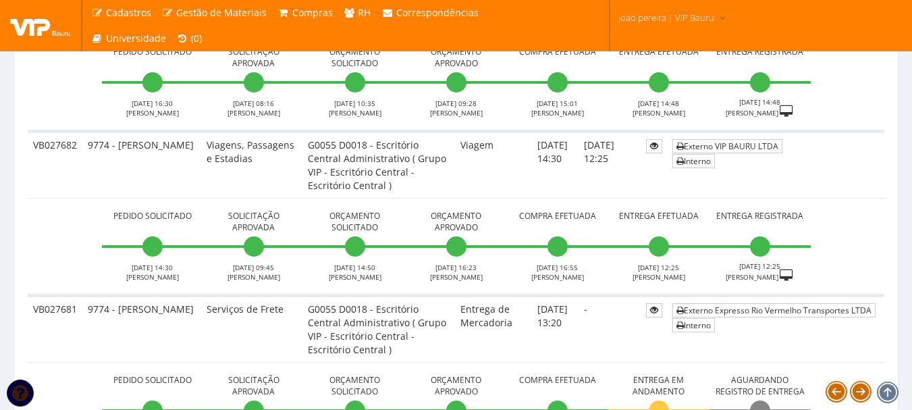
scroll to position [2497, 0]
